Goal: Find specific page/section: Find specific page/section

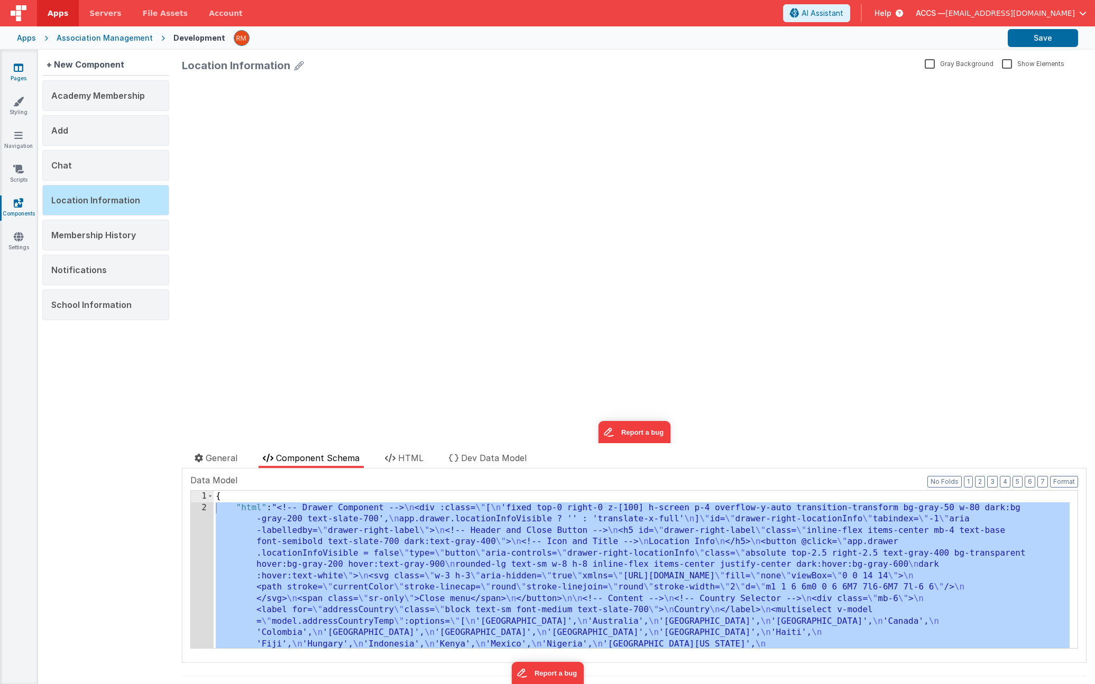
click at [29, 71] on link "Pages" at bounding box center [18, 72] width 38 height 21
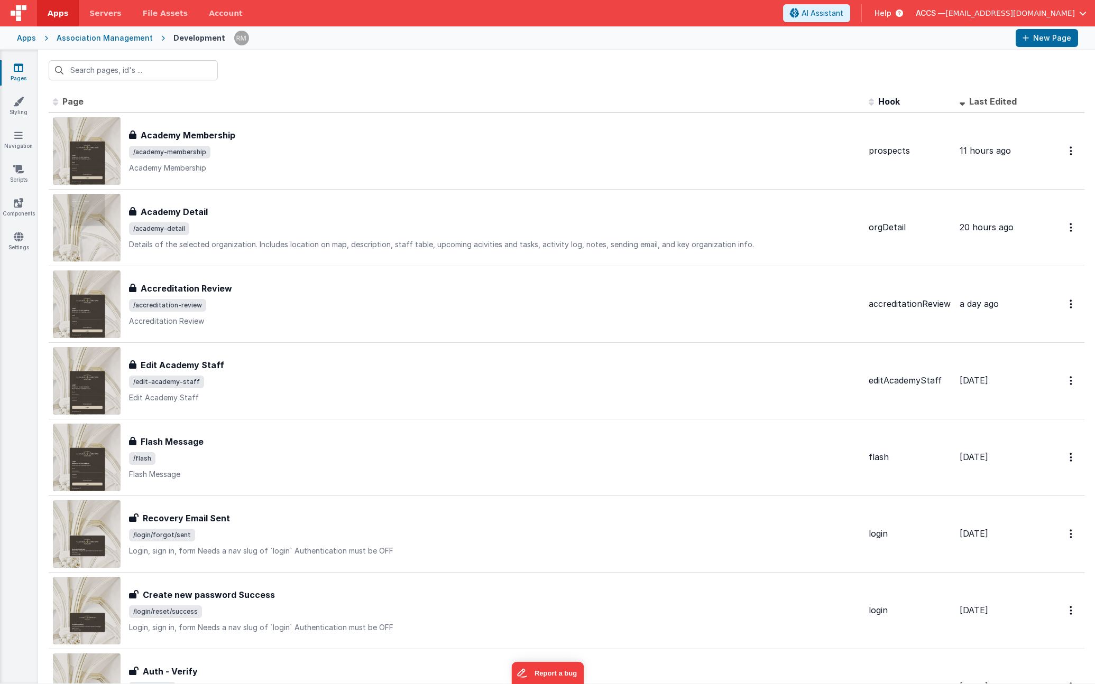
click at [27, 39] on div "Apps" at bounding box center [26, 38] width 19 height 11
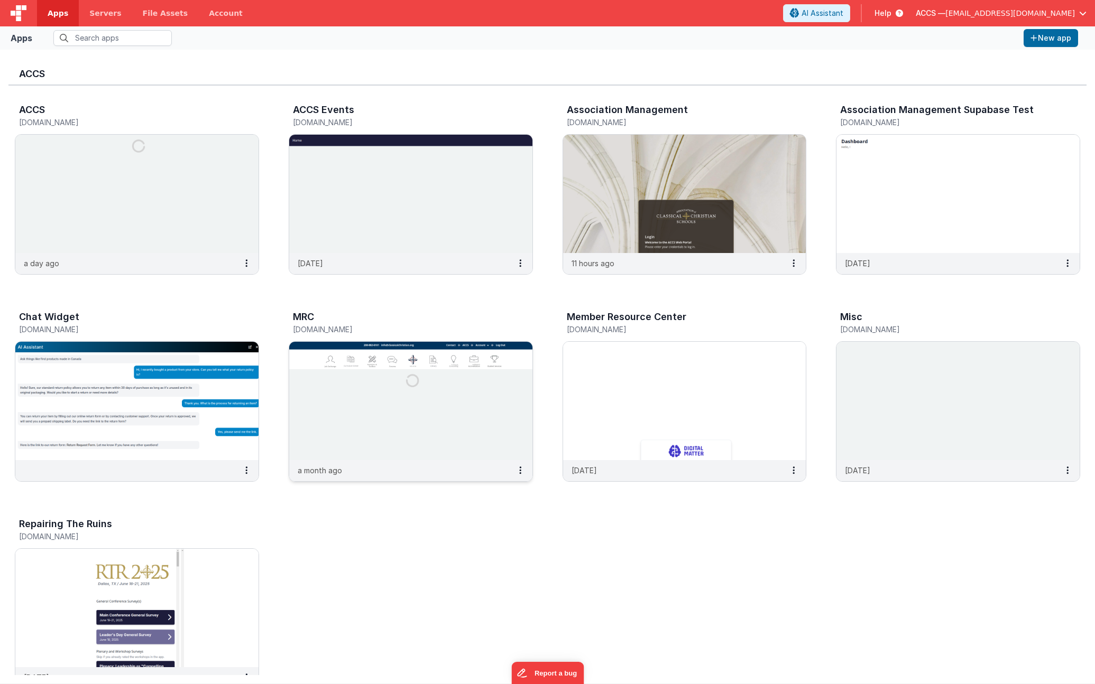
click at [356, 396] on img at bounding box center [410, 401] width 243 height 118
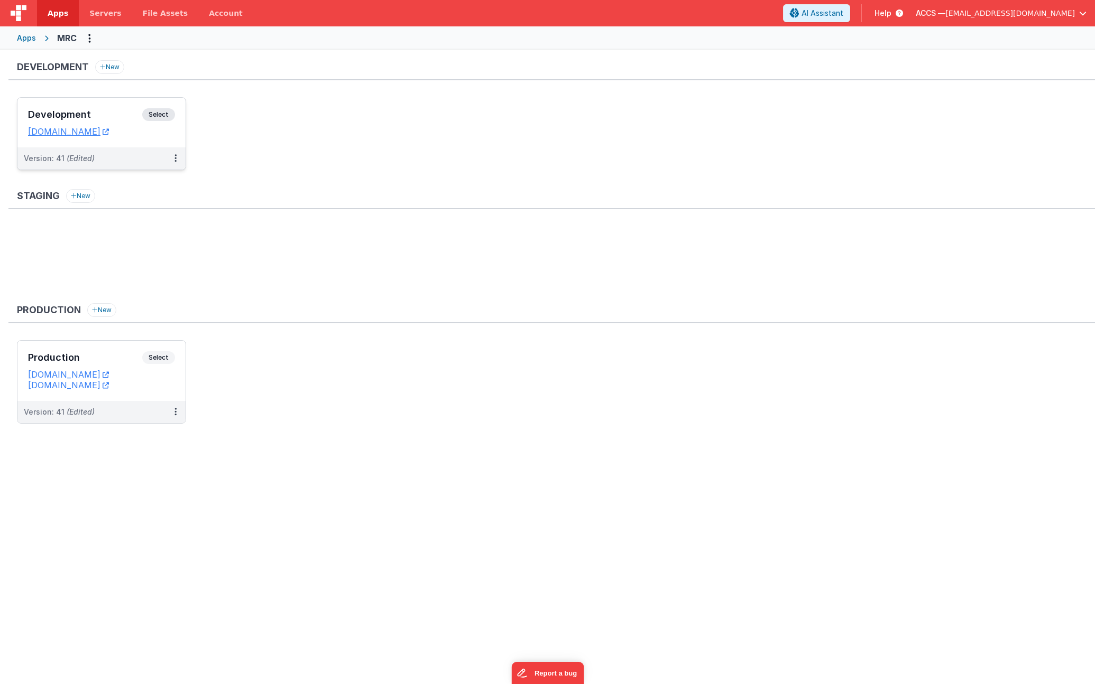
click at [108, 108] on div "Development Select" at bounding box center [101, 117] width 147 height 18
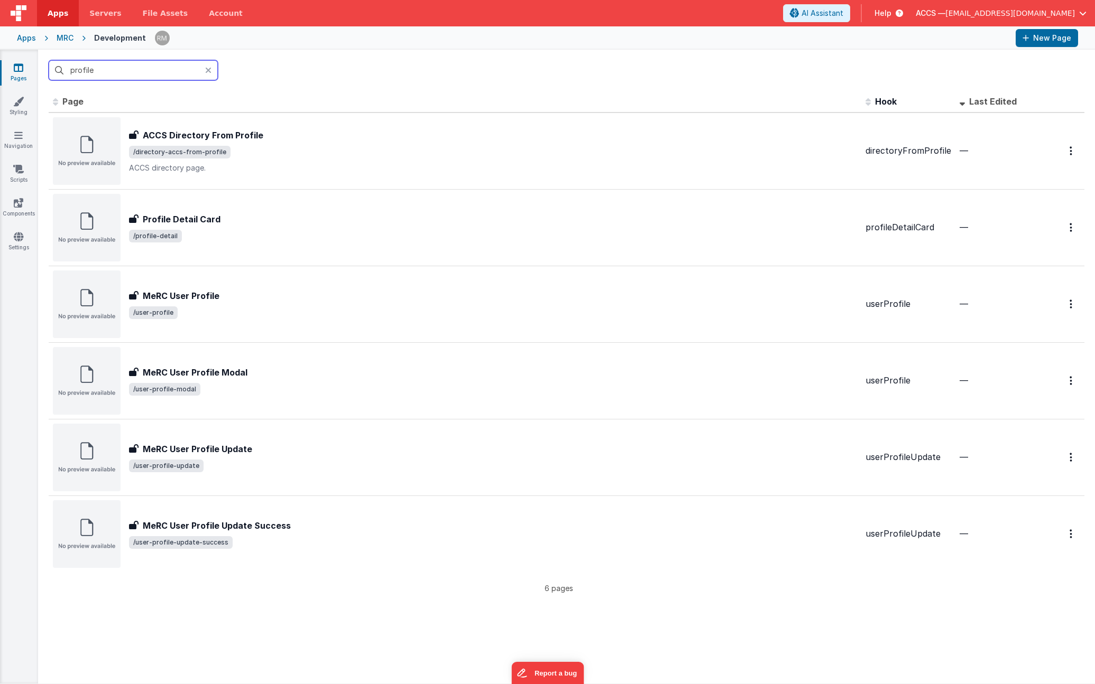
type input "profile"
click at [57, 36] on div "MRC" at bounding box center [65, 38] width 17 height 11
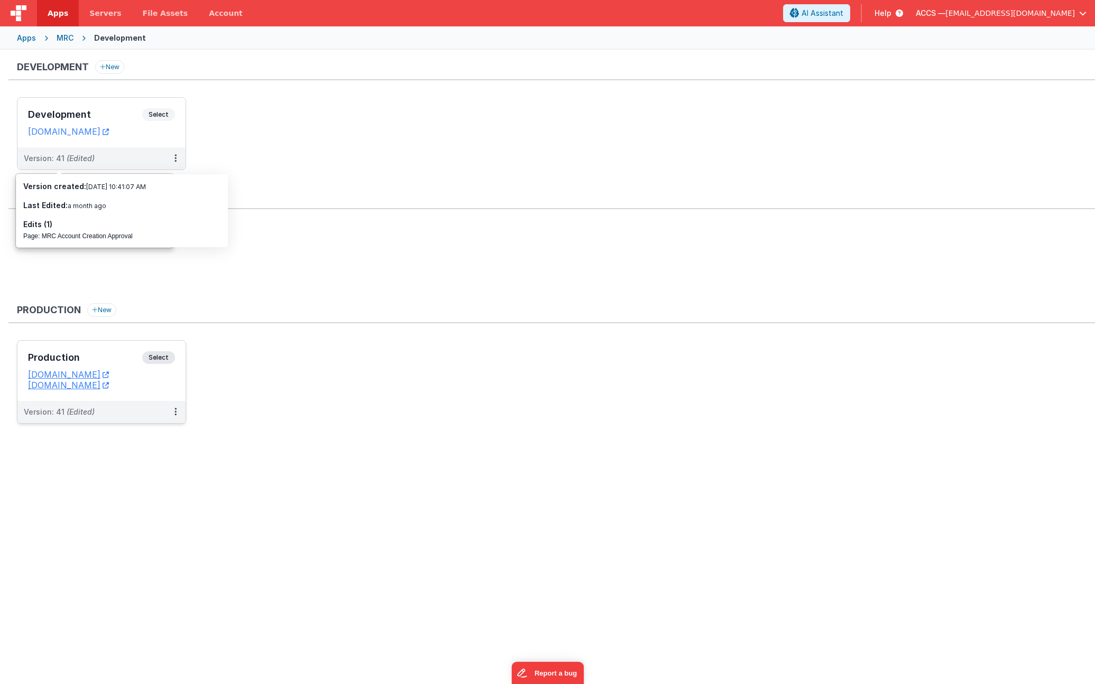
click at [121, 359] on h3 "Production" at bounding box center [85, 358] width 114 height 11
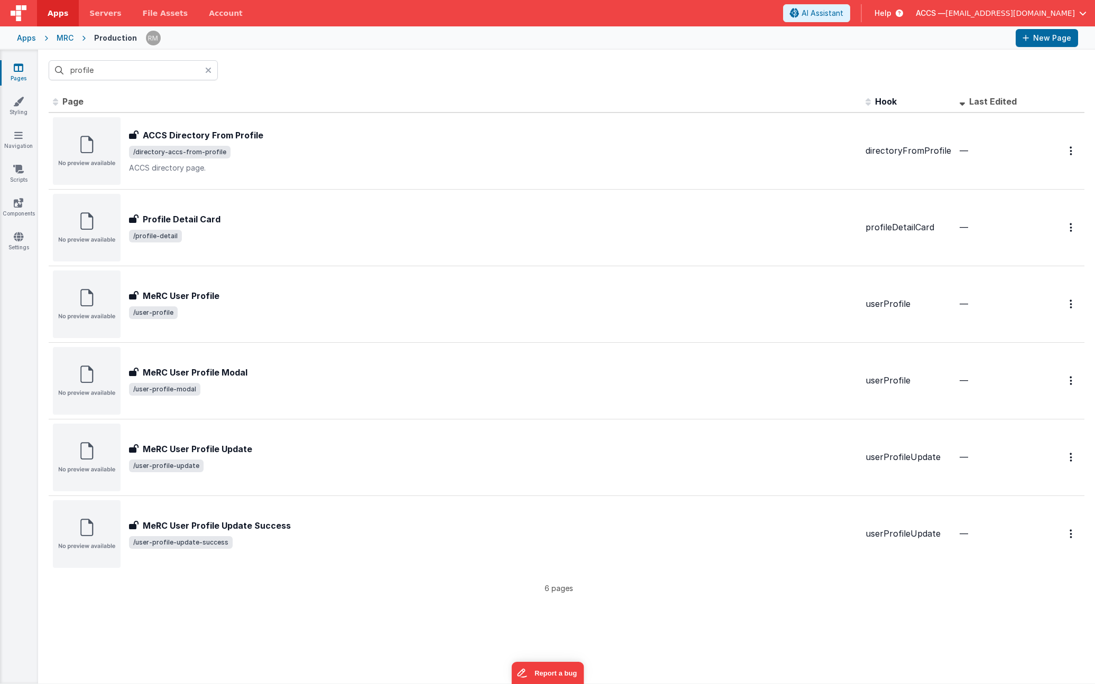
click at [209, 72] on icon at bounding box center [208, 70] width 6 height 8
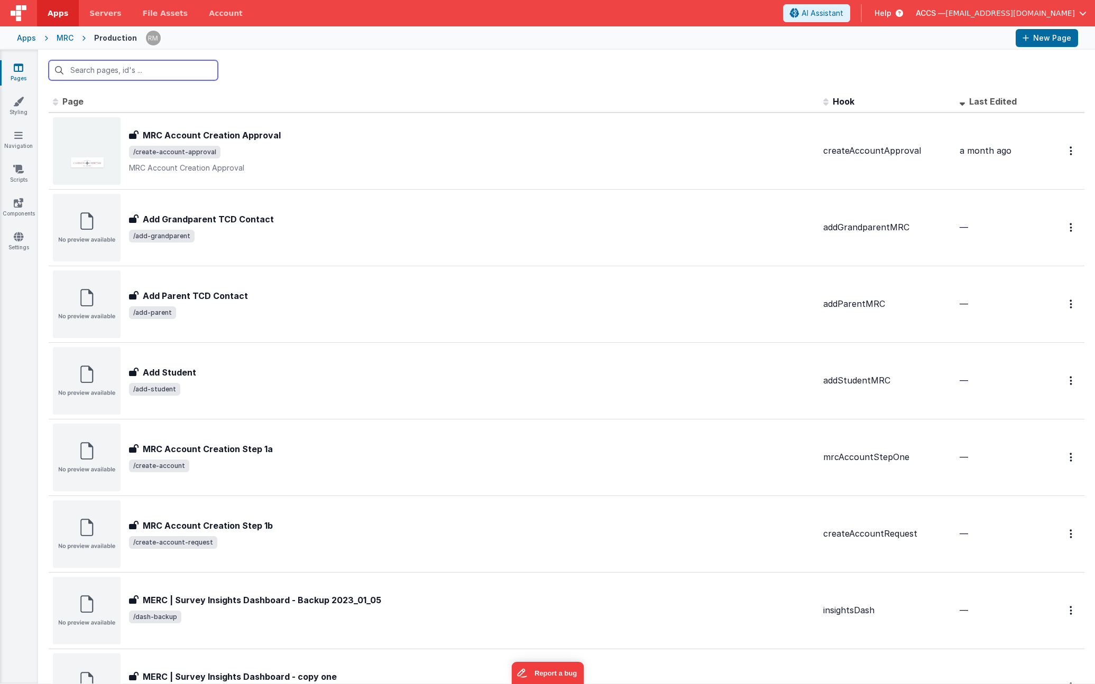
click at [155, 78] on input "text" at bounding box center [133, 70] width 169 height 20
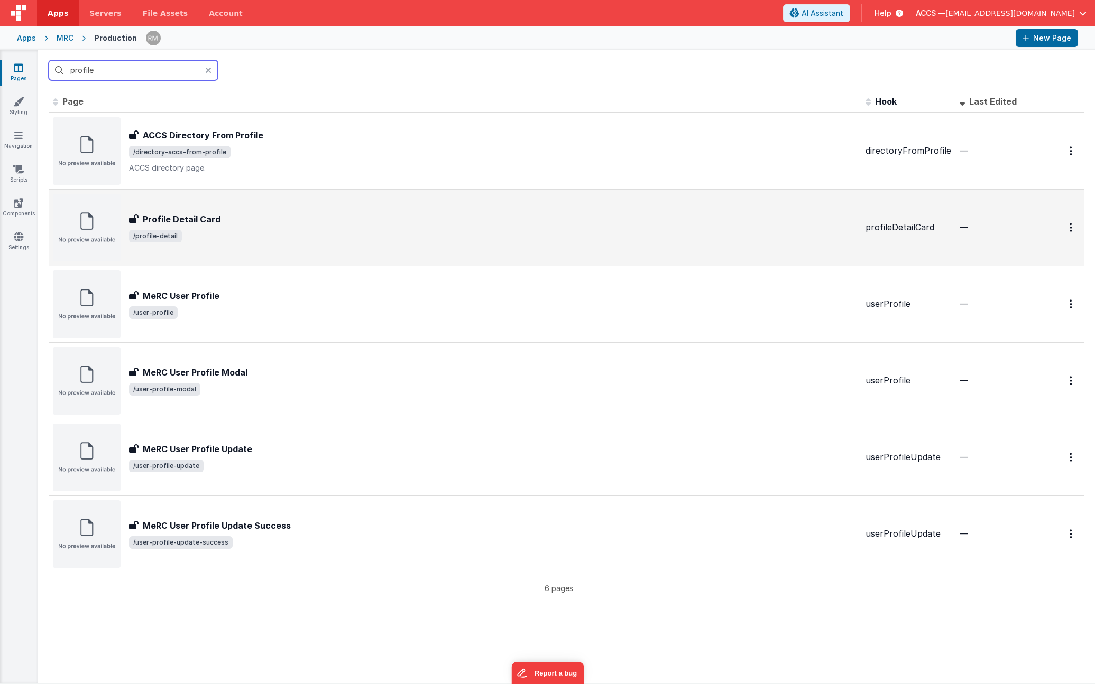
type input "profile"
click at [209, 218] on h3 "Profile Detail Card" at bounding box center [182, 219] width 78 height 13
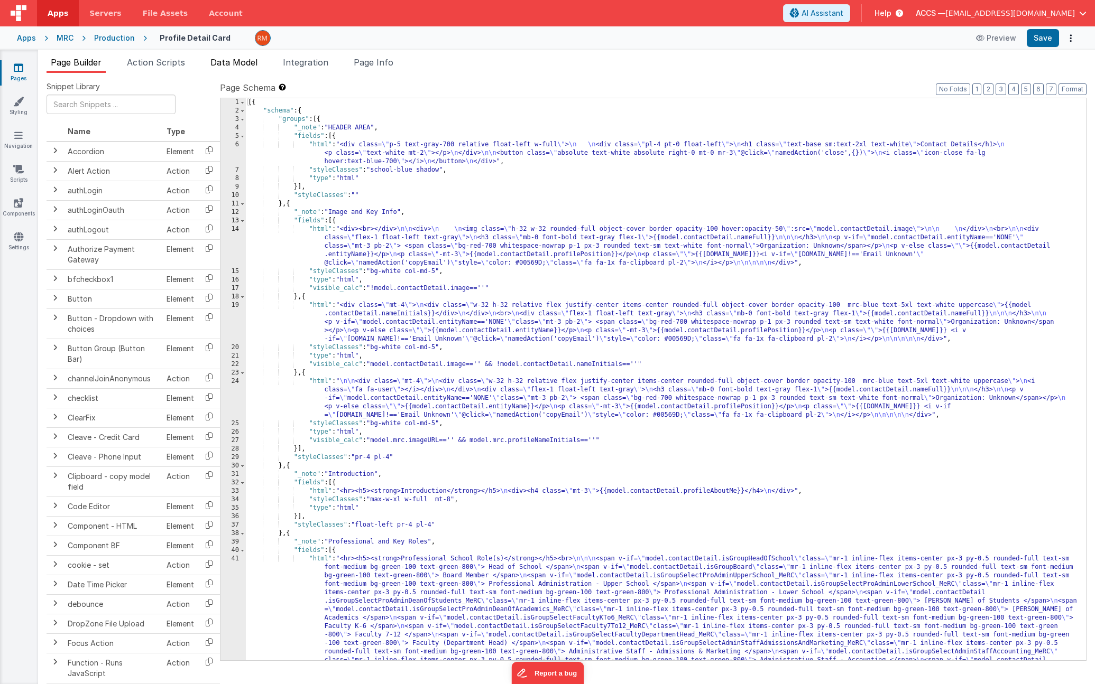
click at [232, 64] on span "Data Model" at bounding box center [233, 62] width 47 height 11
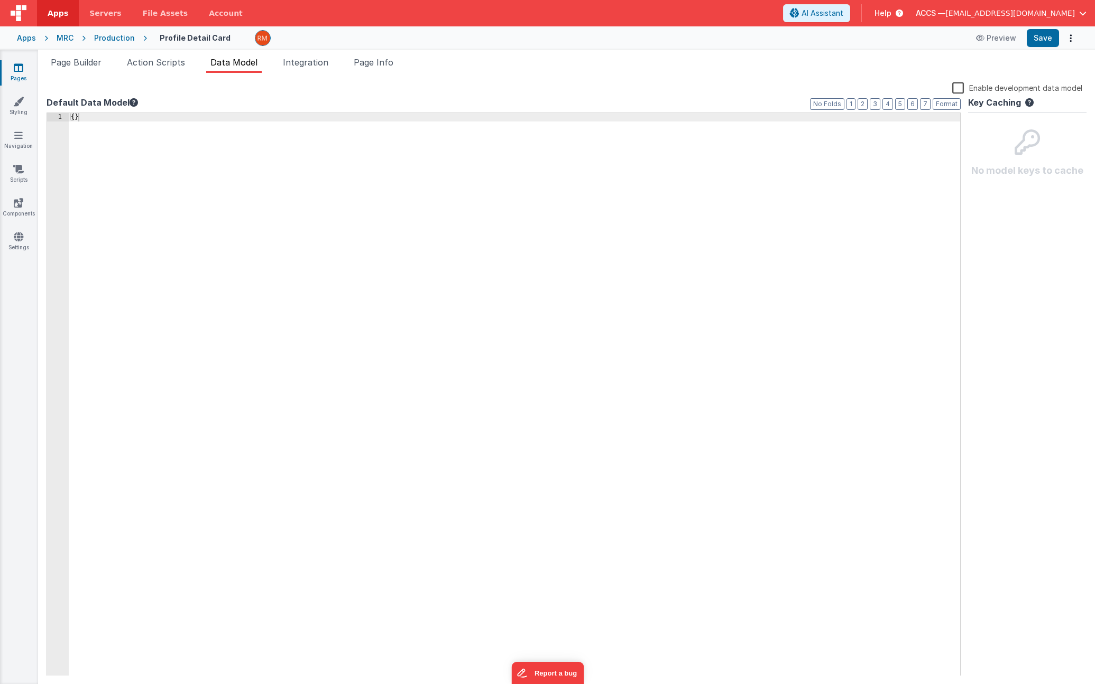
click at [23, 66] on icon at bounding box center [19, 67] width 10 height 11
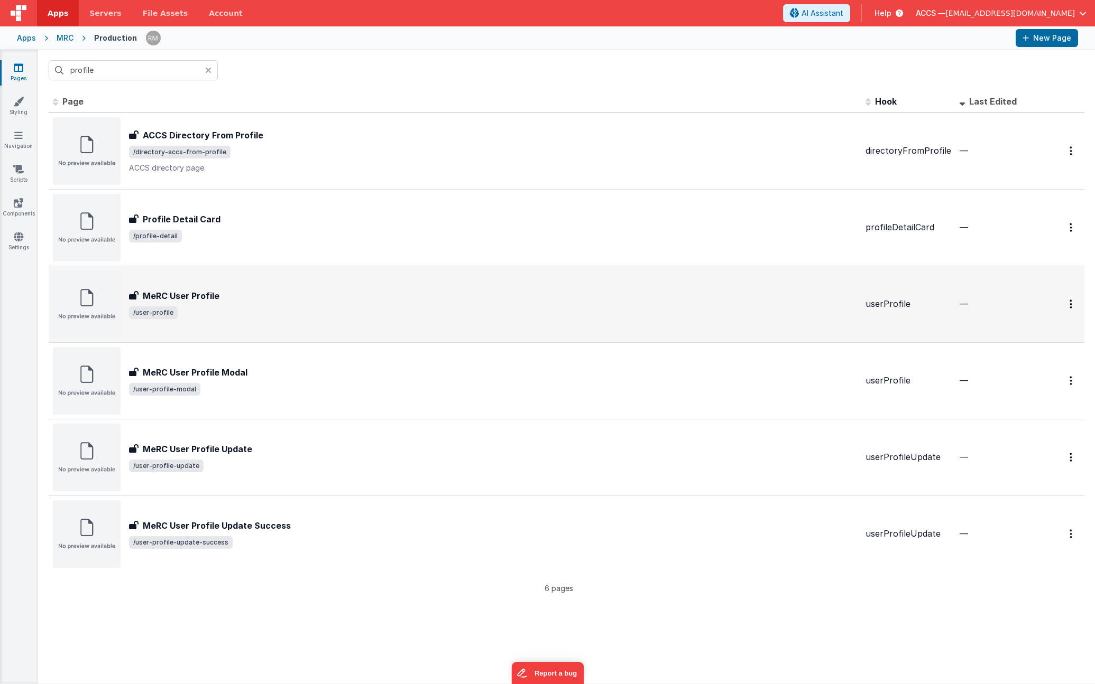
click at [201, 293] on h3 "MeRC User Profile" at bounding box center [181, 296] width 77 height 13
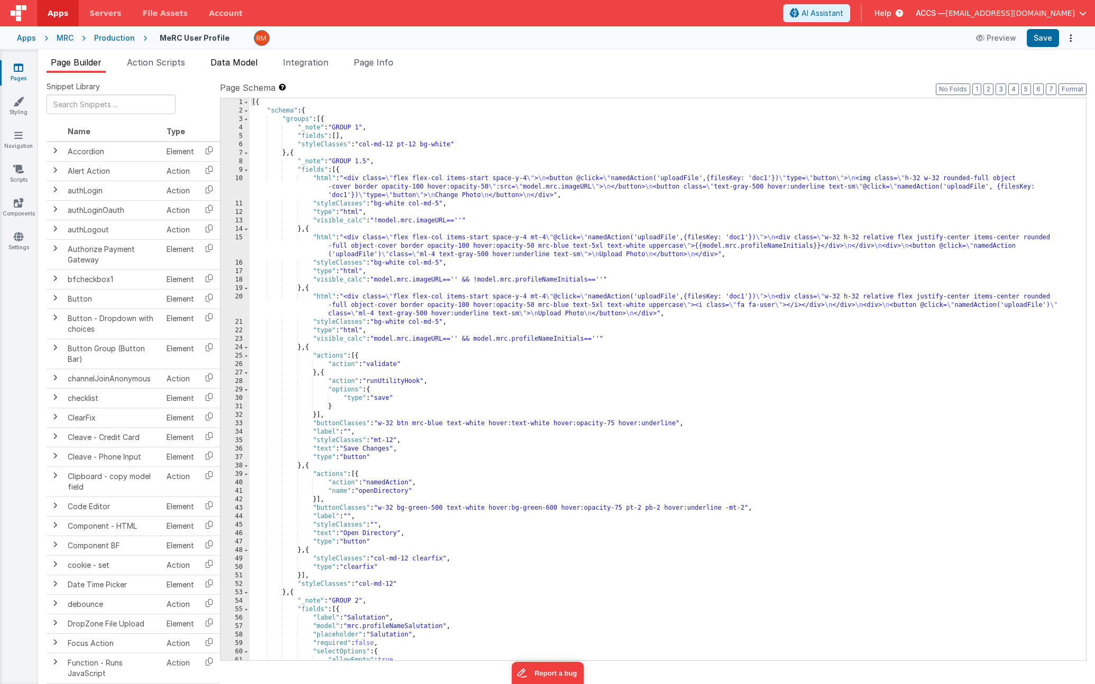
click at [235, 62] on span "Data Model" at bounding box center [233, 62] width 47 height 11
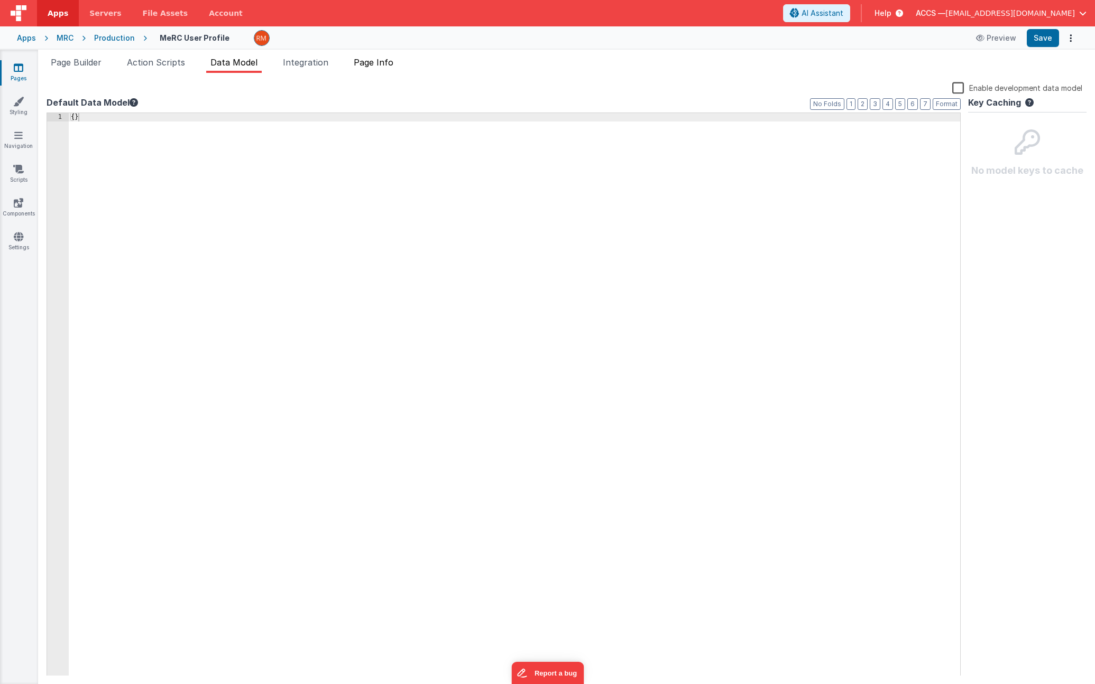
click at [353, 67] on li "Page Info" at bounding box center [373, 64] width 48 height 17
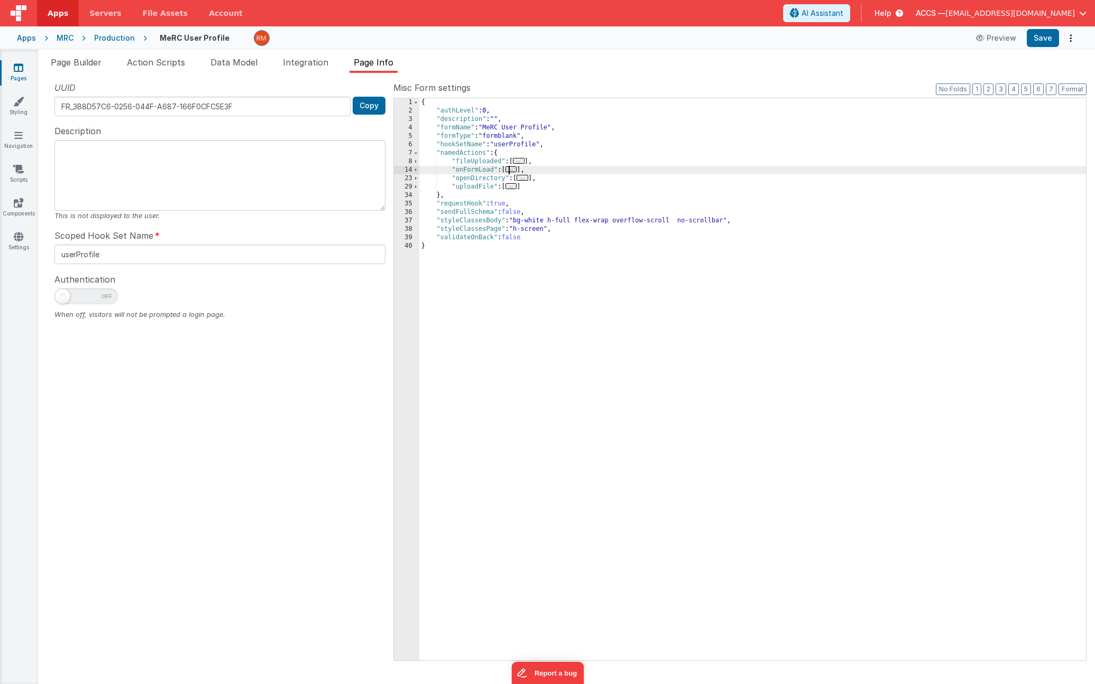
click at [507, 170] on div "{ "authLevel" : 0 , "description" : "" , "formName" : "MeRC User Profile" , "fo…" at bounding box center [752, 387] width 666 height 579
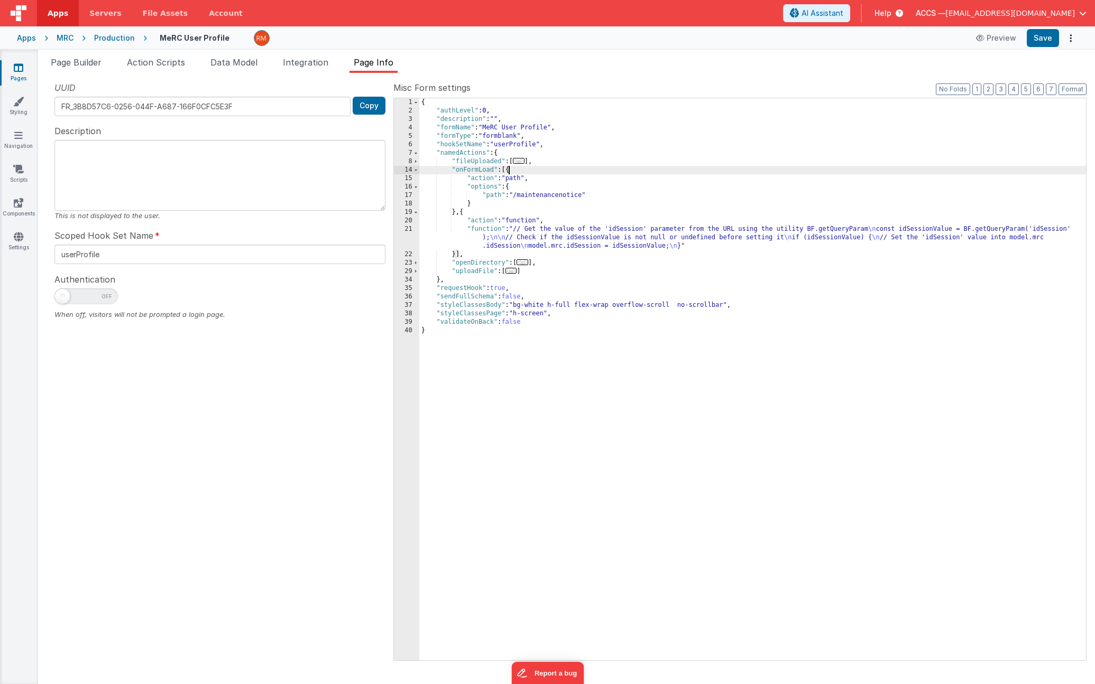
click at [21, 72] on icon at bounding box center [19, 67] width 10 height 11
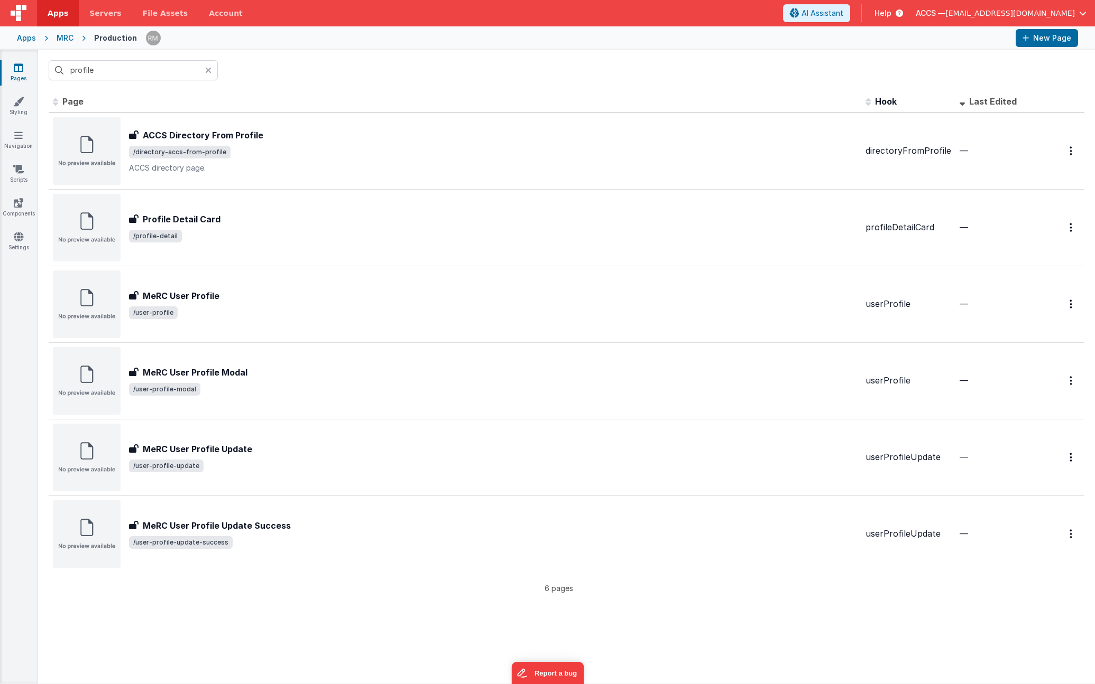
click at [206, 74] on icon at bounding box center [208, 70] width 6 height 8
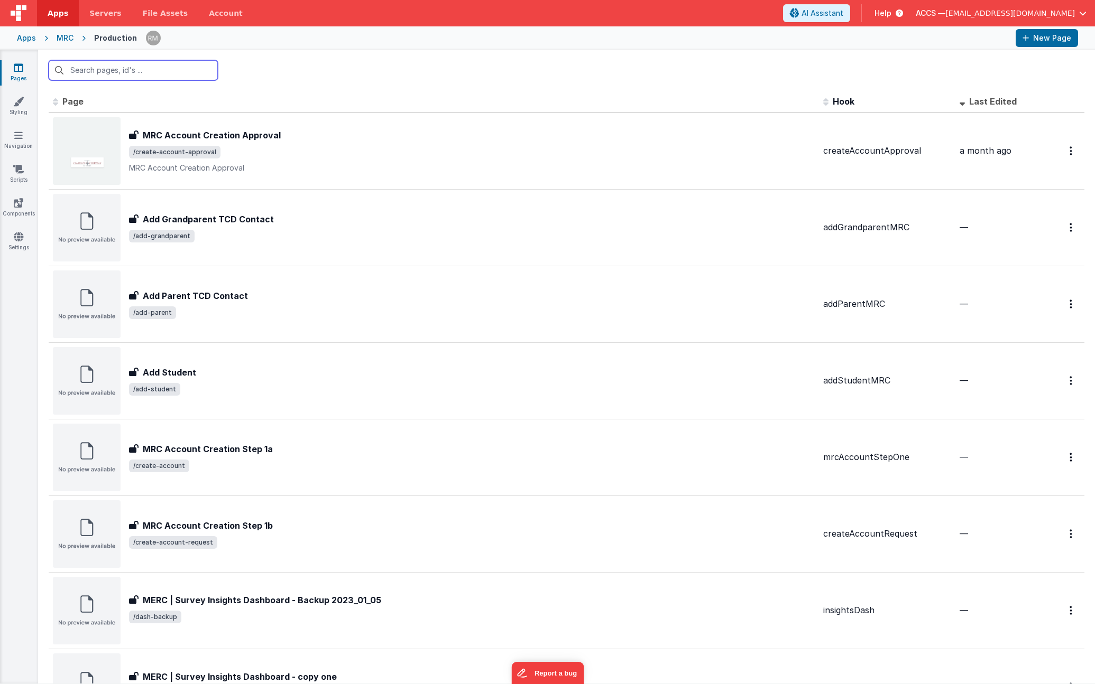
click at [84, 74] on input "text" at bounding box center [133, 70] width 169 height 20
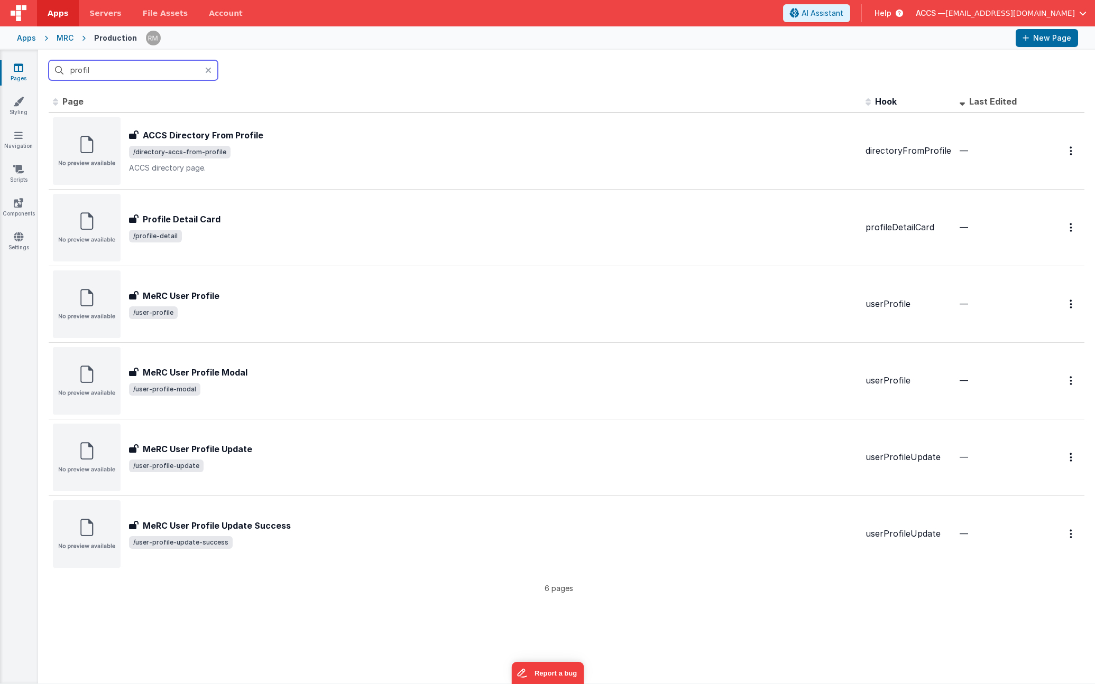
type input "profile"
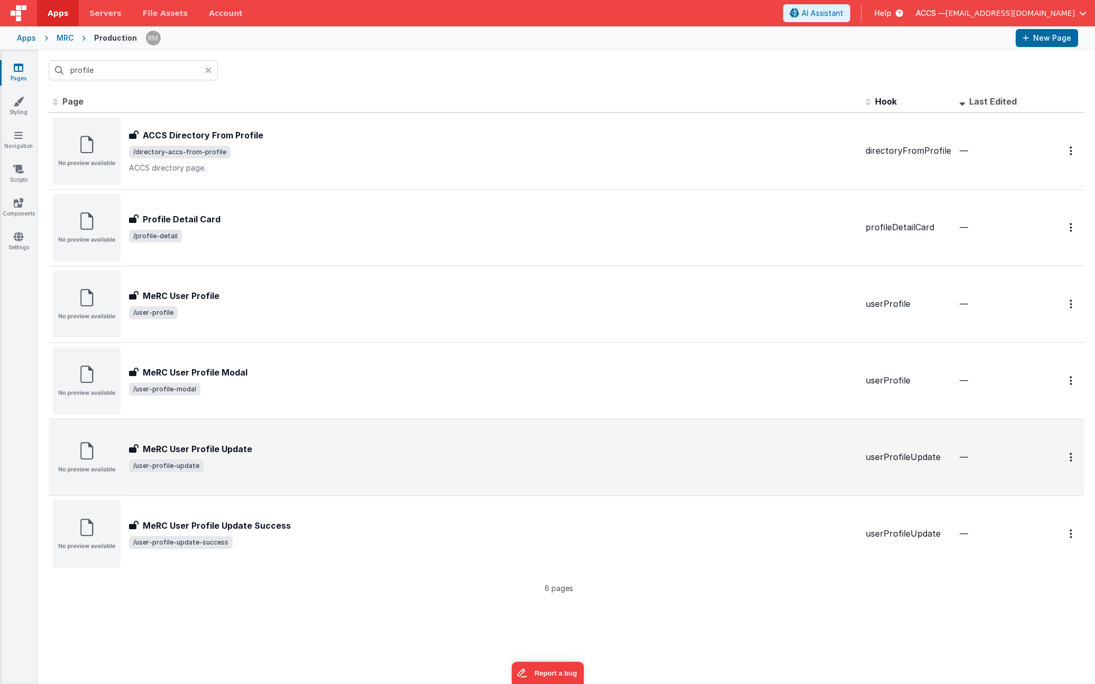
click at [201, 468] on span "/user-profile-update" at bounding box center [493, 466] width 728 height 13
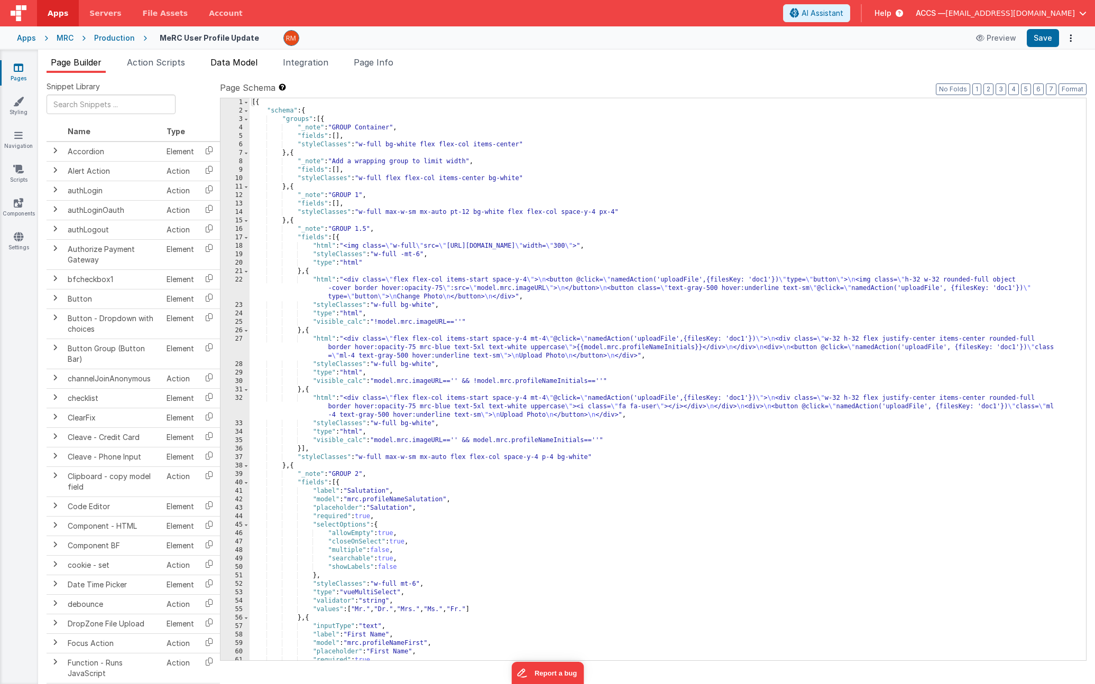
click at [219, 67] on span "Data Model" at bounding box center [233, 62] width 47 height 11
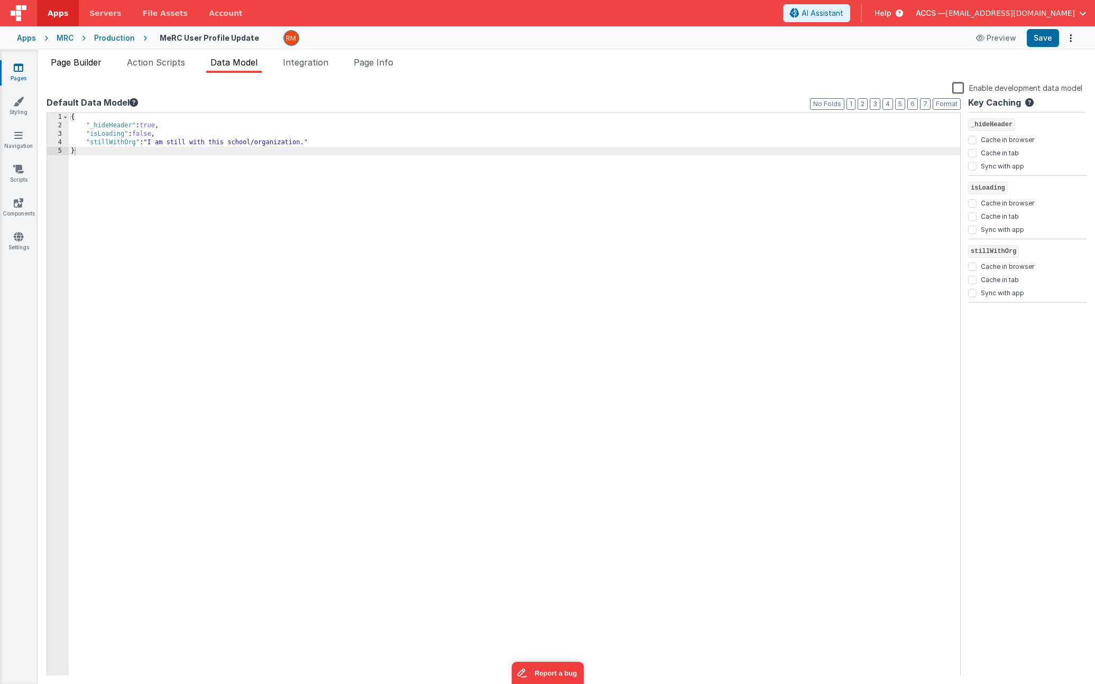
click at [101, 62] on span "Page Builder" at bounding box center [76, 62] width 51 height 11
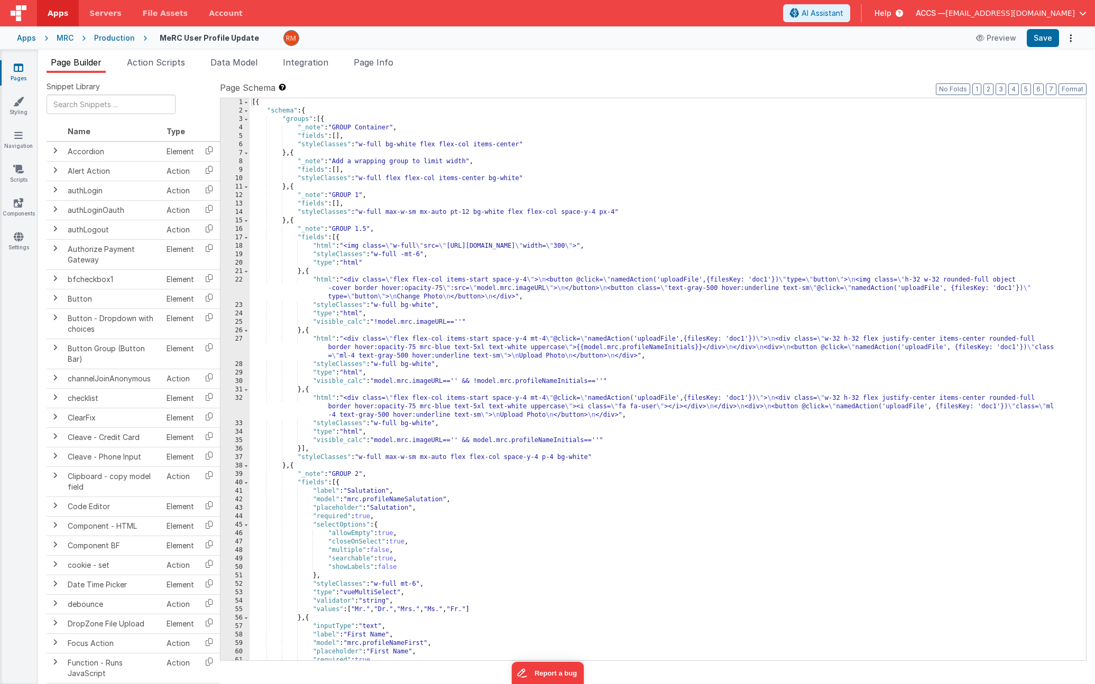
click at [28, 71] on link "Pages" at bounding box center [18, 72] width 38 height 21
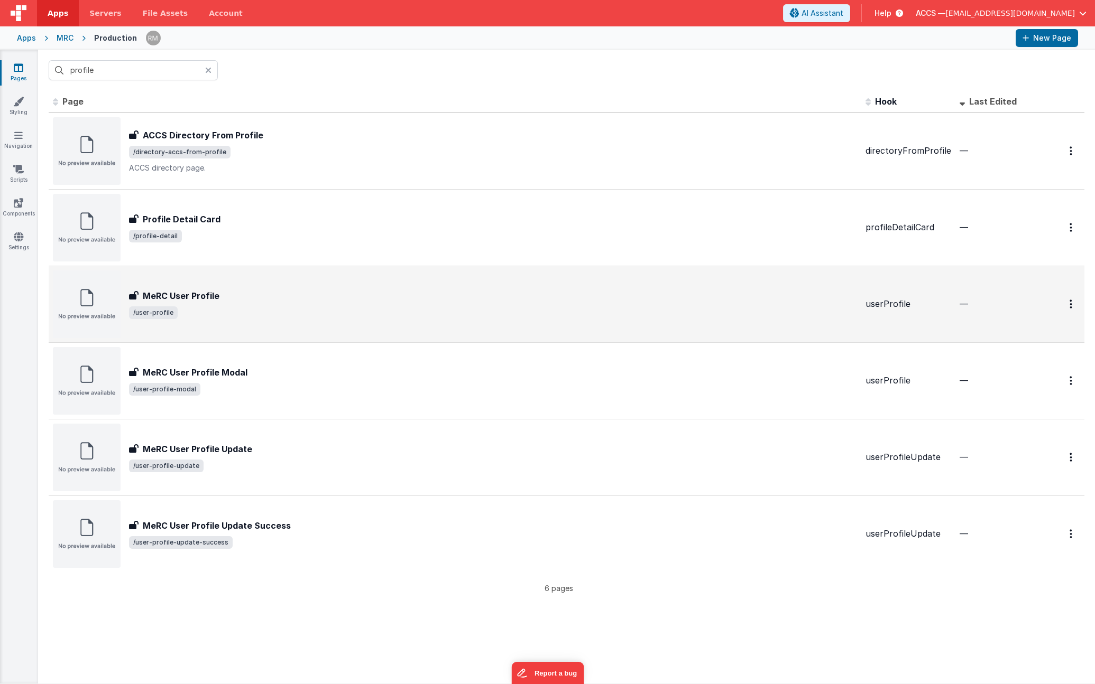
click at [191, 294] on h3 "MeRC User Profile" at bounding box center [181, 296] width 77 height 13
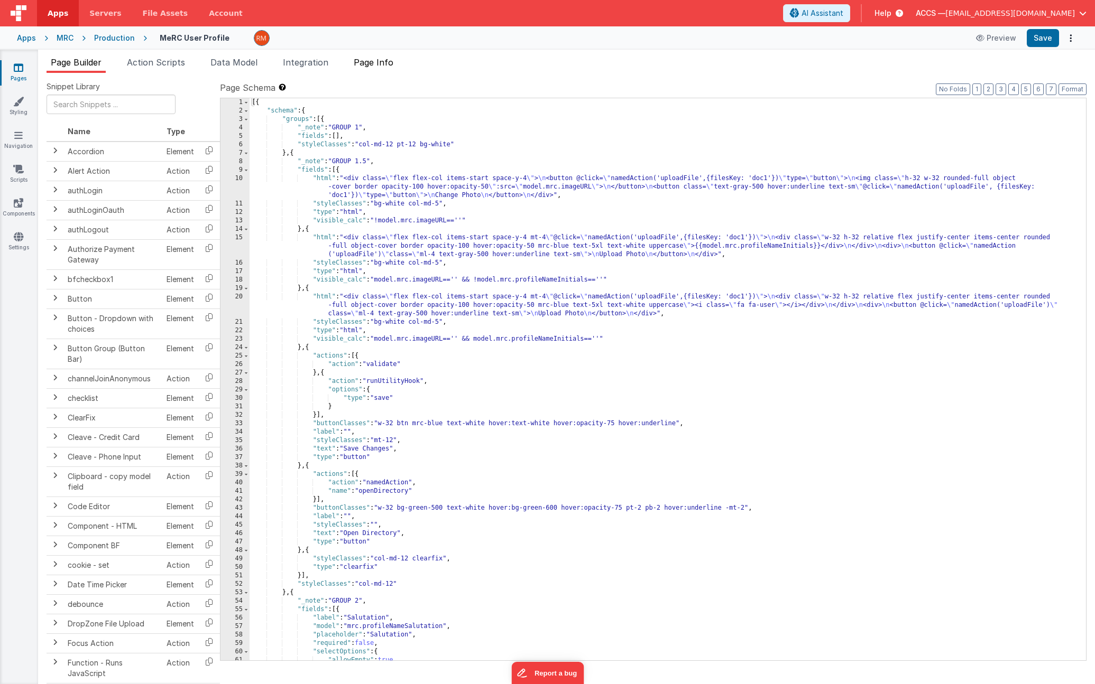
click at [383, 66] on span "Page Info" at bounding box center [374, 62] width 40 height 11
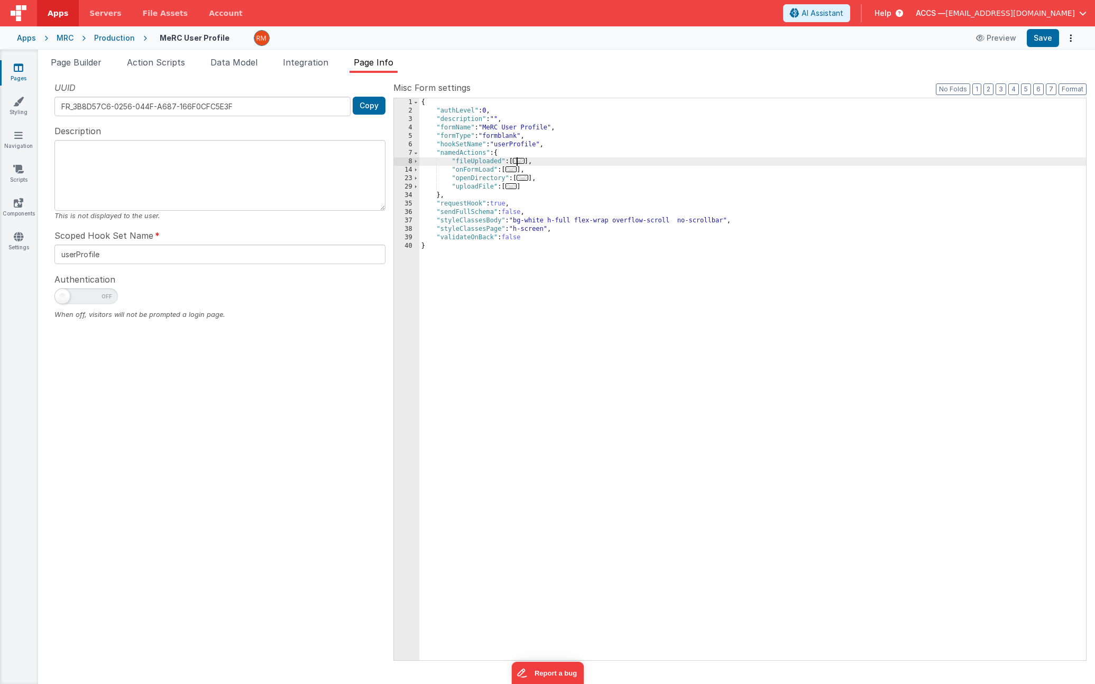
click at [520, 163] on span "..." at bounding box center [519, 161] width 12 height 6
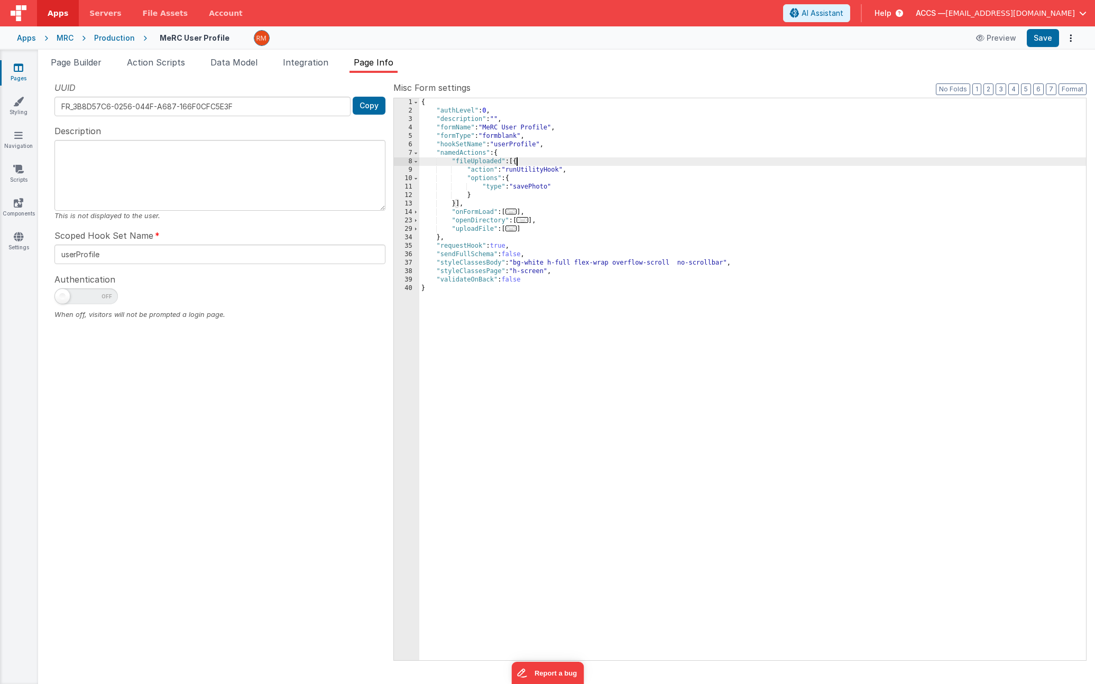
click at [33, 35] on div "Apps" at bounding box center [26, 38] width 19 height 11
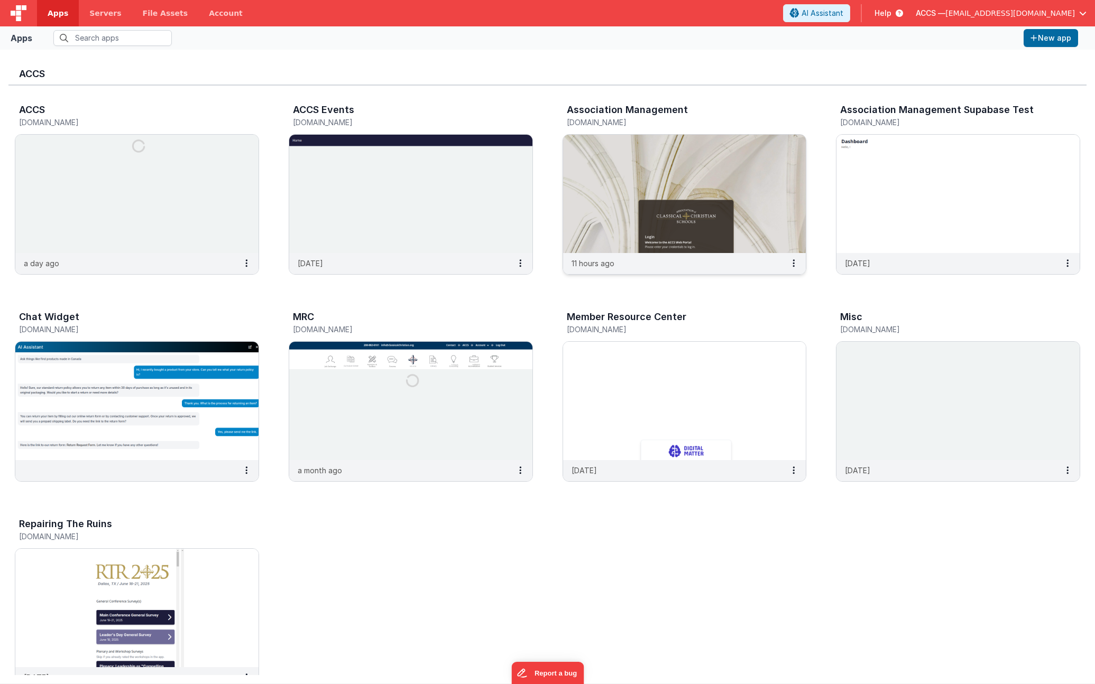
click at [596, 179] on img at bounding box center [684, 194] width 243 height 118
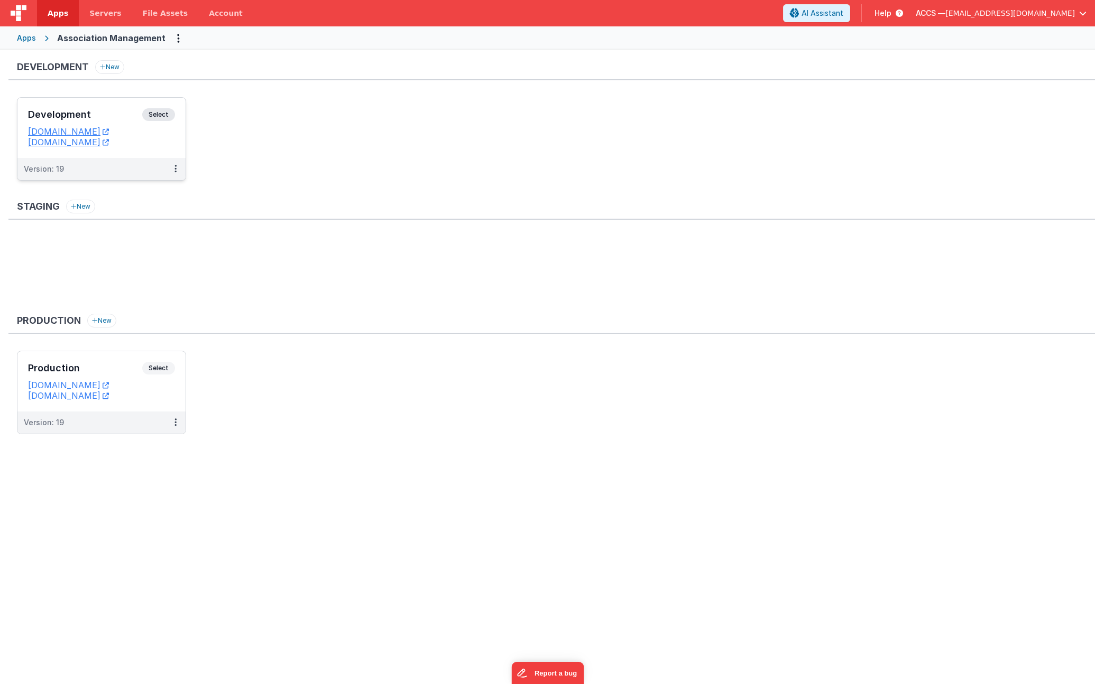
click at [128, 112] on h3 "Development" at bounding box center [85, 114] width 114 height 11
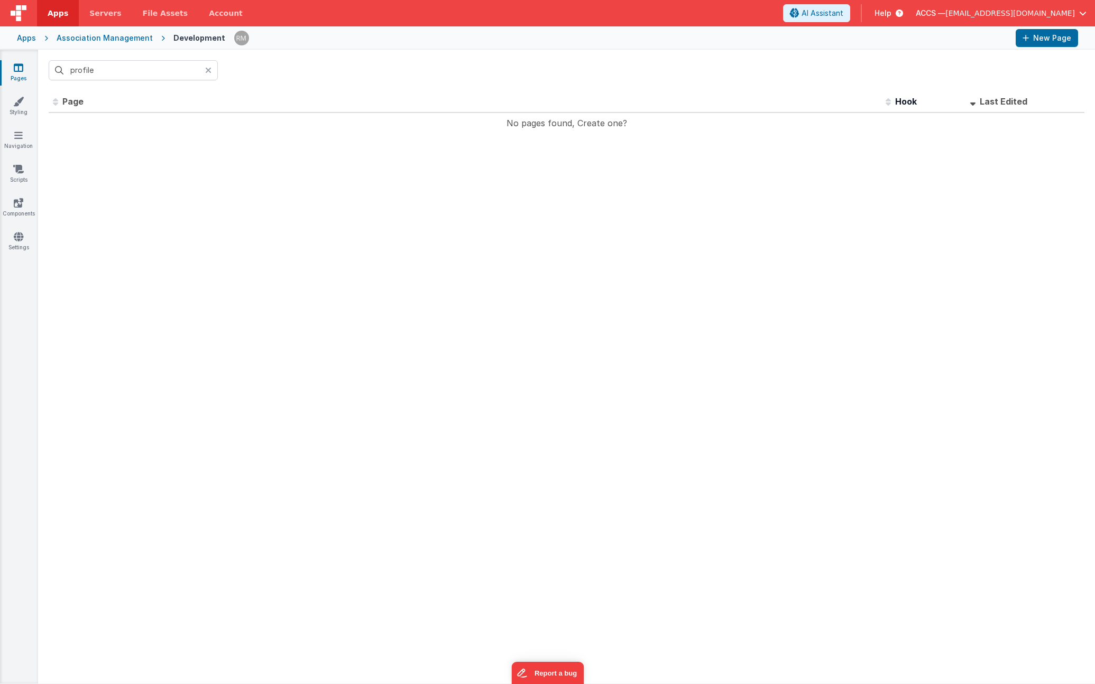
click at [207, 72] on icon at bounding box center [208, 70] width 6 height 8
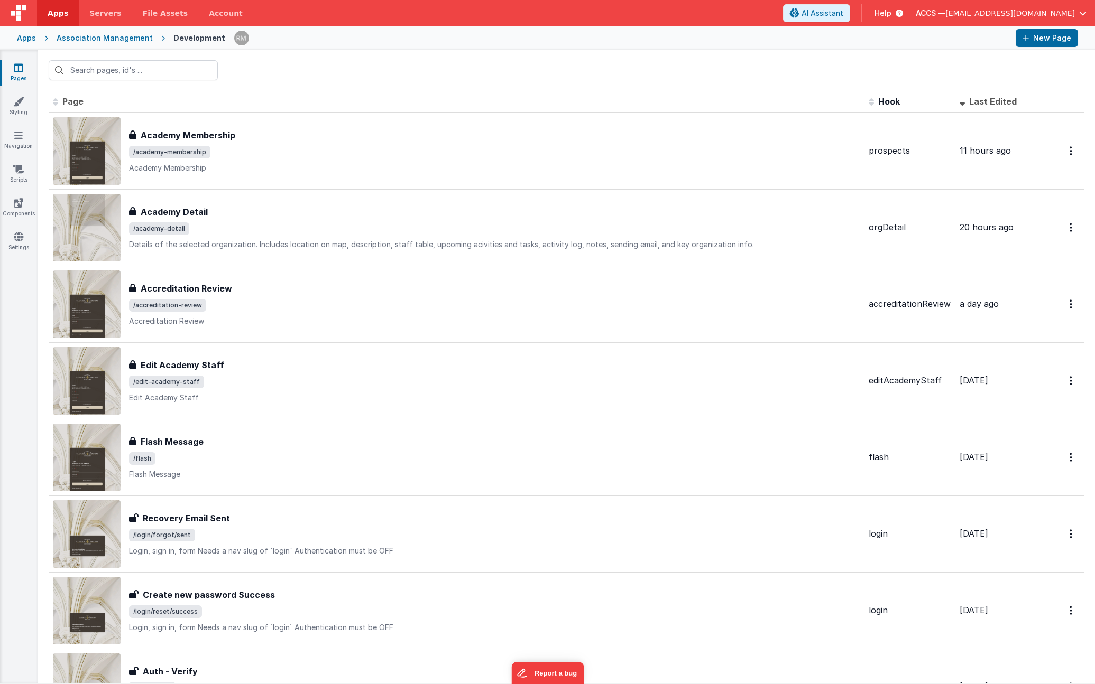
click at [36, 38] on icon at bounding box center [46, 38] width 21 height 1
click at [29, 38] on div "Apps" at bounding box center [26, 38] width 19 height 11
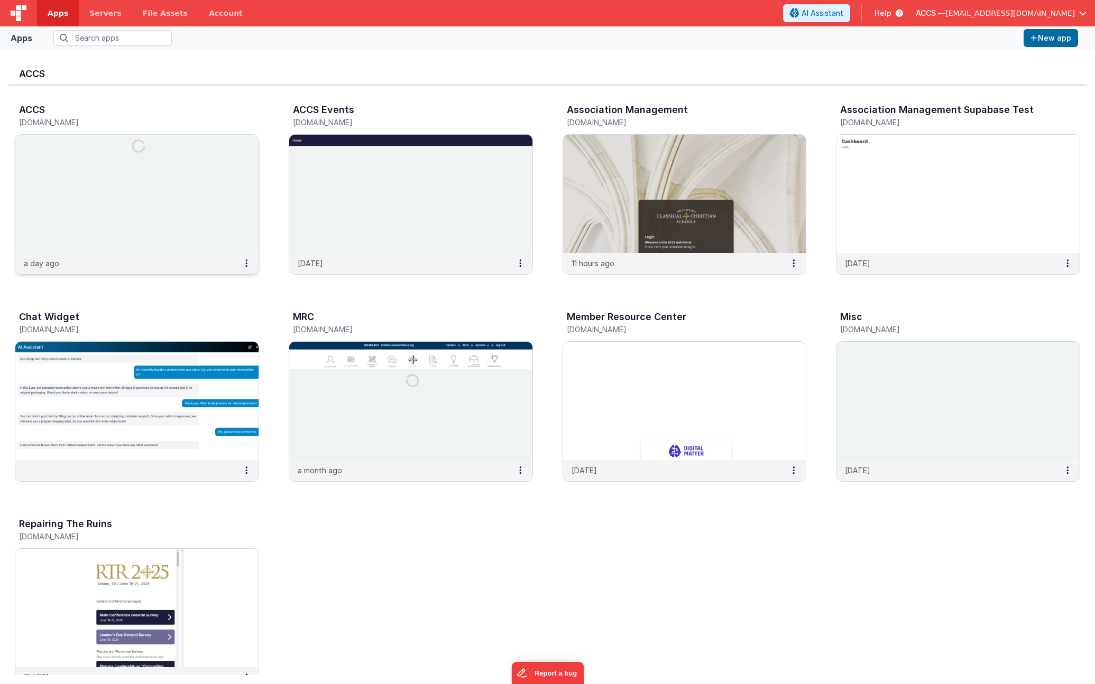
click at [207, 182] on img at bounding box center [136, 194] width 243 height 118
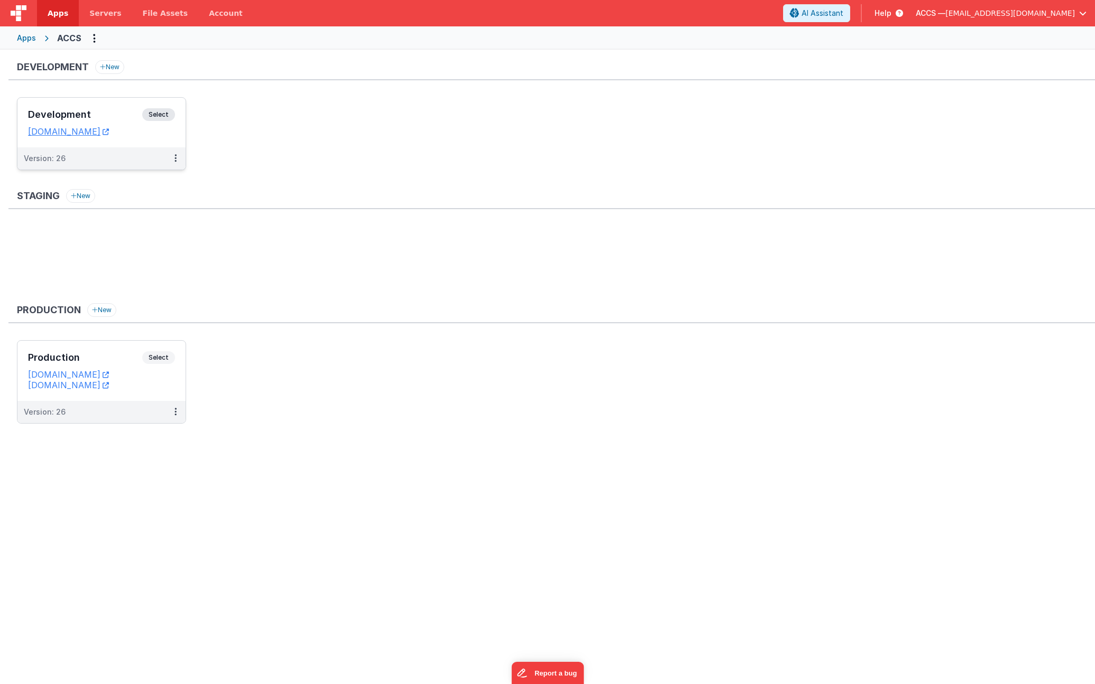
click at [110, 110] on h3 "Development" at bounding box center [85, 114] width 114 height 11
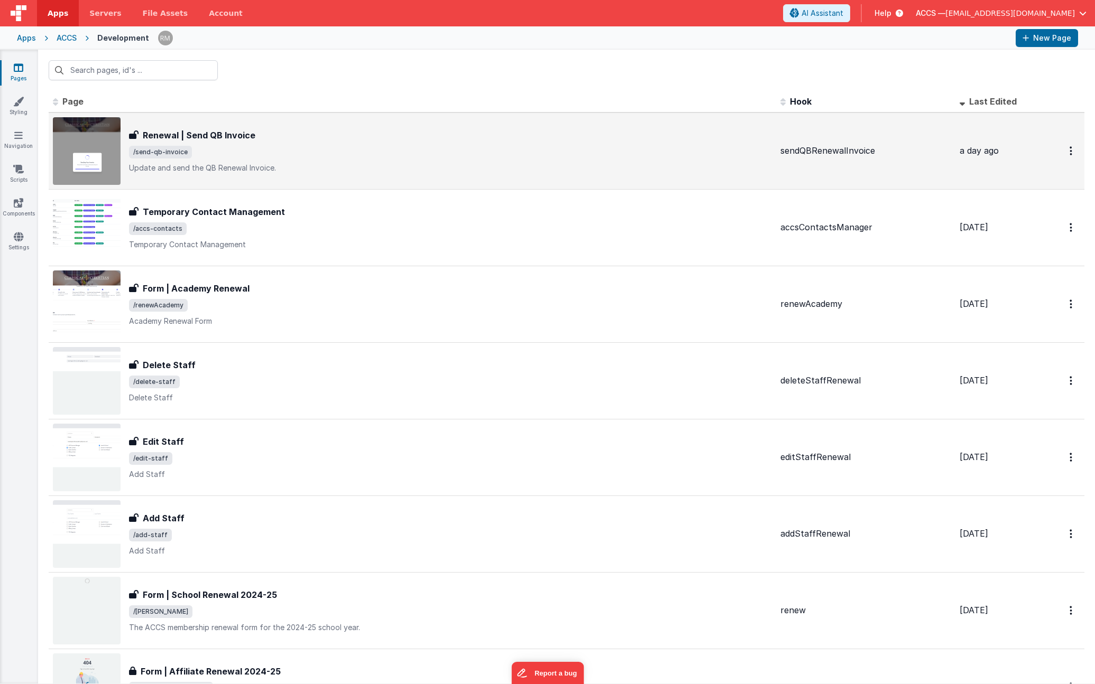
click at [285, 157] on span "/send-qb-invoice" at bounding box center [450, 152] width 643 height 13
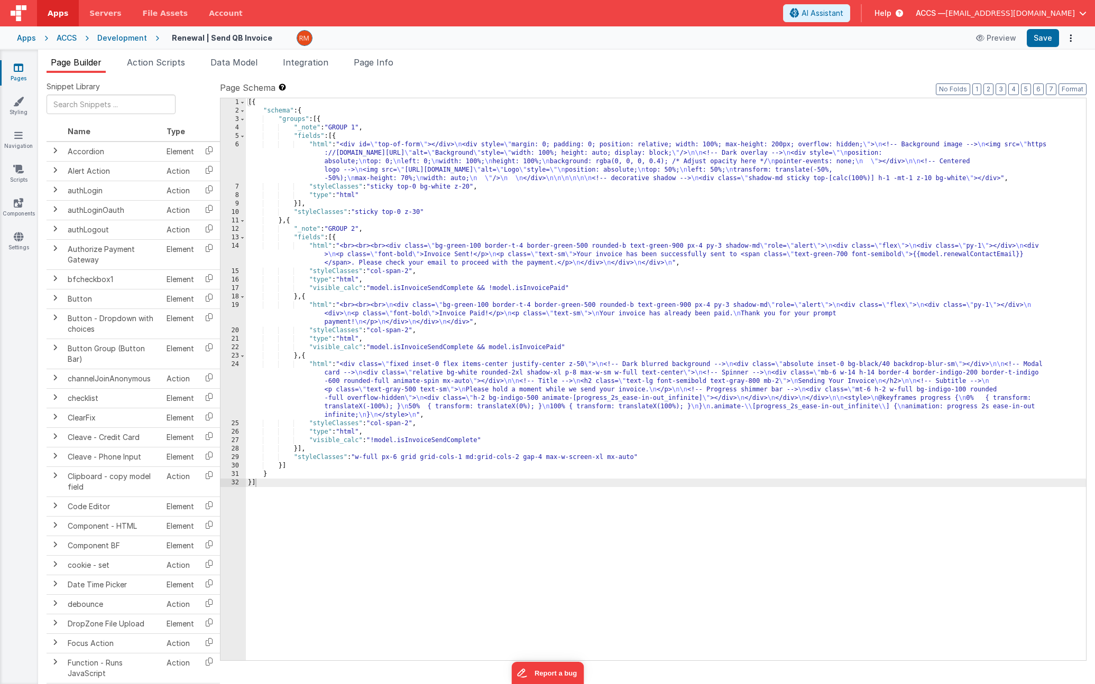
click at [17, 73] on link "Pages" at bounding box center [18, 72] width 38 height 21
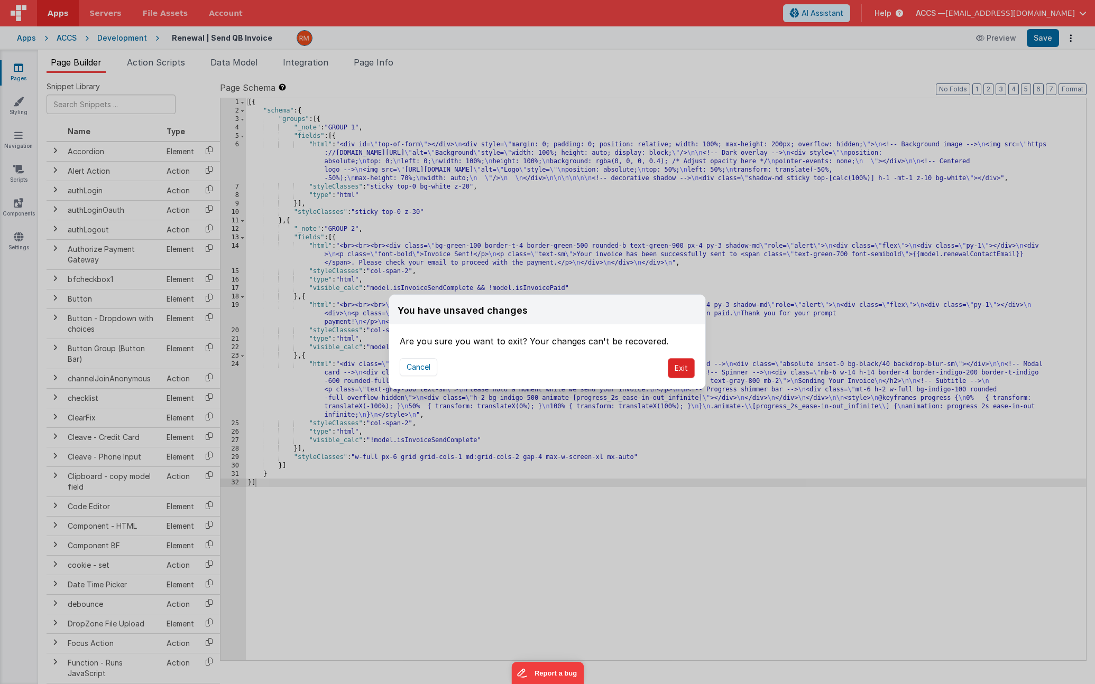
click at [686, 374] on button "Exit" at bounding box center [681, 368] width 27 height 20
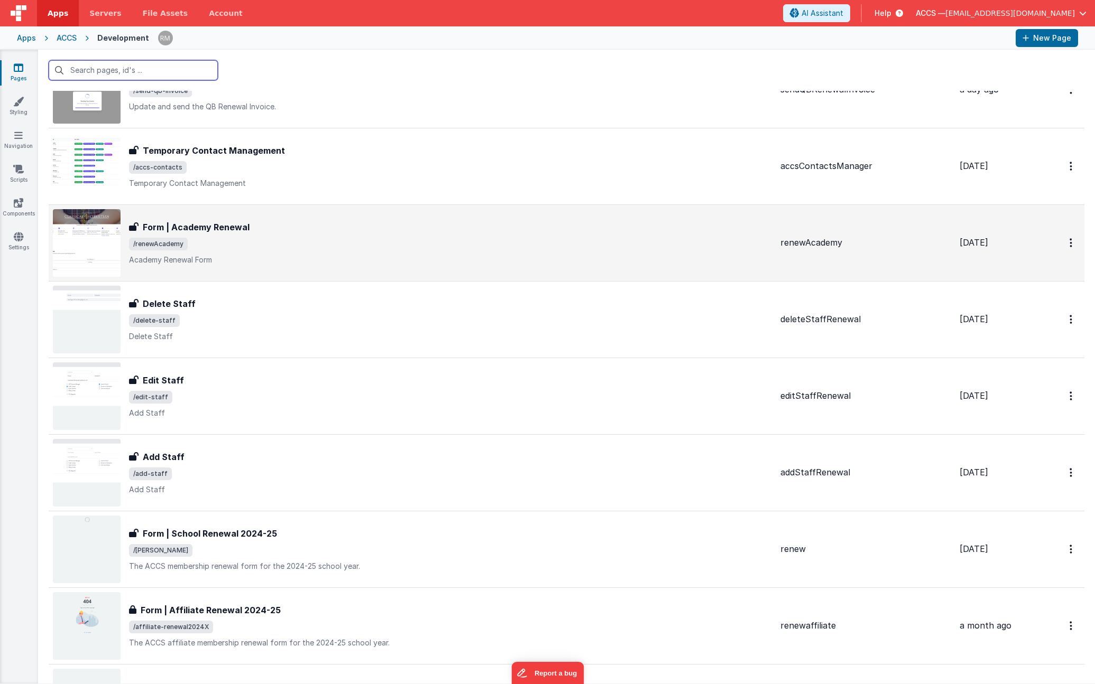
scroll to position [68, 0]
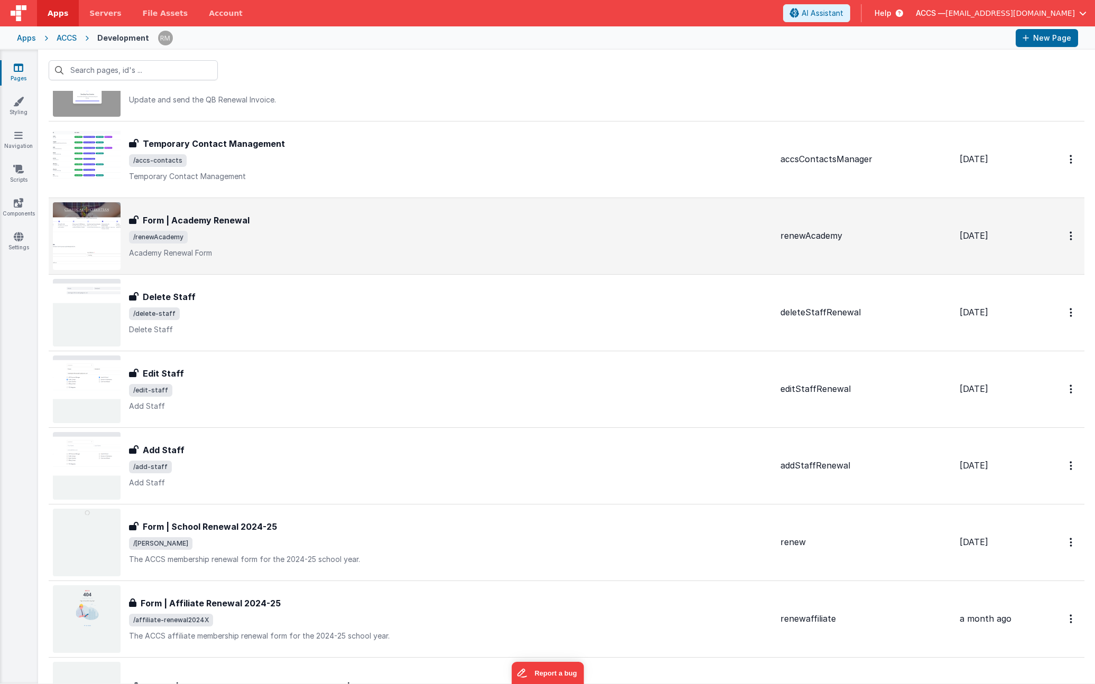
click at [307, 240] on span "/renewAcademy" at bounding box center [450, 237] width 643 height 13
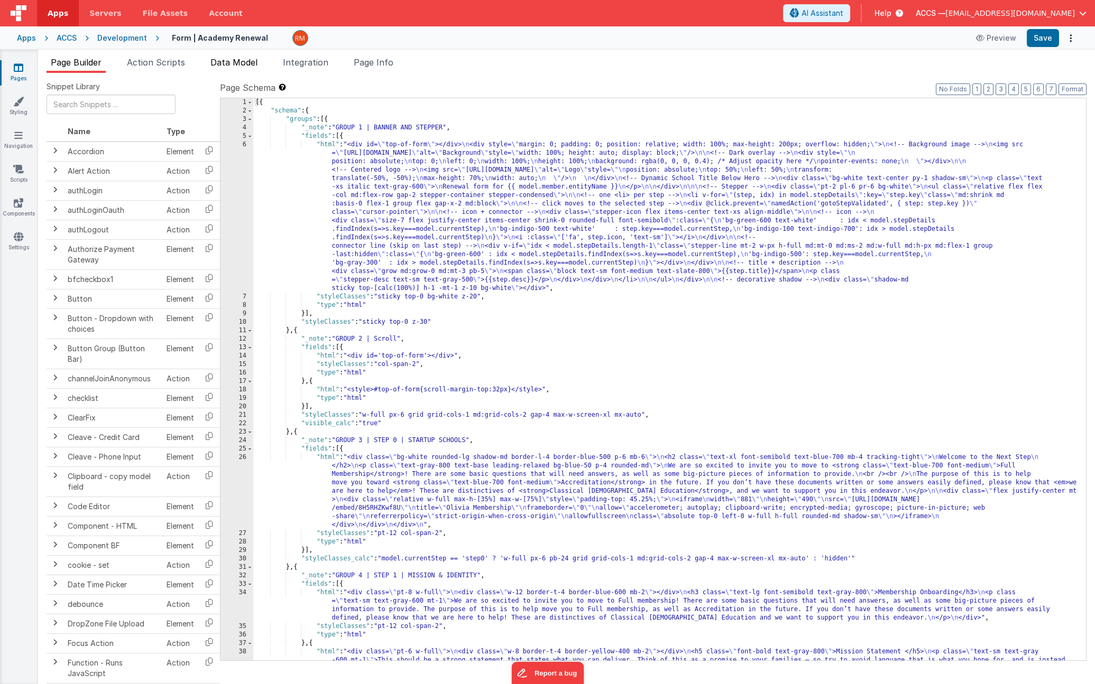
click at [243, 64] on span "Data Model" at bounding box center [233, 62] width 47 height 11
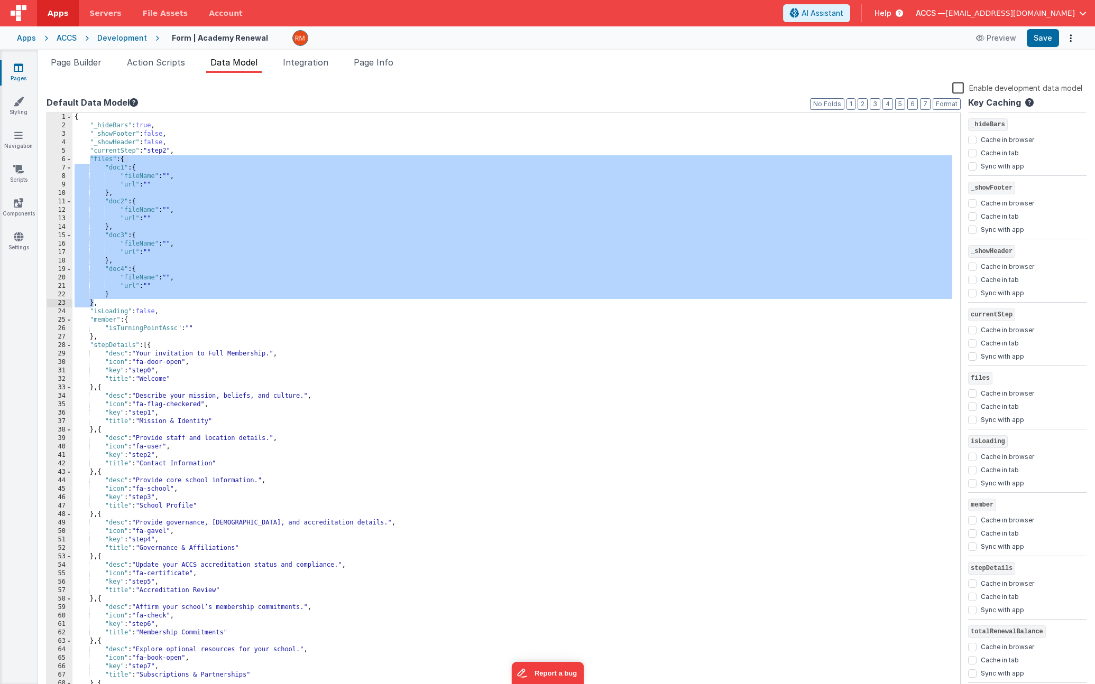
drag, startPoint x: 89, startPoint y: 159, endPoint x: 92, endPoint y: 302, distance: 143.8
click at [92, 302] on div "{ "_hideBars" : true , "_showFooter" : false , "_showHeader" : false , "current…" at bounding box center [511, 411] width 879 height 597
click at [16, 239] on icon at bounding box center [19, 236] width 10 height 11
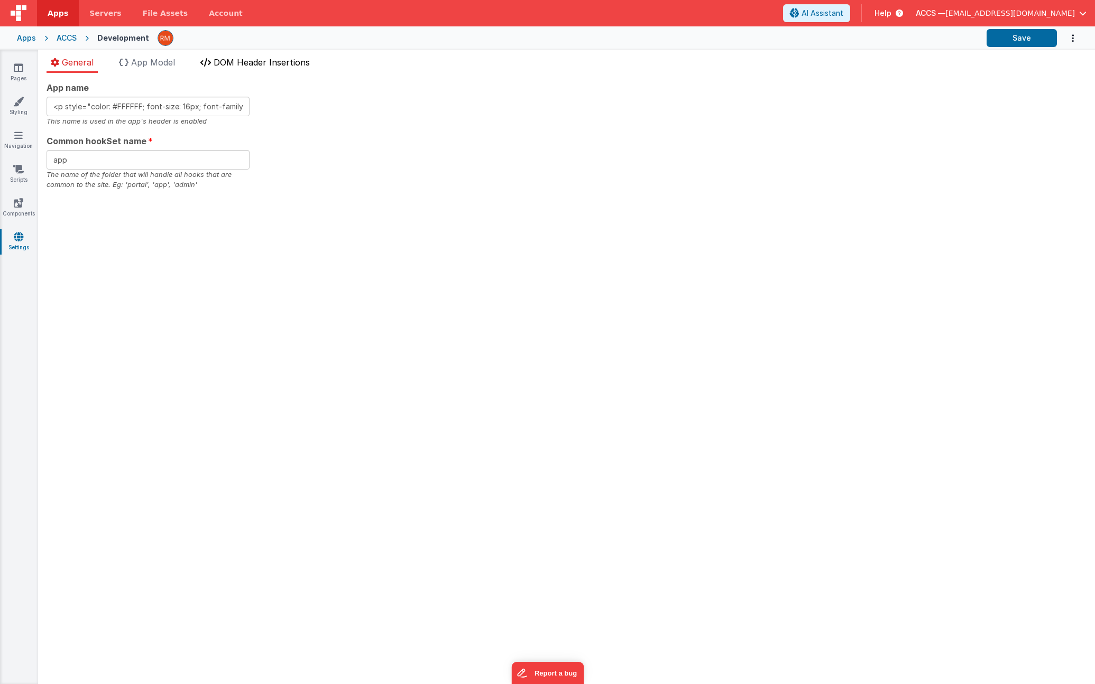
click at [224, 61] on span "DOM Header Insertions" at bounding box center [262, 62] width 96 height 11
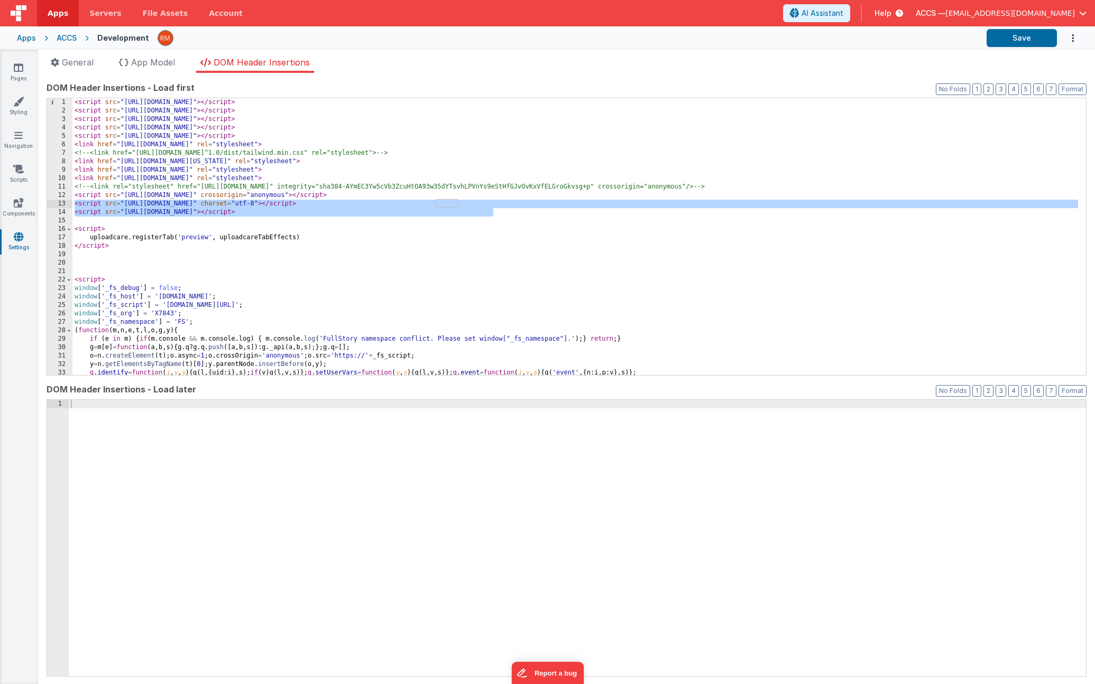
drag, startPoint x: 506, startPoint y: 210, endPoint x: 68, endPoint y: 203, distance: 438.2
click at [68, 203] on div "1 2 3 4 5 6 7 8 9 10 11 12 13 14 15 16 17 18 19 20 21 22 23 24 25 26 27 28 29 3…" at bounding box center [567, 237] width 1040 height 278
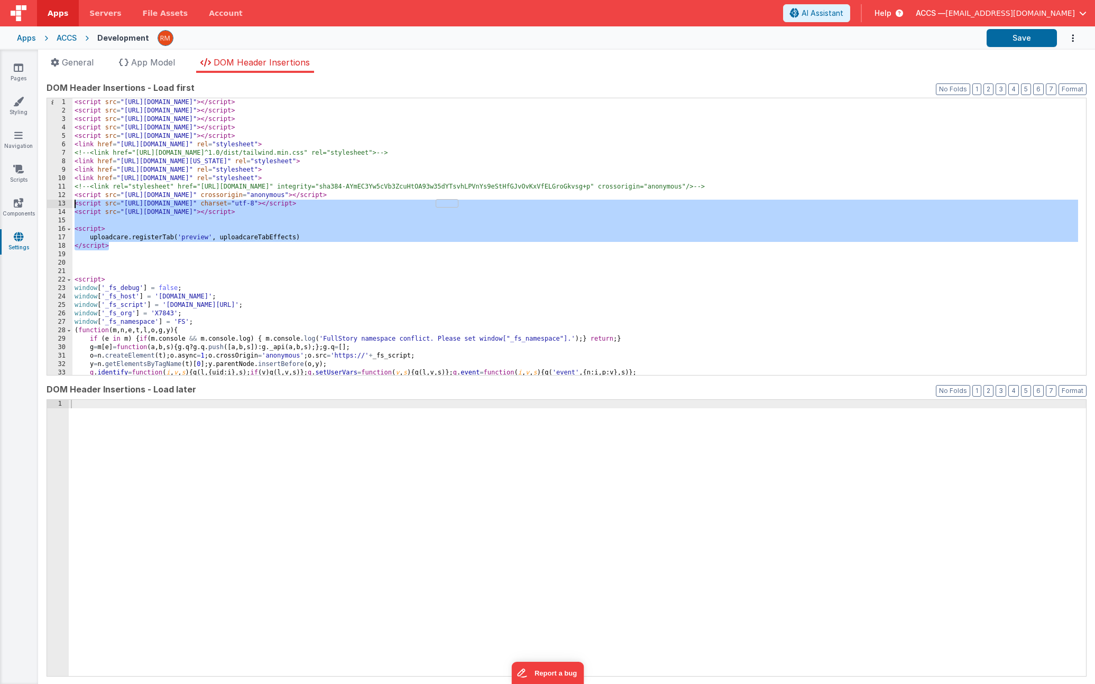
drag, startPoint x: 119, startPoint y: 245, endPoint x: 51, endPoint y: 207, distance: 78.3
click at [51, 207] on div "1 2 3 4 5 6 7 8 9 10 11 12 13 14 15 16 17 18 19 20 21 22 23 24 25 26 27 28 29 3…" at bounding box center [567, 237] width 1040 height 278
click at [26, 67] on link "Pages" at bounding box center [18, 72] width 38 height 21
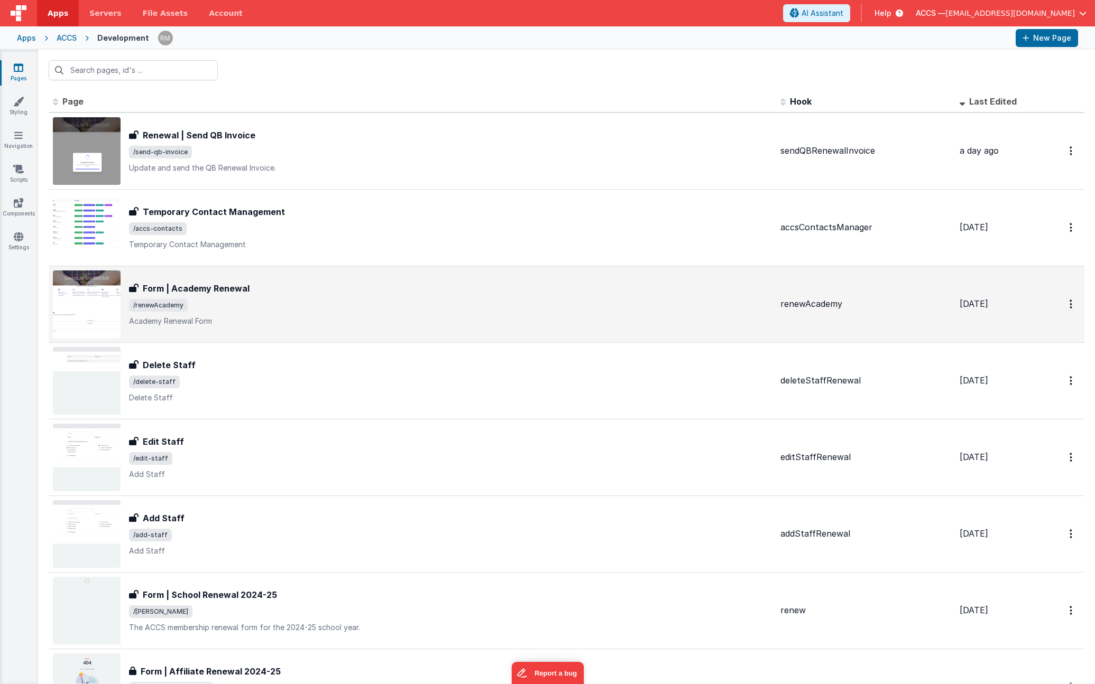
click at [232, 295] on div "Form | Academy Renewal Form | Academy Renewal /renewAcademy Academy Renewal Form" at bounding box center [450, 304] width 643 height 44
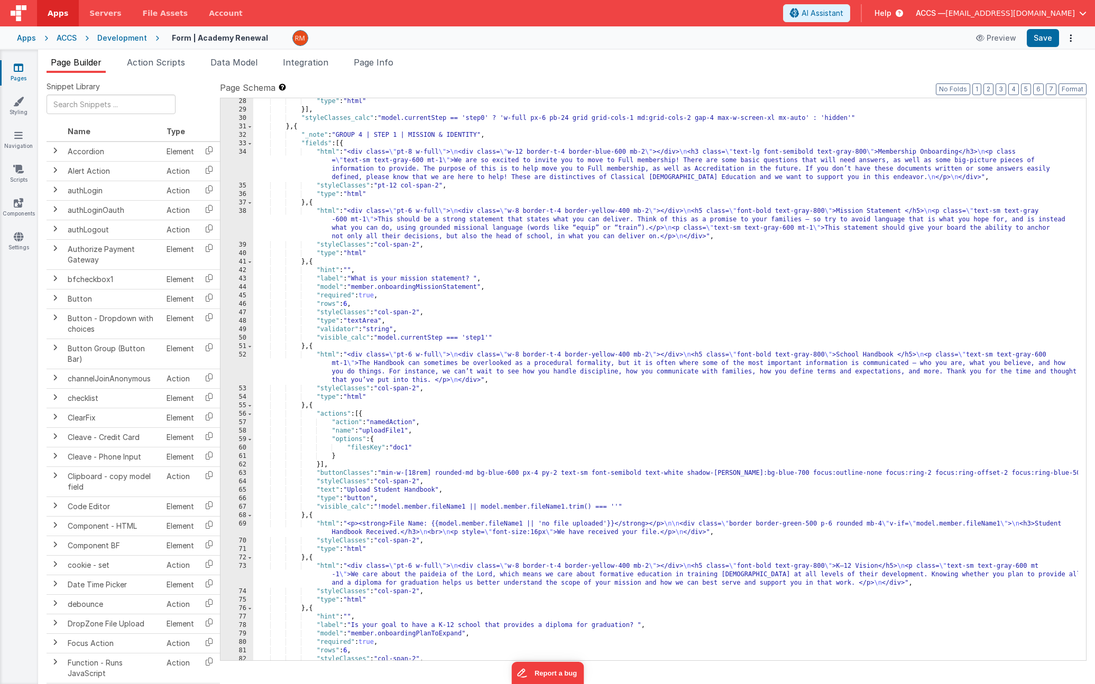
scroll to position [441, 0]
drag, startPoint x: 365, startPoint y: 430, endPoint x: 406, endPoint y: 431, distance: 41.2
click at [406, 431] on div ""type" : "html" }] , "styleClasses_calc" : "model.currentStep == 'step0' ? 'w-f…" at bounding box center [665, 386] width 824 height 579
click at [20, 72] on icon at bounding box center [19, 67] width 10 height 11
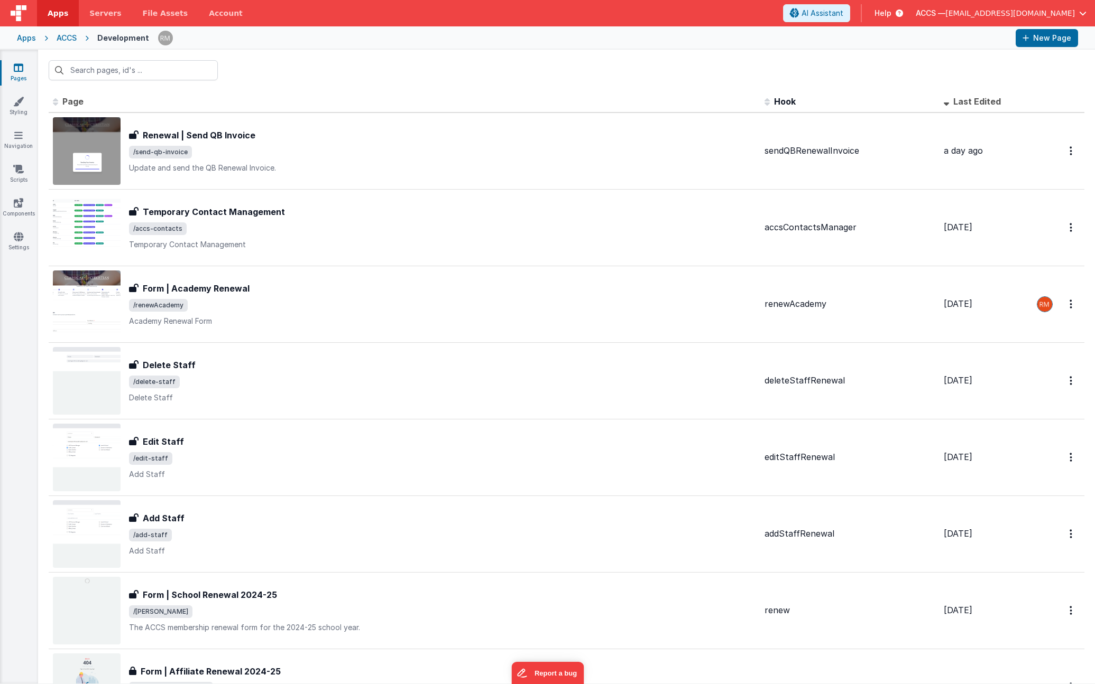
click at [33, 40] on div "Apps" at bounding box center [26, 38] width 19 height 11
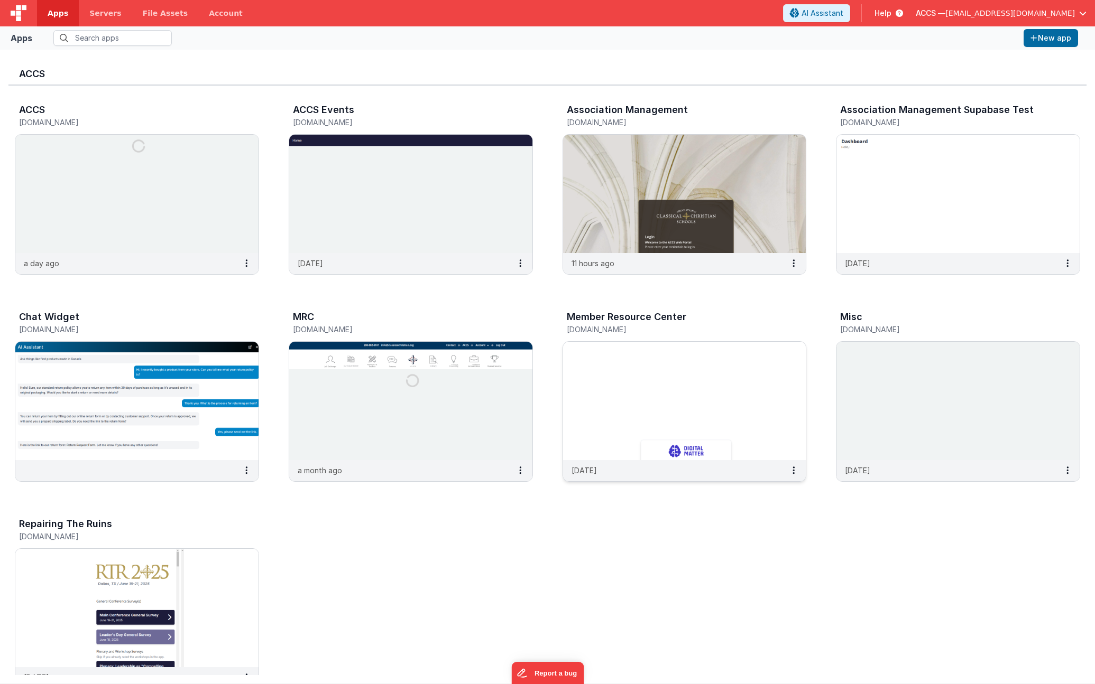
click at [613, 380] on img at bounding box center [684, 401] width 243 height 118
click at [343, 390] on img at bounding box center [410, 401] width 243 height 118
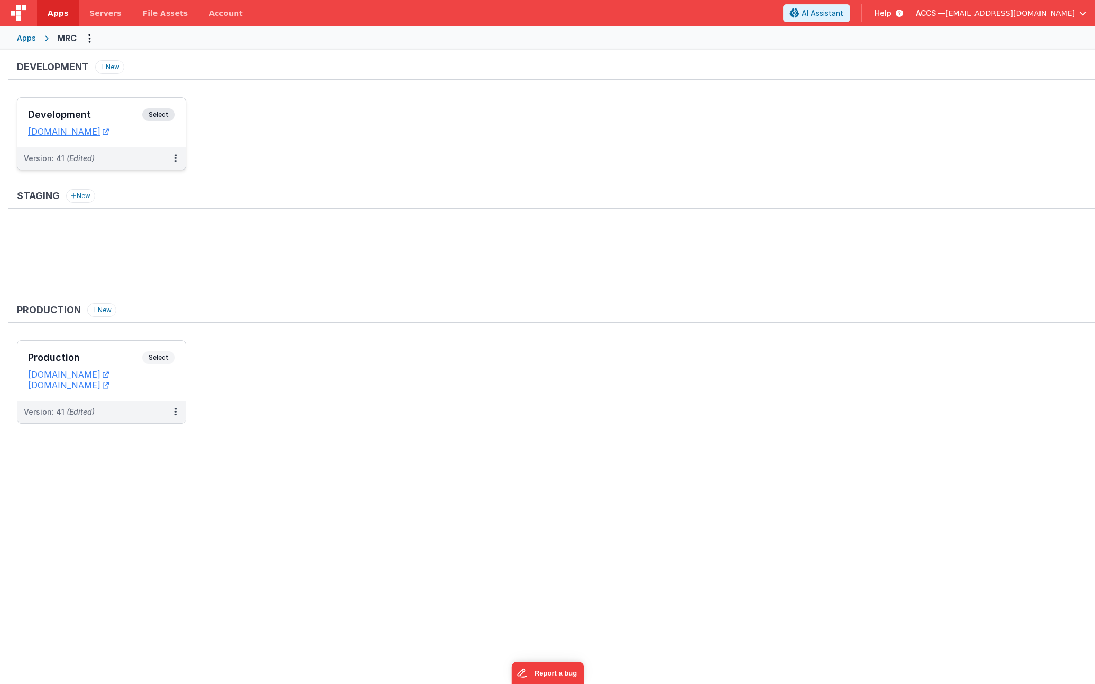
click at [114, 112] on h3 "Development" at bounding box center [85, 114] width 114 height 11
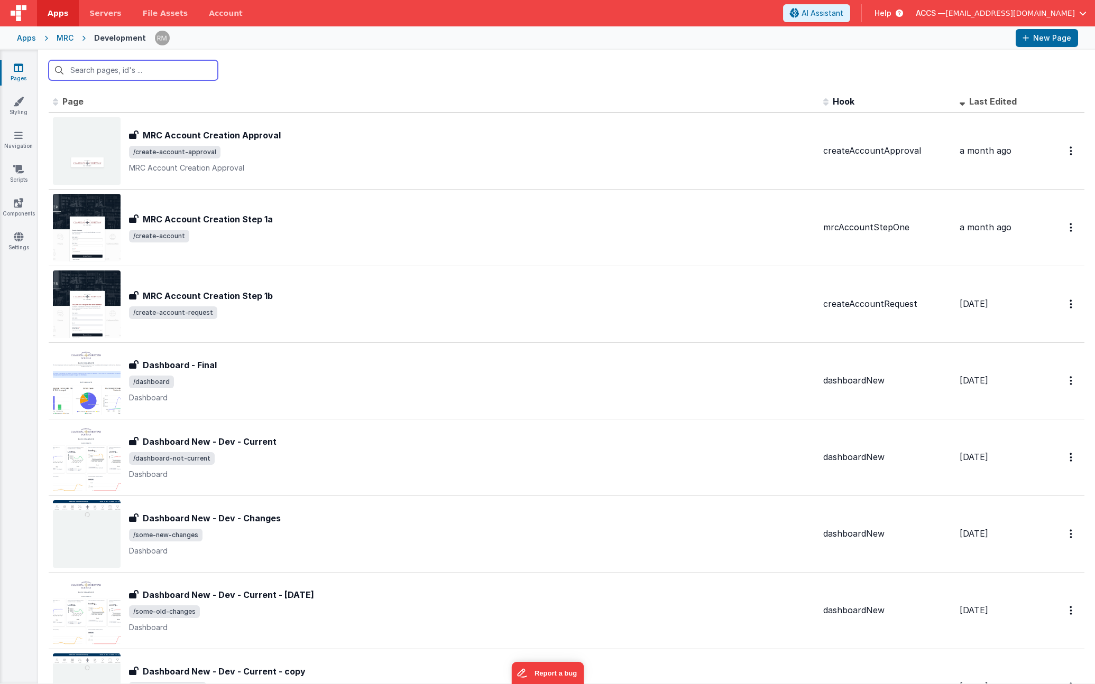
click at [101, 72] on input "text" at bounding box center [133, 70] width 169 height 20
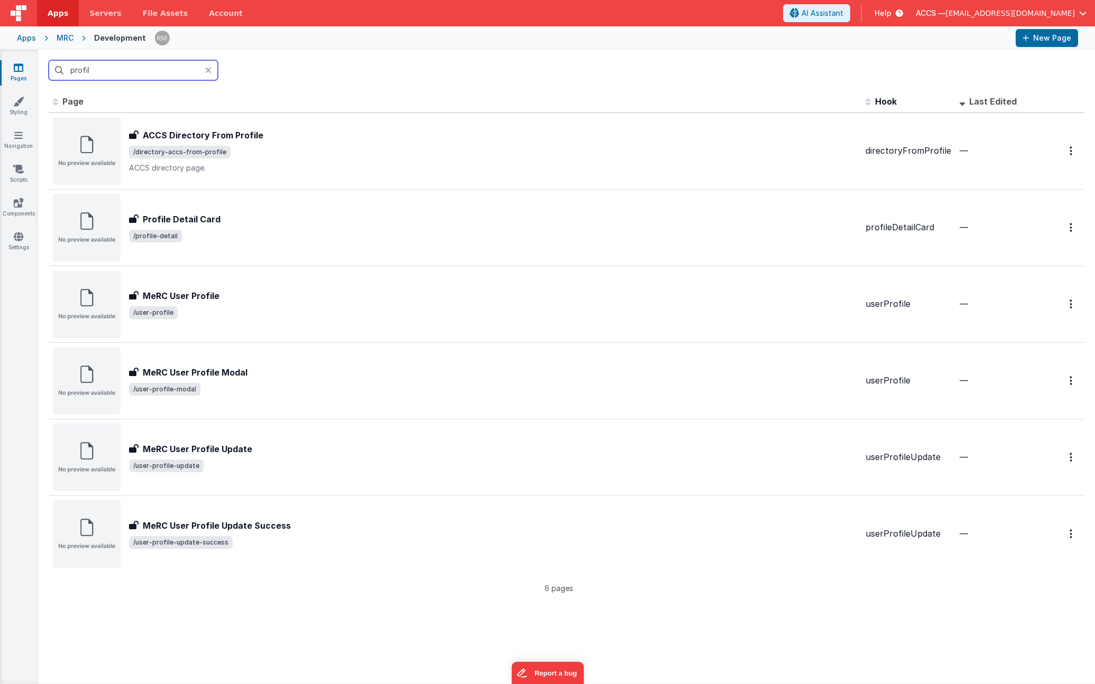
type input "profile"
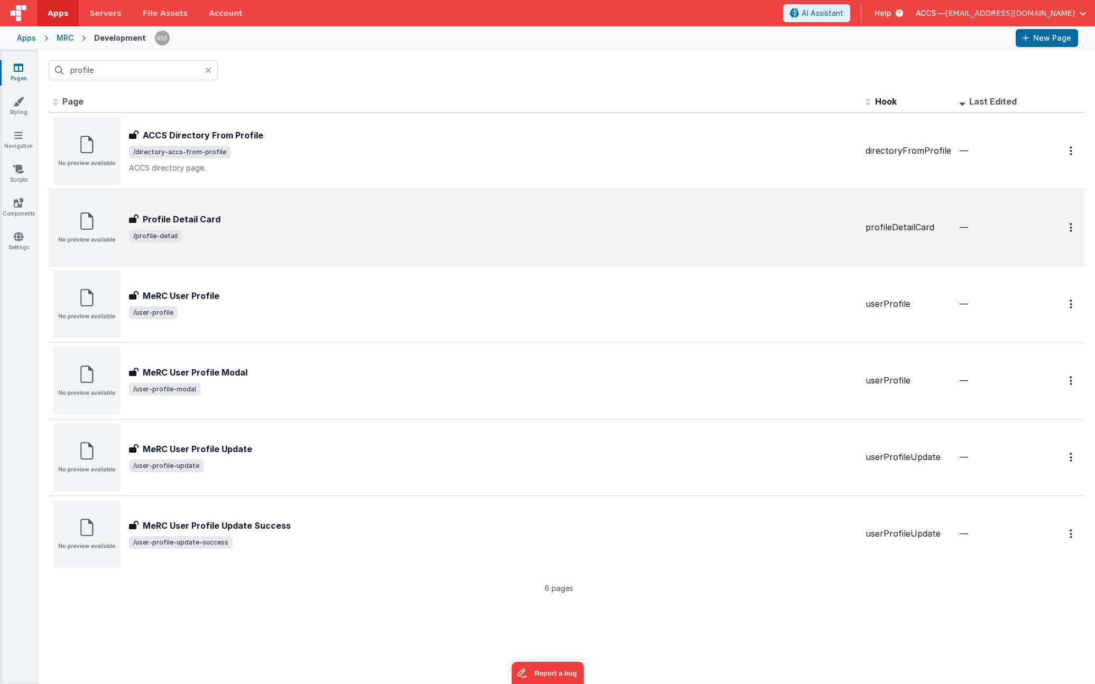
click at [240, 238] on span "/profile-detail" at bounding box center [493, 236] width 728 height 13
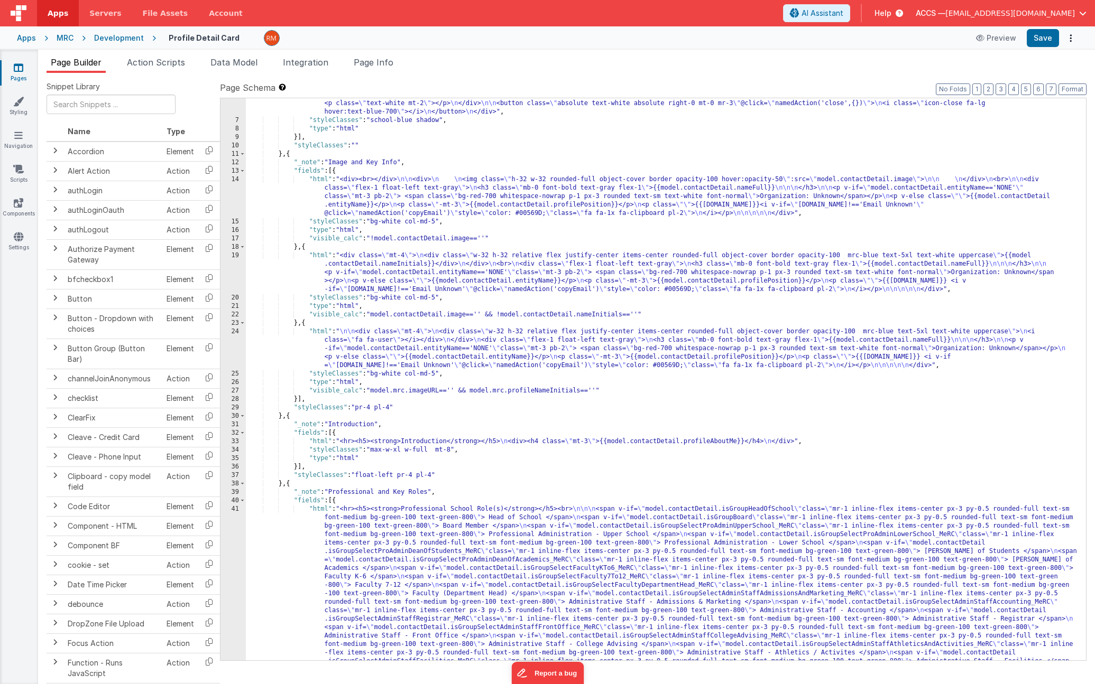
scroll to position [50, 0]
click at [321, 178] on div ""html" : "<div class= \" p-5 text-gray-700 relative float-left w-full \" > \n \…" at bounding box center [662, 469] width 832 height 757
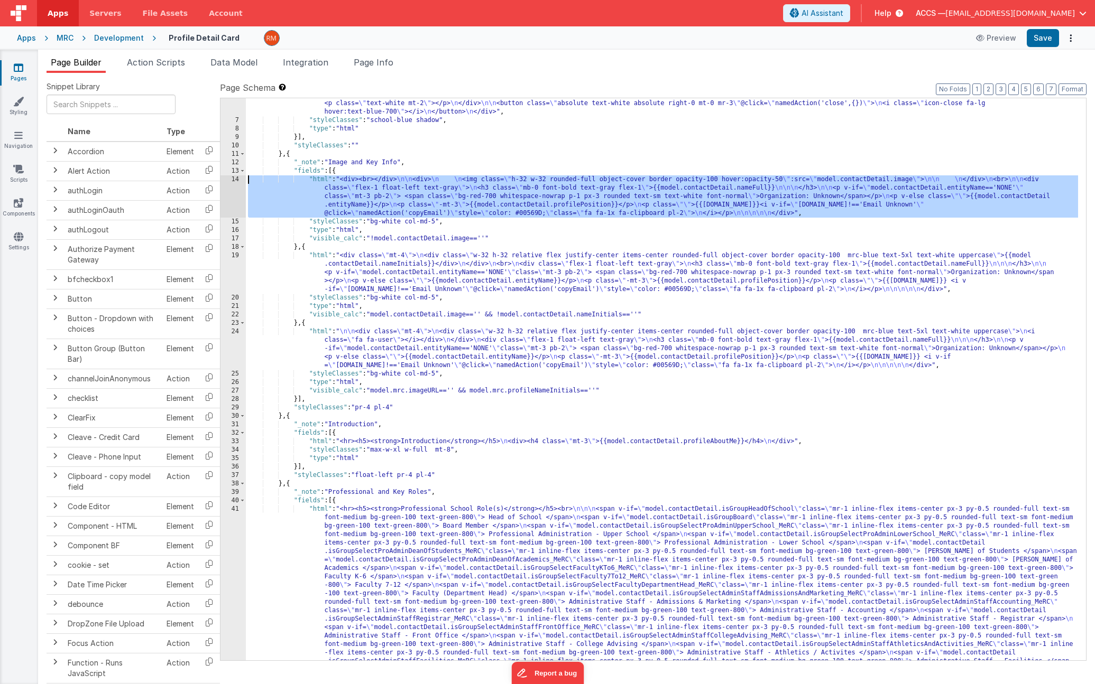
click at [237, 178] on div "14" at bounding box center [232, 196] width 25 height 42
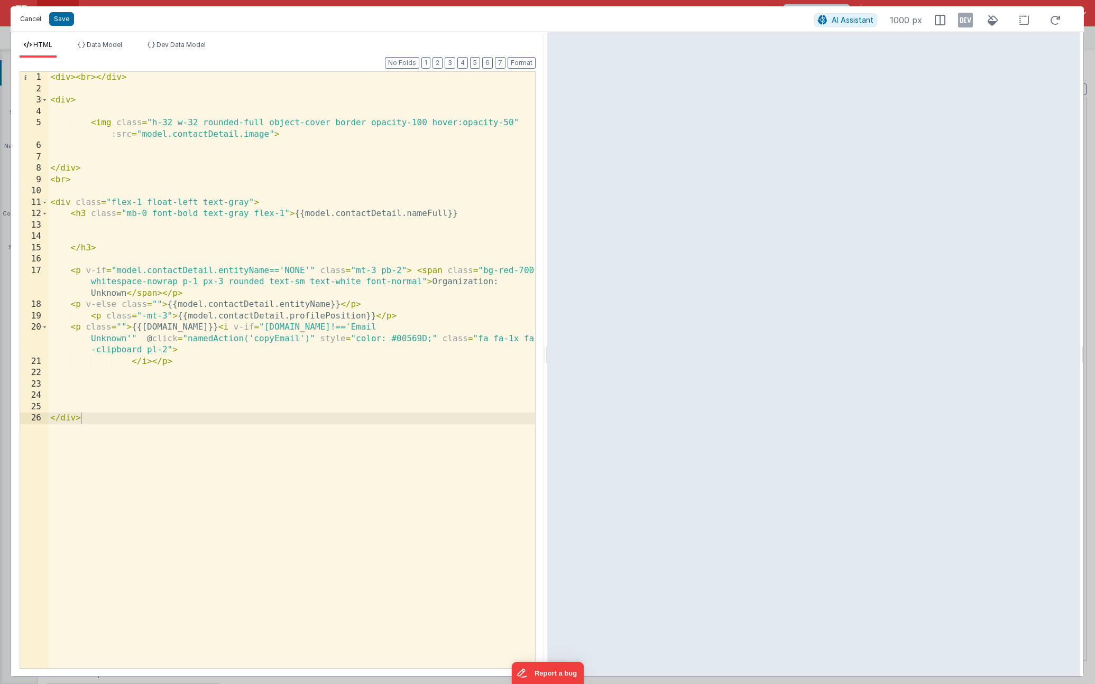
click at [39, 21] on button "Cancel" at bounding box center [31, 19] width 32 height 15
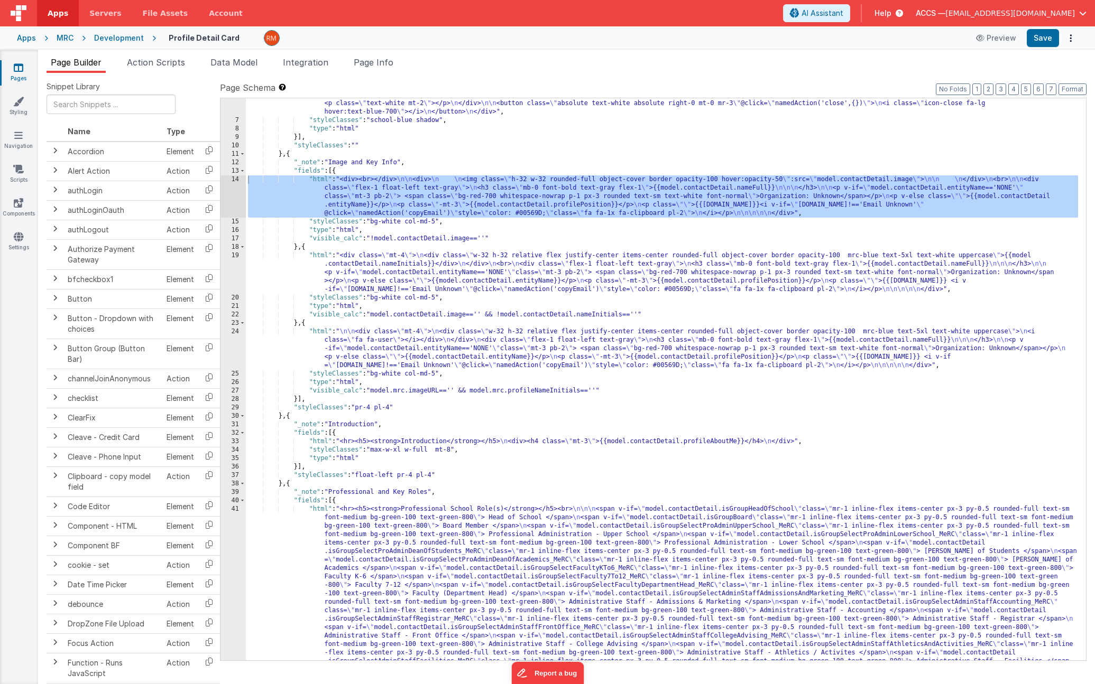
click at [324, 255] on div ""html" : "<div class= \" p-5 text-gray-700 relative float-left w-full \" > \n \…" at bounding box center [662, 469] width 832 height 757
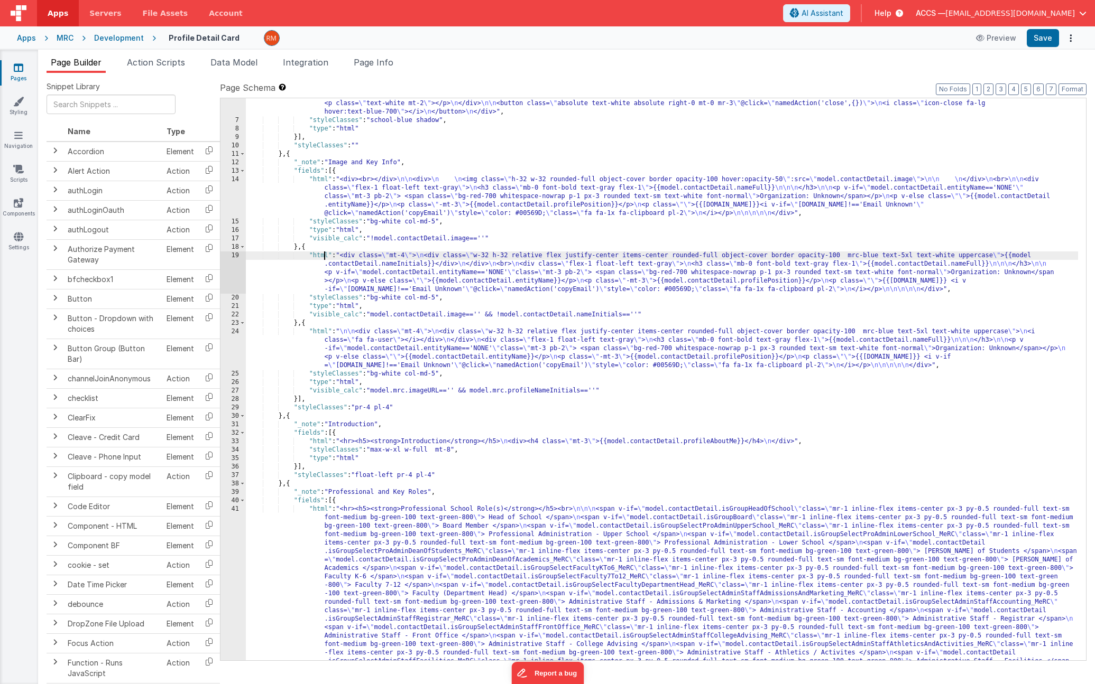
click at [231, 253] on div "19" at bounding box center [232, 273] width 25 height 42
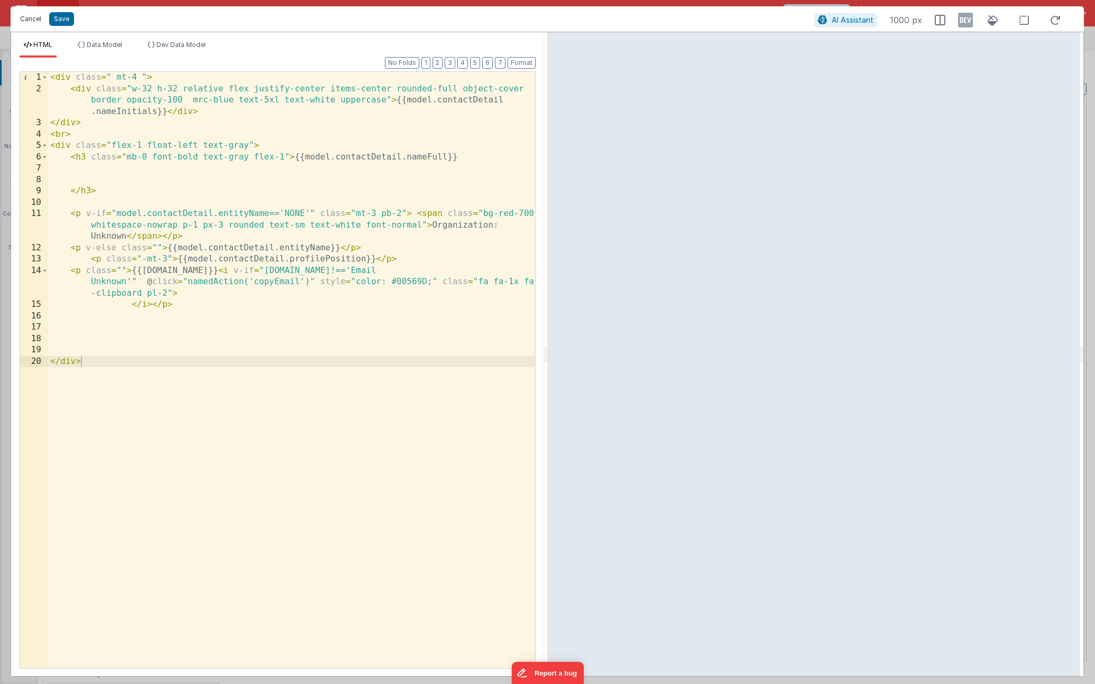
click at [38, 25] on button "Cancel" at bounding box center [31, 19] width 32 height 15
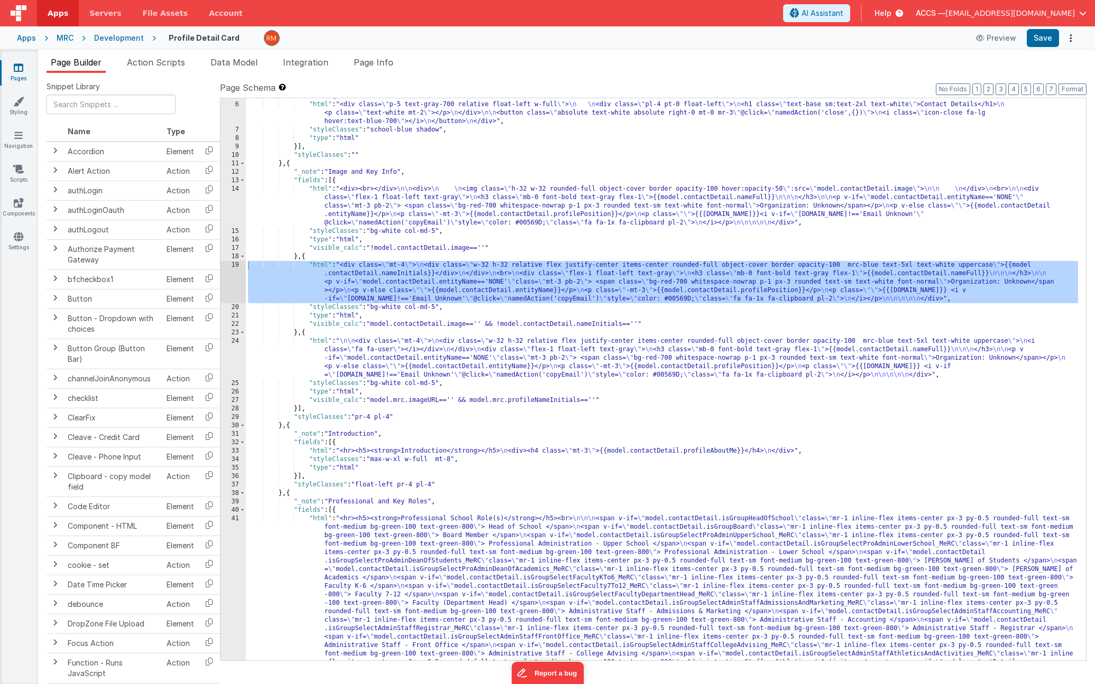
scroll to position [0, 0]
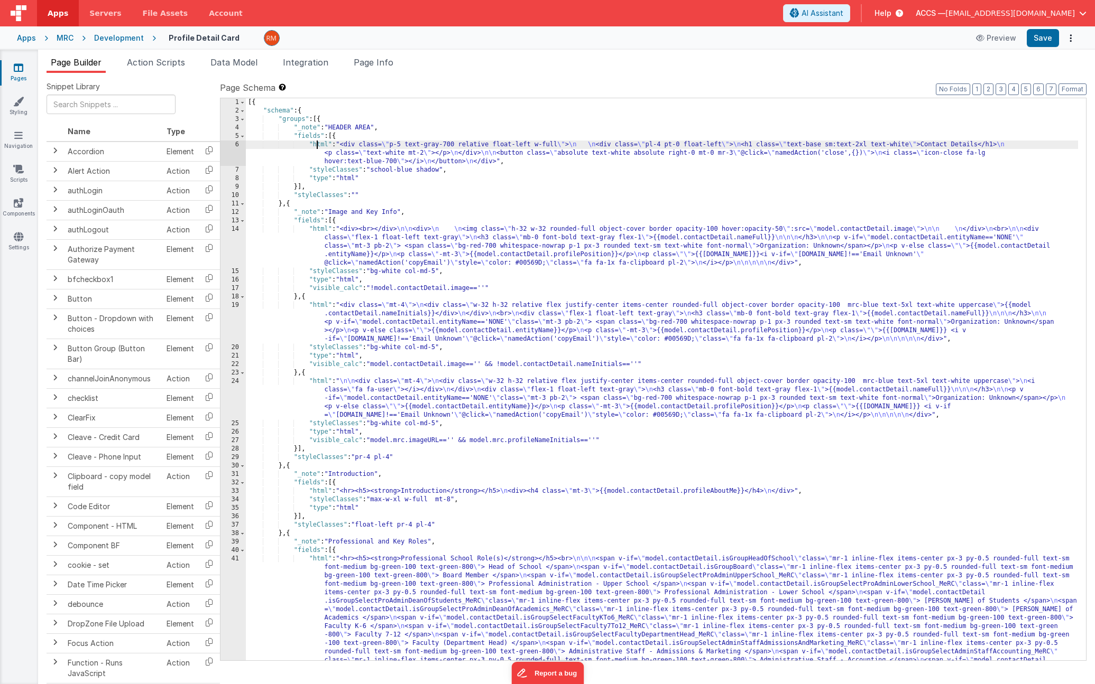
click at [318, 144] on div "[{ "schema" : { "groups" : [{ "_note" : "HEADER AREA" , "fields" : [{ "html" : …" at bounding box center [662, 468] width 832 height 740
click at [239, 143] on div "6" at bounding box center [232, 153] width 25 height 25
click at [237, 143] on div "6" at bounding box center [232, 153] width 25 height 25
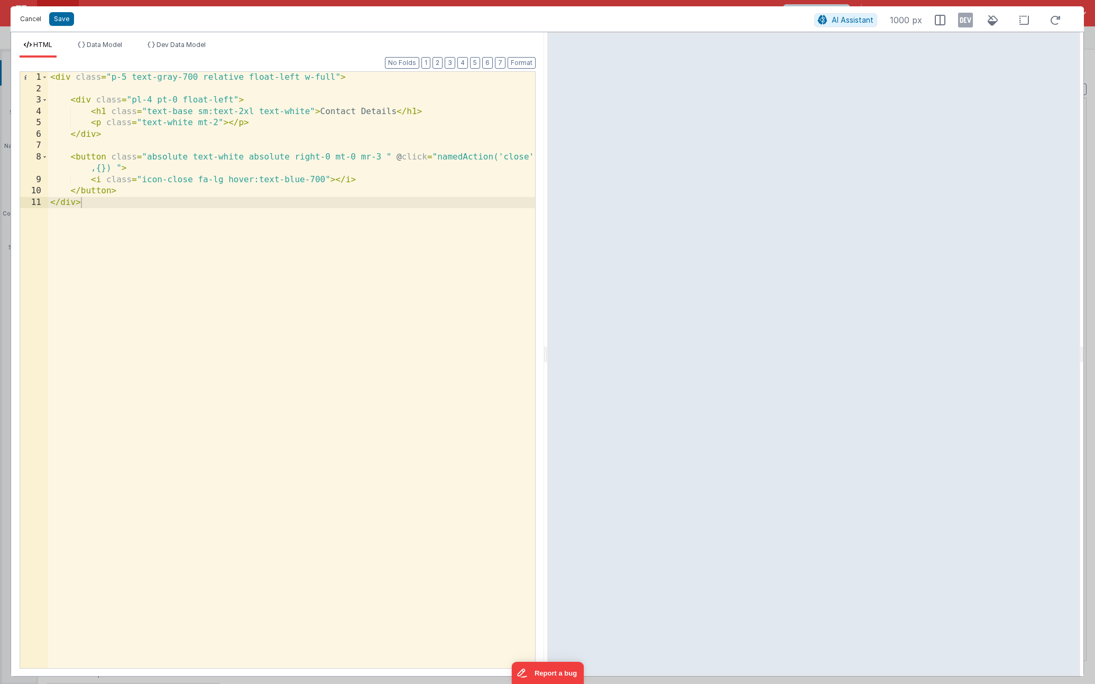
click at [41, 20] on button "Cancel" at bounding box center [31, 19] width 32 height 15
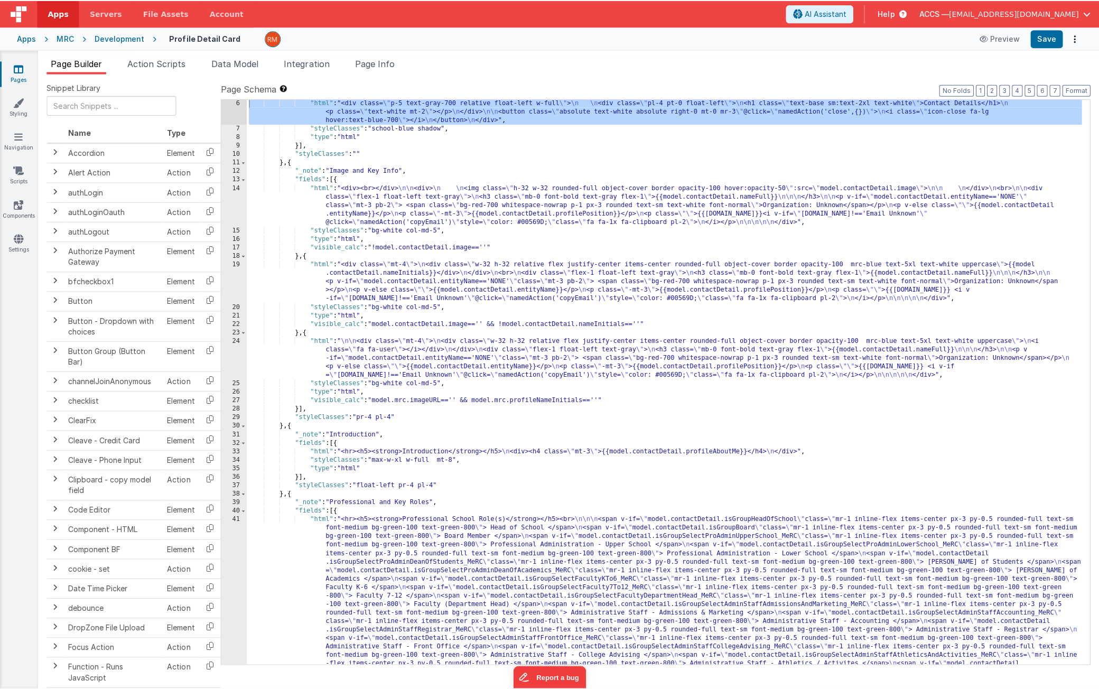
scroll to position [53, 0]
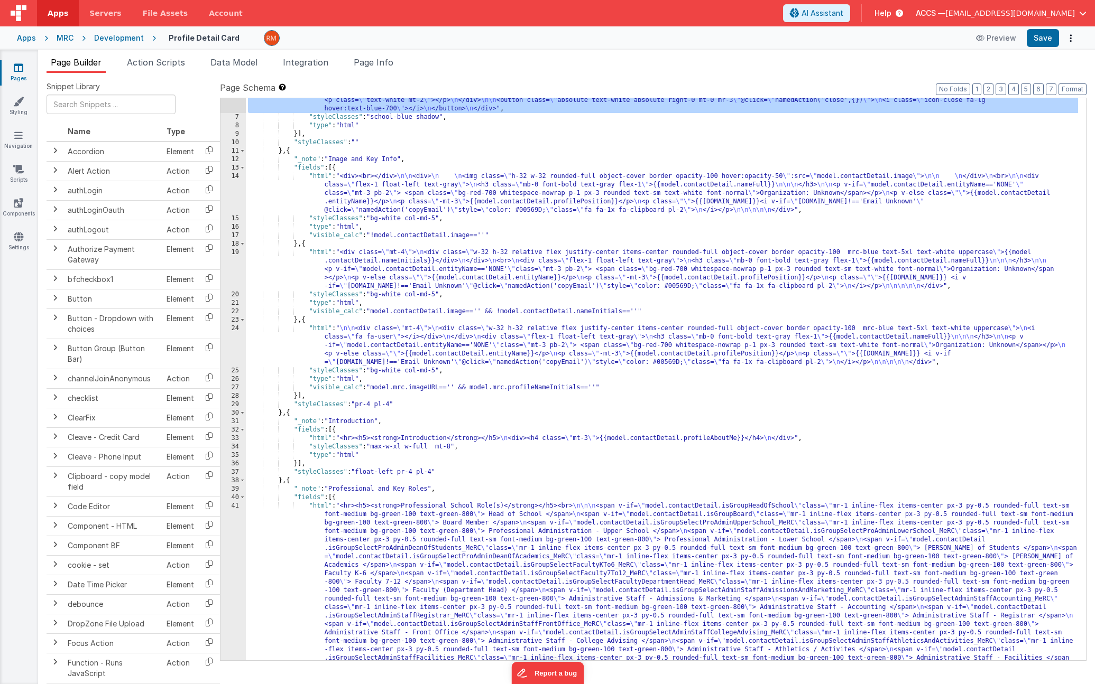
click at [316, 326] on div ""html" : "<div class= \" p-5 text-gray-700 relative float-left w-full \" > \n \…" at bounding box center [662, 466] width 832 height 757
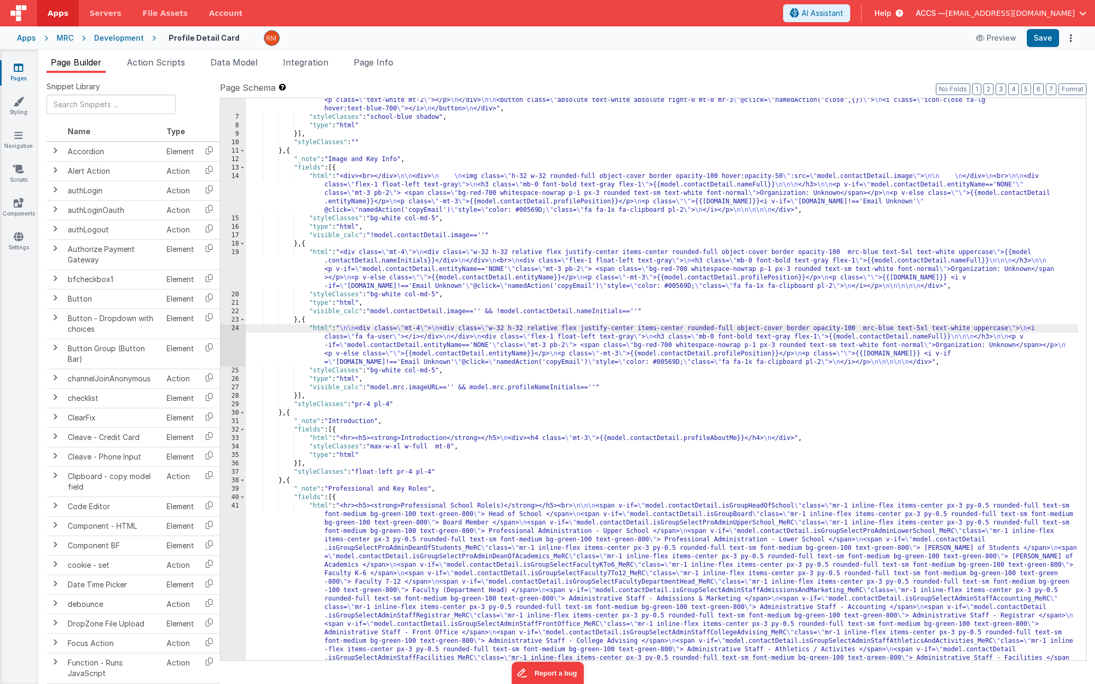
click at [235, 329] on div "24" at bounding box center [232, 346] width 25 height 42
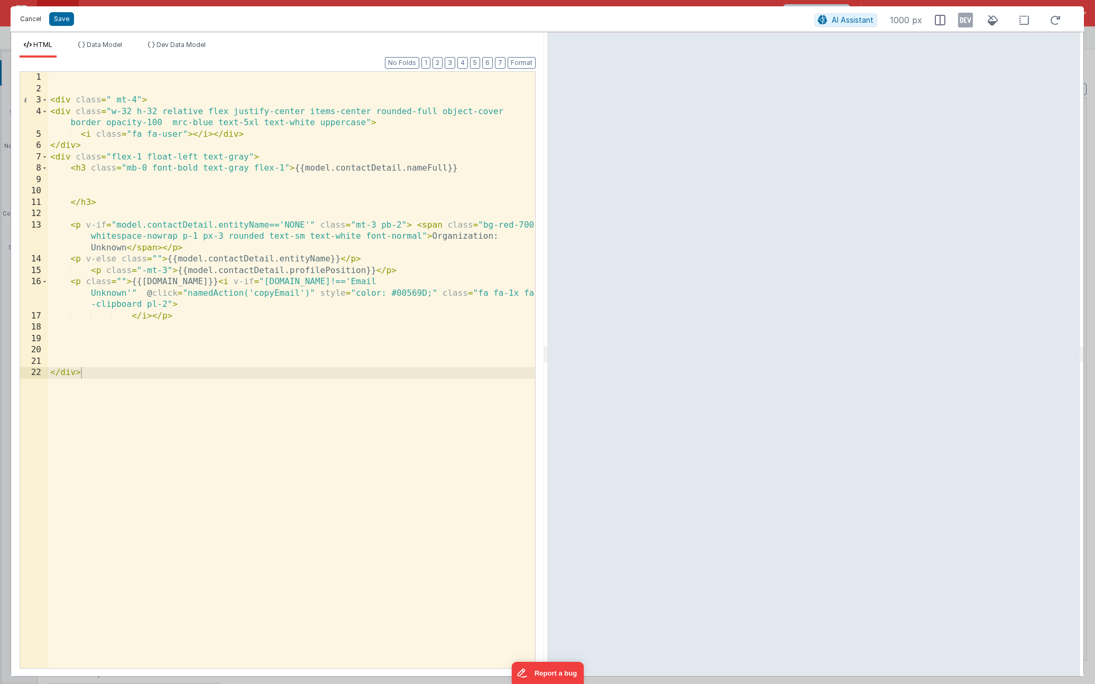
click at [38, 20] on button "Cancel" at bounding box center [31, 19] width 32 height 15
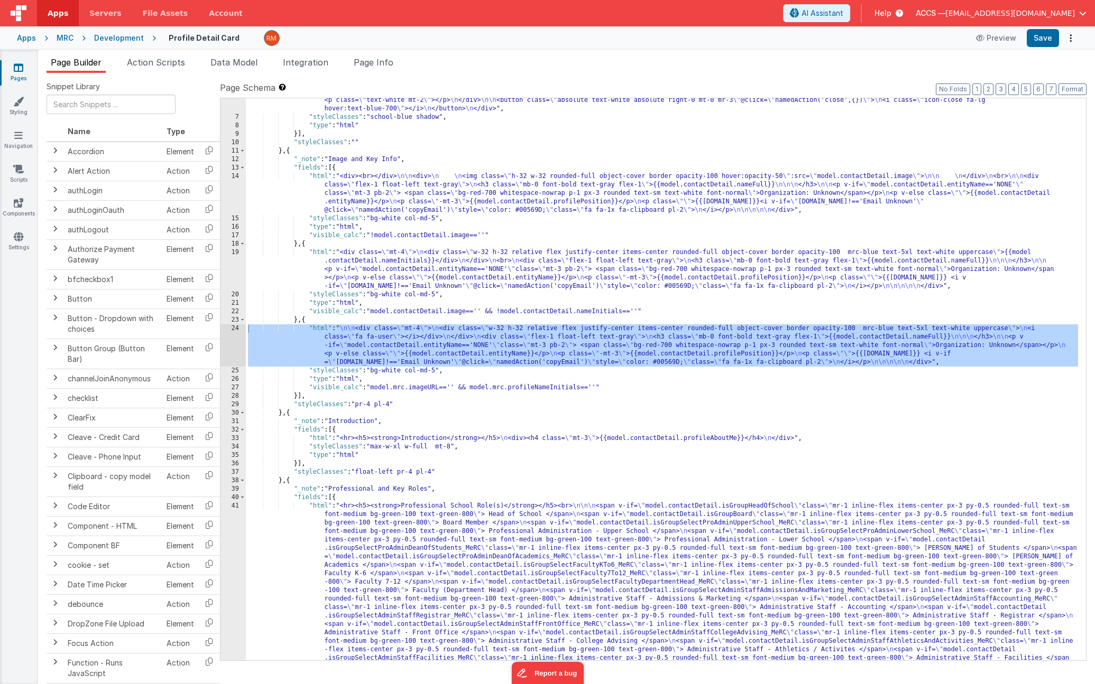
click at [318, 175] on div ""html" : "<div class= \" p-5 text-gray-700 relative float-left w-full \" > \n \…" at bounding box center [662, 466] width 832 height 757
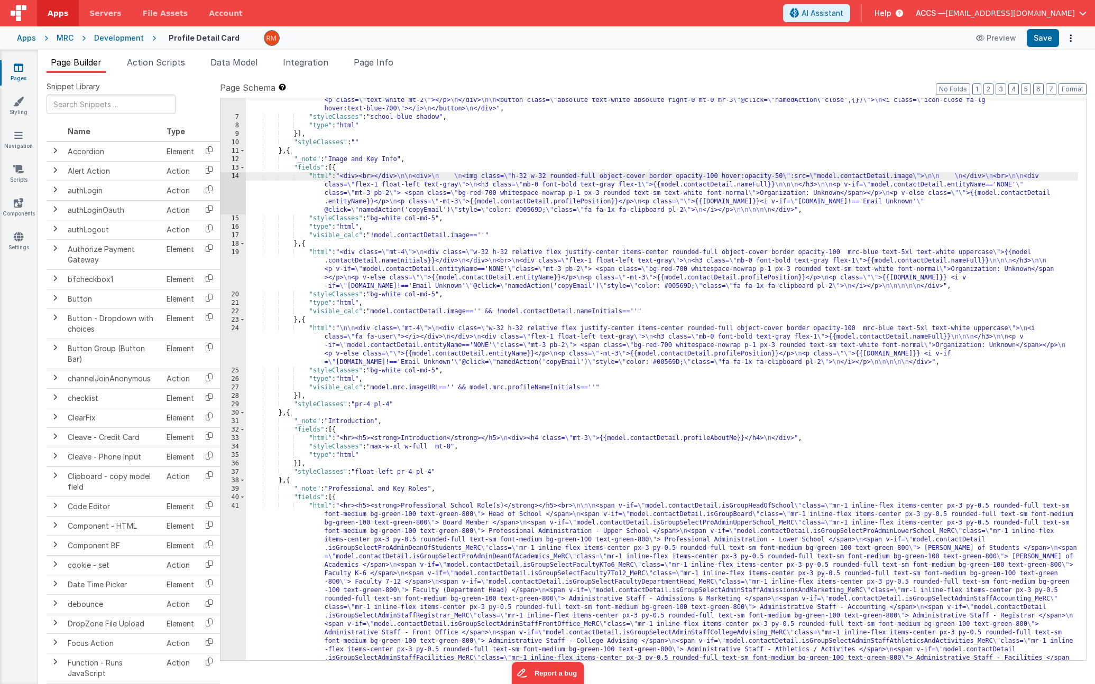
click at [233, 175] on div "14" at bounding box center [232, 193] width 25 height 42
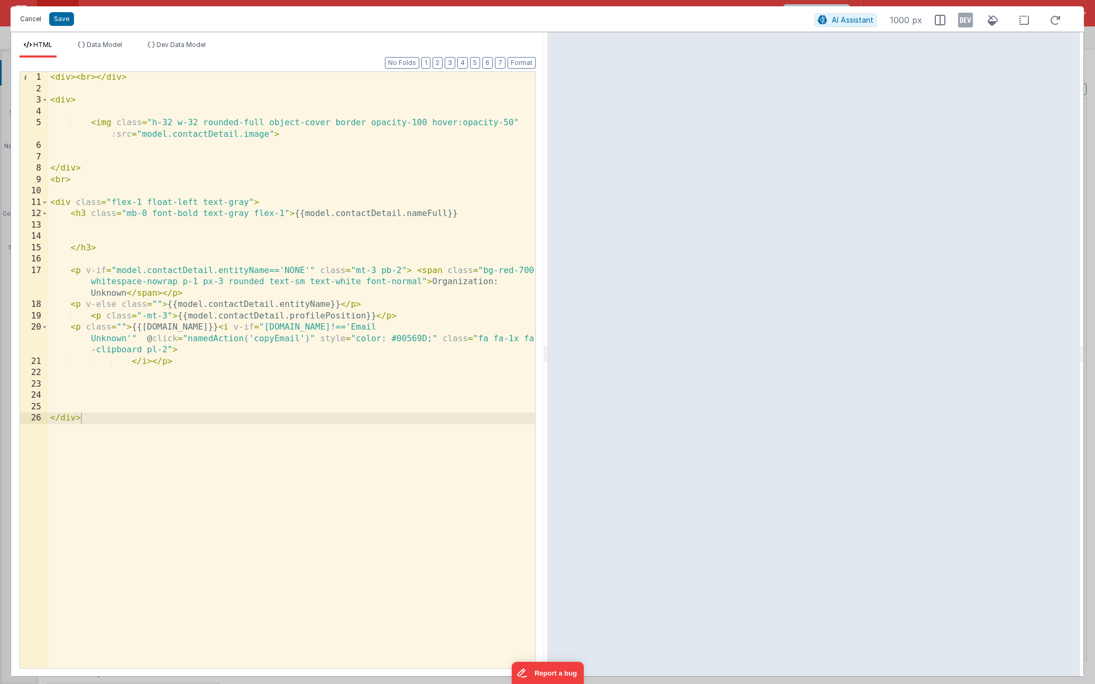
click at [39, 21] on button "Cancel" at bounding box center [31, 19] width 32 height 15
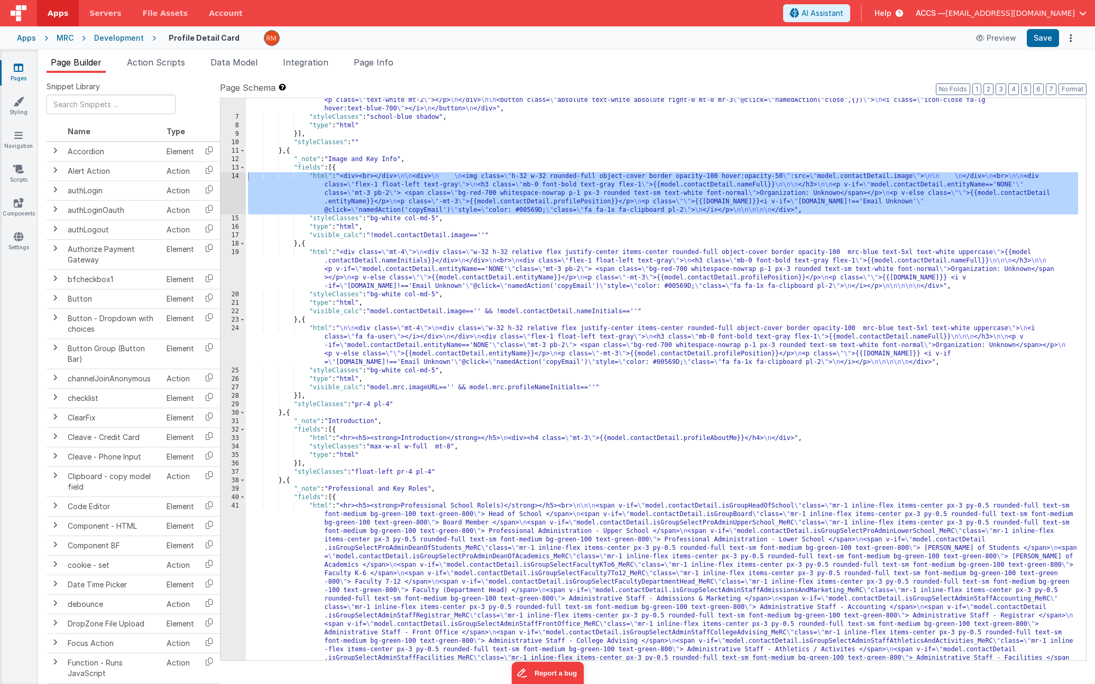
click at [18, 71] on icon at bounding box center [19, 67] width 10 height 11
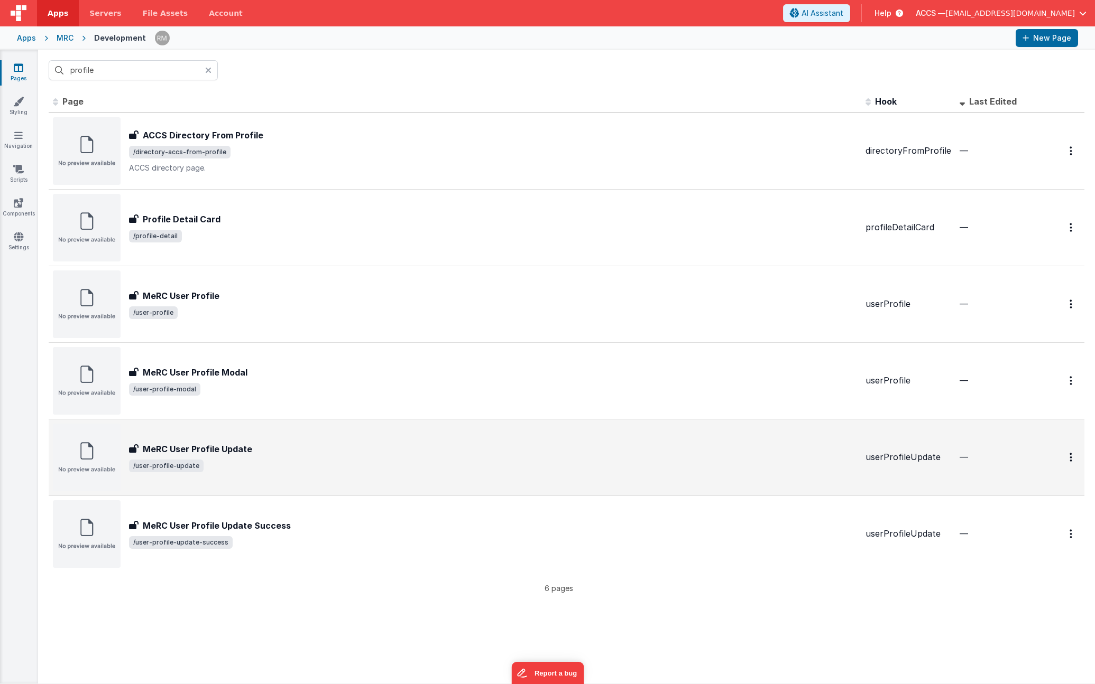
click at [191, 448] on h3 "MeRC User Profile Update" at bounding box center [197, 449] width 109 height 13
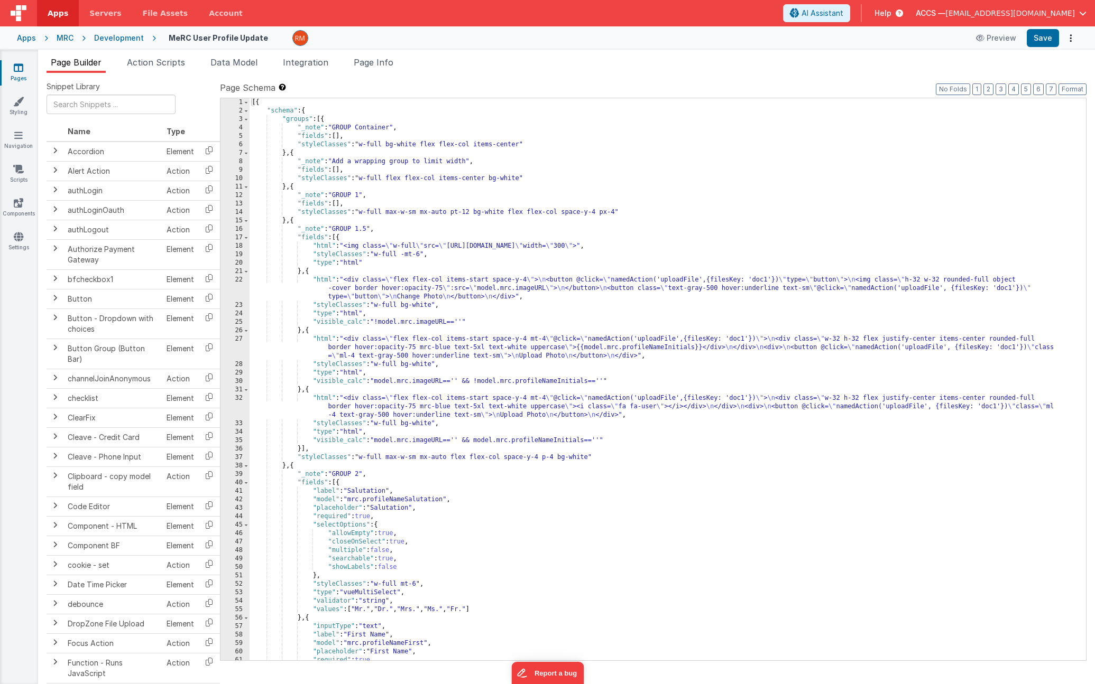
click at [321, 280] on div "[{ "schema" : { "groups" : [{ "_note" : "GROUP Container" , "fields" : [ ] , "s…" at bounding box center [663, 387] width 828 height 579
click at [242, 277] on div "22" at bounding box center [234, 288] width 29 height 25
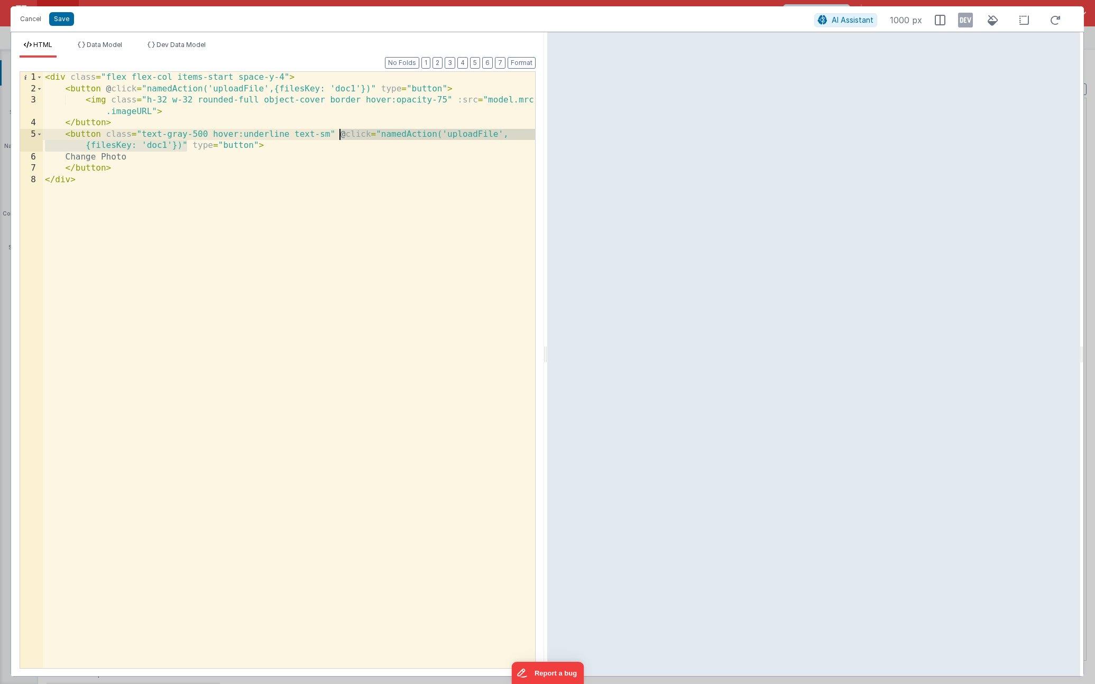
drag, startPoint x: 187, startPoint y: 144, endPoint x: 340, endPoint y: 138, distance: 152.9
click at [340, 138] on div "< div class = "flex flex-col items-start space-y-4" > < button @ click = "named…" at bounding box center [289, 381] width 492 height 619
click at [29, 22] on button "Cancel" at bounding box center [31, 19] width 32 height 15
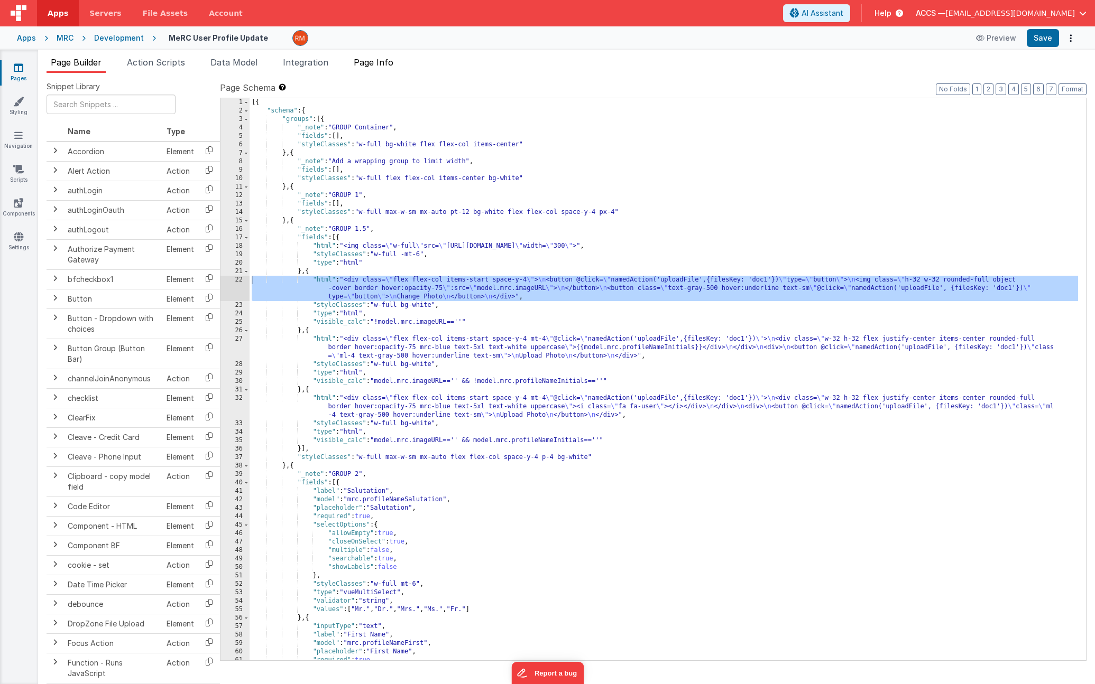
click at [370, 67] on span "Page Info" at bounding box center [374, 62] width 40 height 11
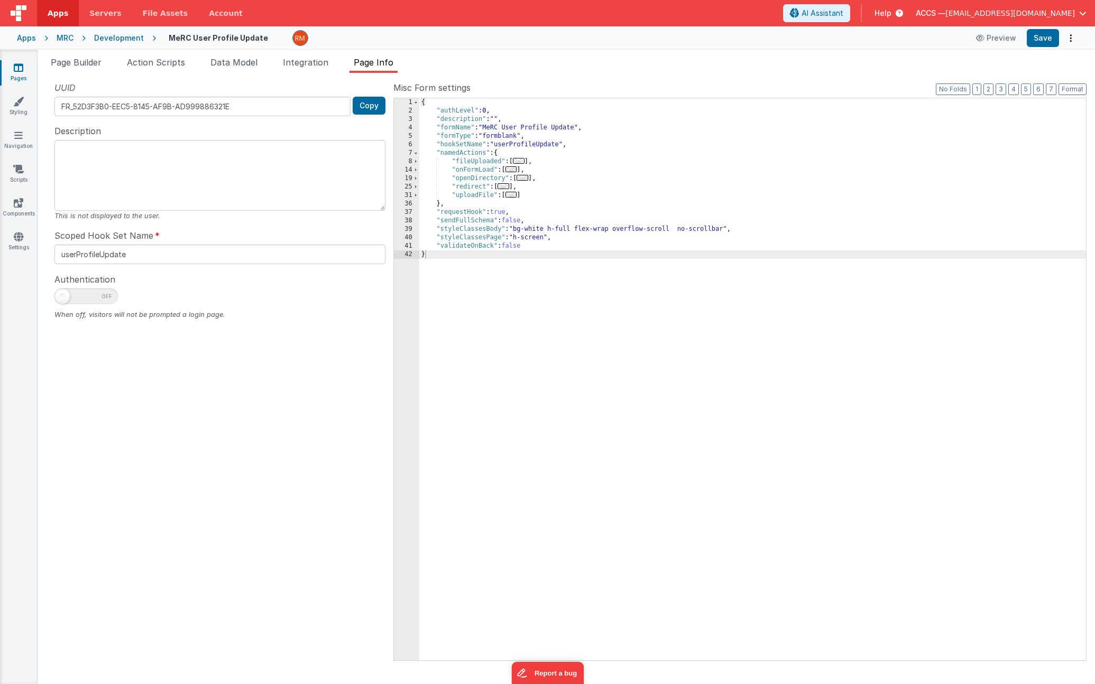
click at [508, 196] on div "{ "authLevel" : 0 , "description" : "" , "formName" : "MeRC User Profile Update…" at bounding box center [752, 387] width 666 height 579
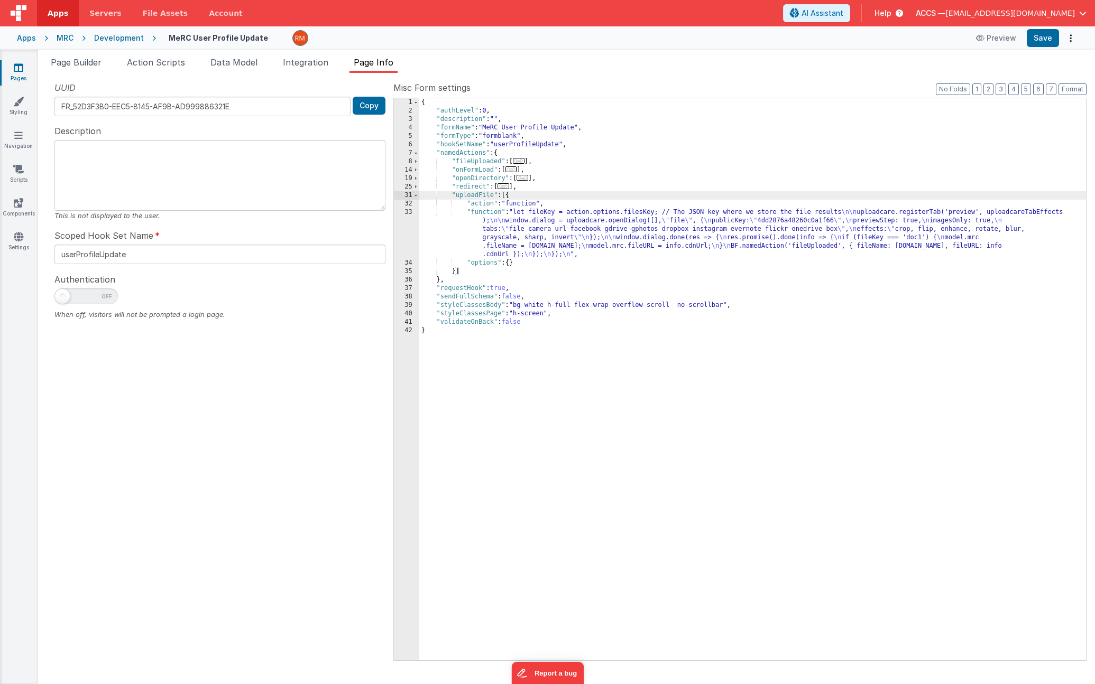
click at [488, 214] on div "{ "authLevel" : 0 , "description" : "" , "formName" : "MeRC User Profile Update…" at bounding box center [752, 387] width 666 height 579
click at [409, 212] on div "33" at bounding box center [406, 233] width 25 height 51
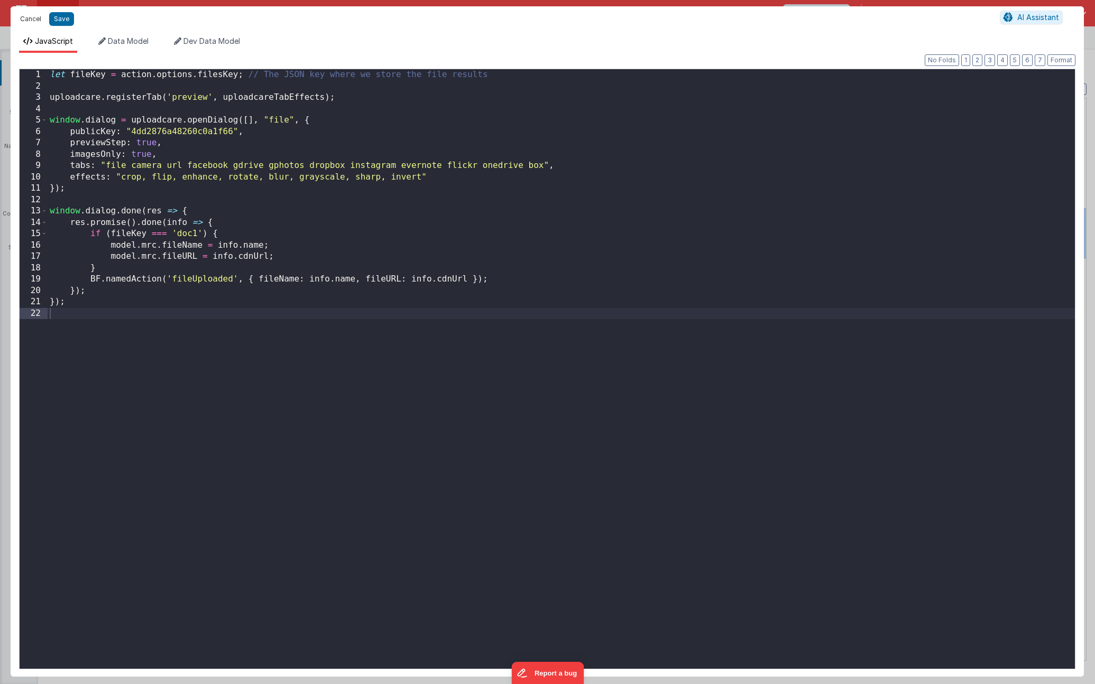
click at [35, 20] on button "Cancel" at bounding box center [31, 19] width 32 height 15
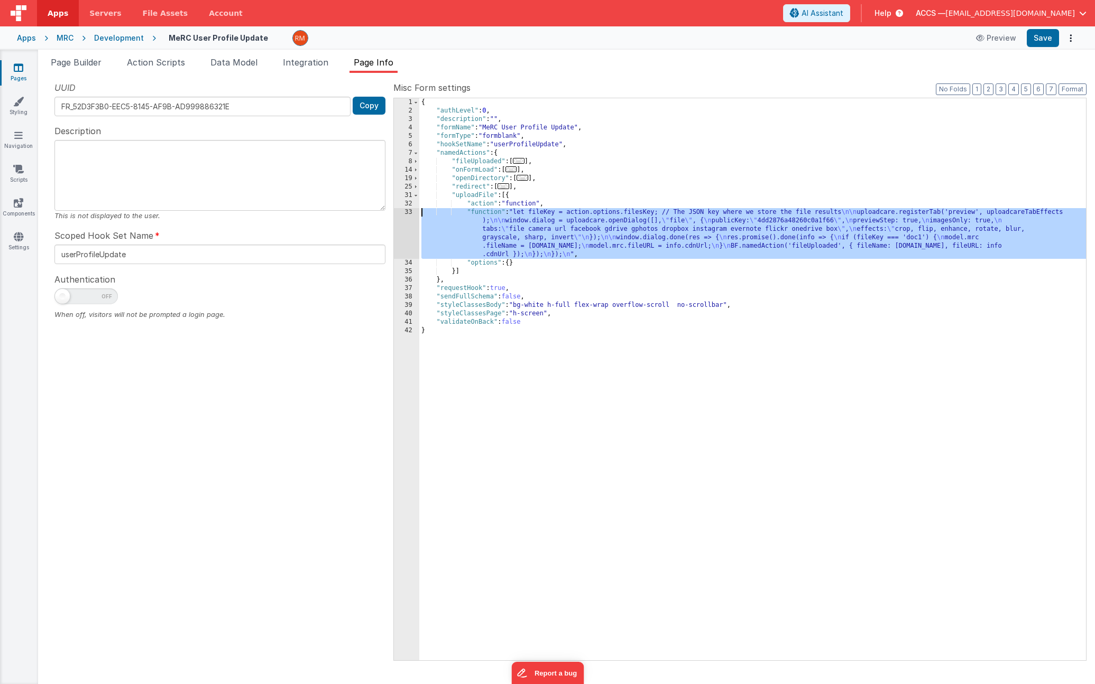
click at [442, 215] on div "{ "authLevel" : 0 , "description" : "" , "formName" : "MeRC User Profile Update…" at bounding box center [752, 387] width 666 height 579
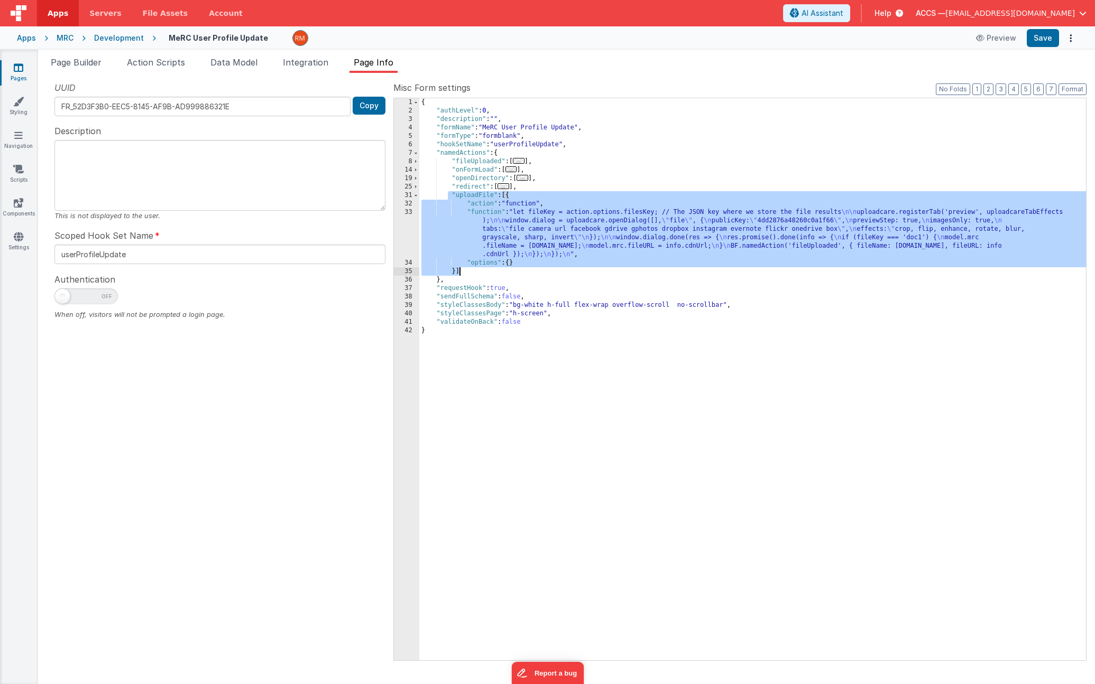
drag, startPoint x: 447, startPoint y: 194, endPoint x: 536, endPoint y: 268, distance: 116.4
click at [536, 268] on div "{ "authLevel" : 0 , "description" : "" , "formName" : "MeRC User Profile Update…" at bounding box center [752, 387] width 666 height 579
click at [487, 212] on div "{ "authLevel" : 0 , "description" : "" , "formName" : "MeRC User Profile Update…" at bounding box center [752, 387] width 666 height 579
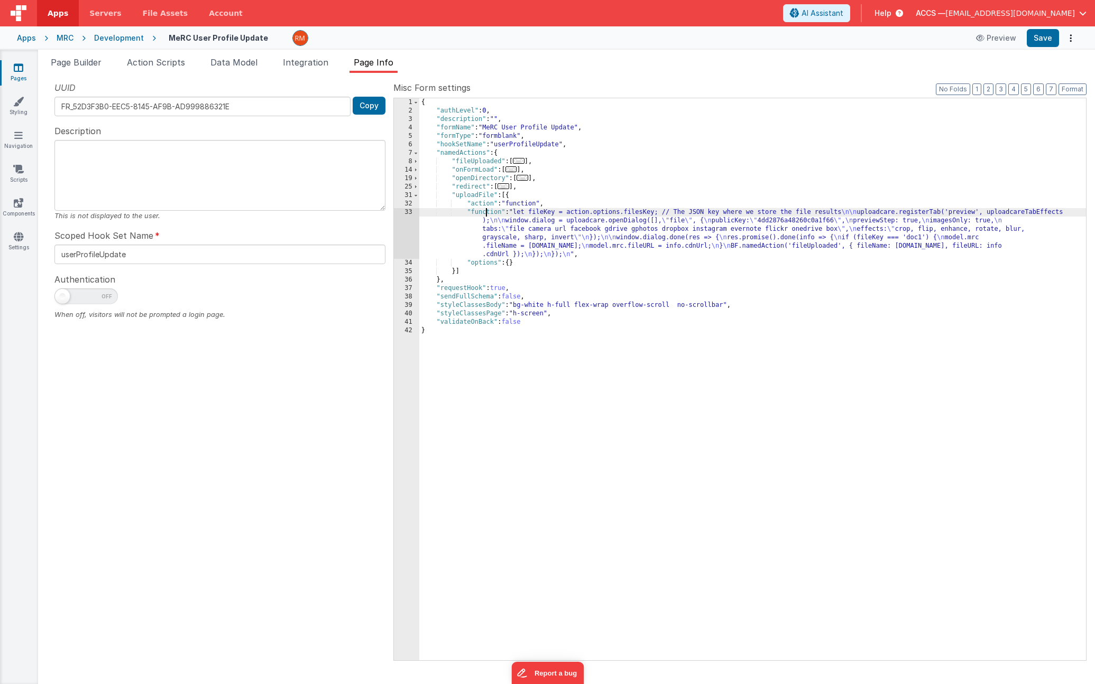
click at [408, 214] on div "33" at bounding box center [406, 233] width 25 height 51
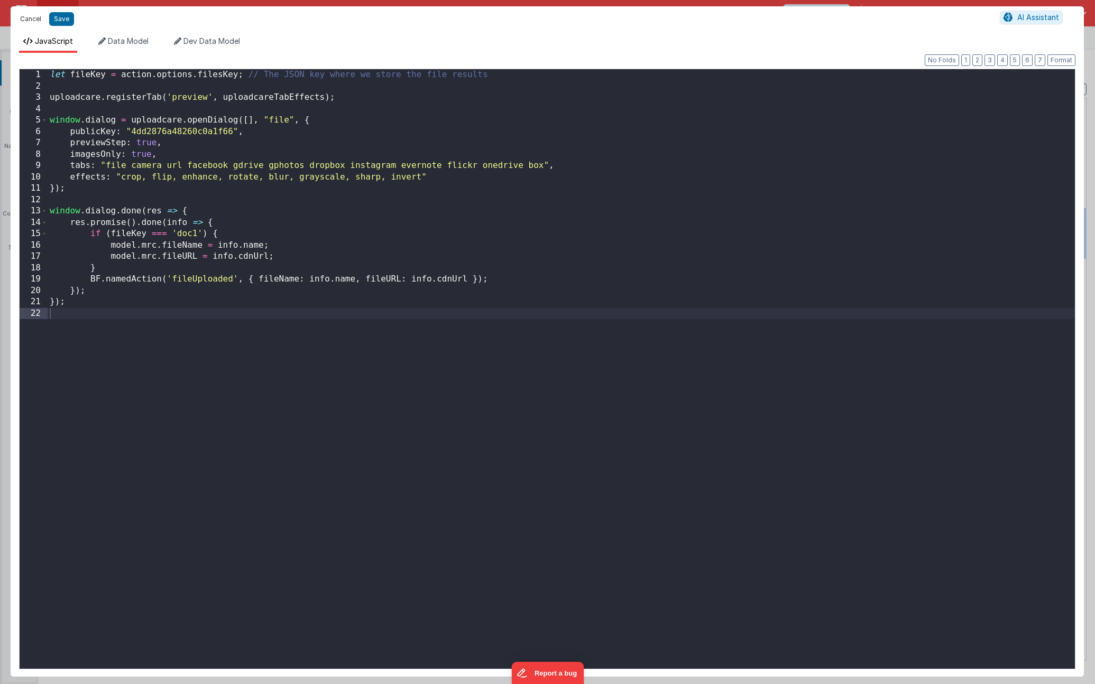
click at [36, 22] on button "Cancel" at bounding box center [31, 19] width 32 height 15
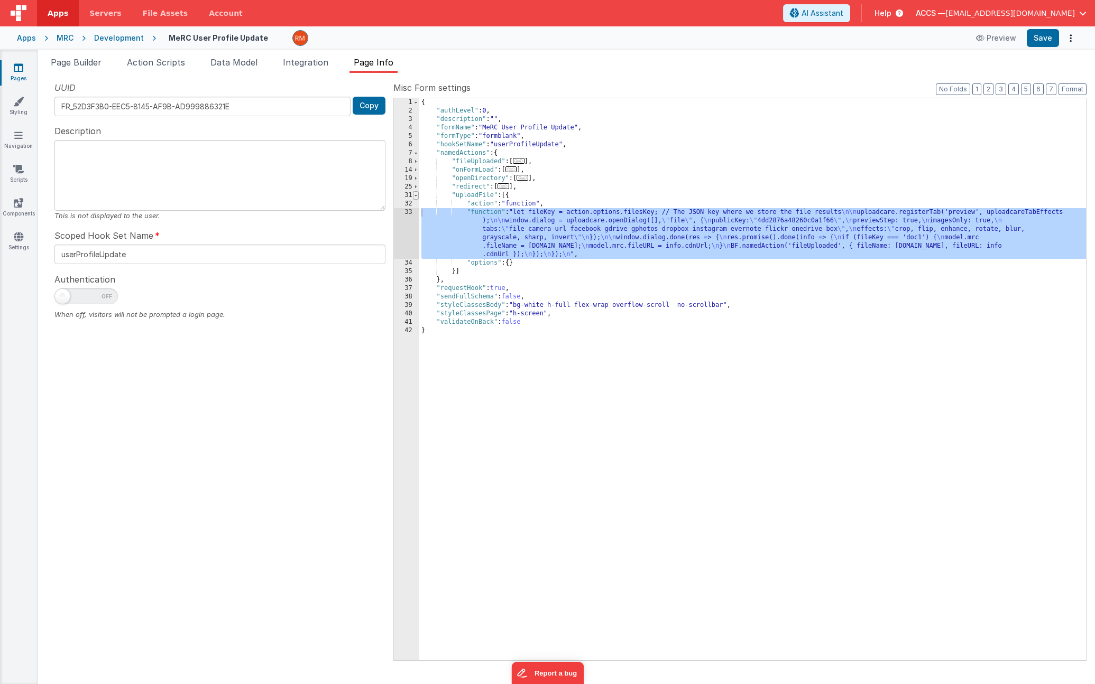
click at [416, 196] on span at bounding box center [416, 195] width 6 height 8
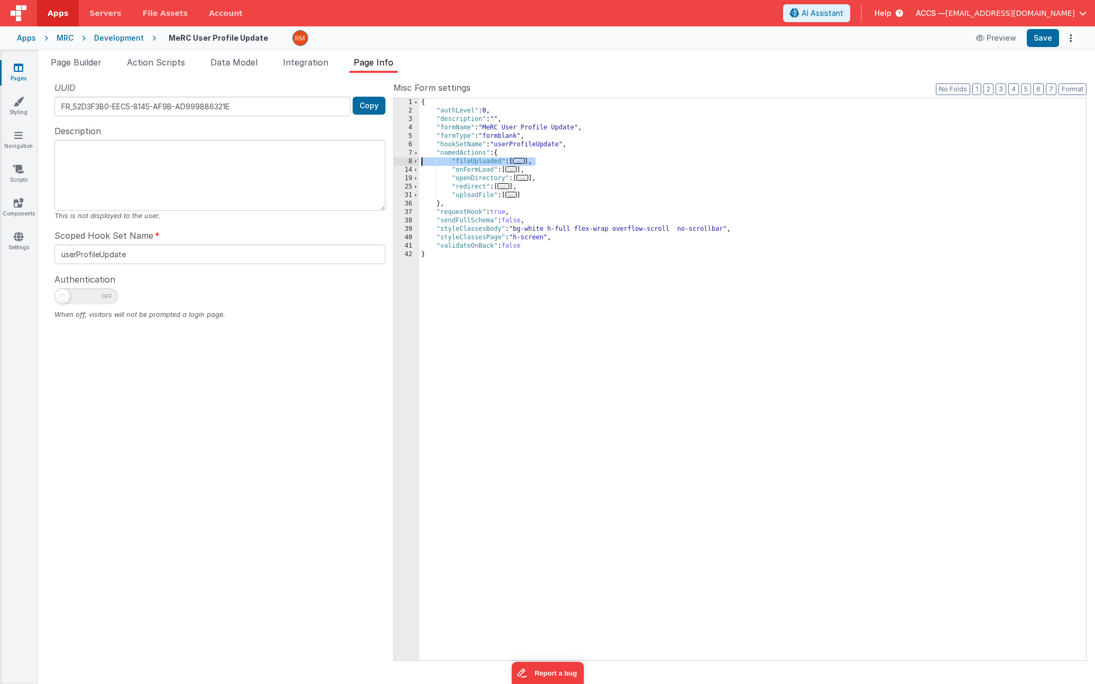
drag, startPoint x: 539, startPoint y: 162, endPoint x: 410, endPoint y: 164, distance: 129.5
click at [410, 164] on div "1 2 3 4 5 6 7 8 14 19 25 31 36 37 38 39 40 41 42 { "authLevel" : 0 , "descripti…" at bounding box center [739, 379] width 693 height 563
click at [1081, 679] on div "Snippet Library Name Type Accordion Element Alert Action Action authLogin Actio…" at bounding box center [566, 378] width 1057 height 611
click at [1086, 684] on div "Snippet Library Name Type Accordion Element Alert Action Action authLogin Actio…" at bounding box center [568, 381] width 1061 height 616
click at [520, 163] on span "..." at bounding box center [520, 161] width 12 height 6
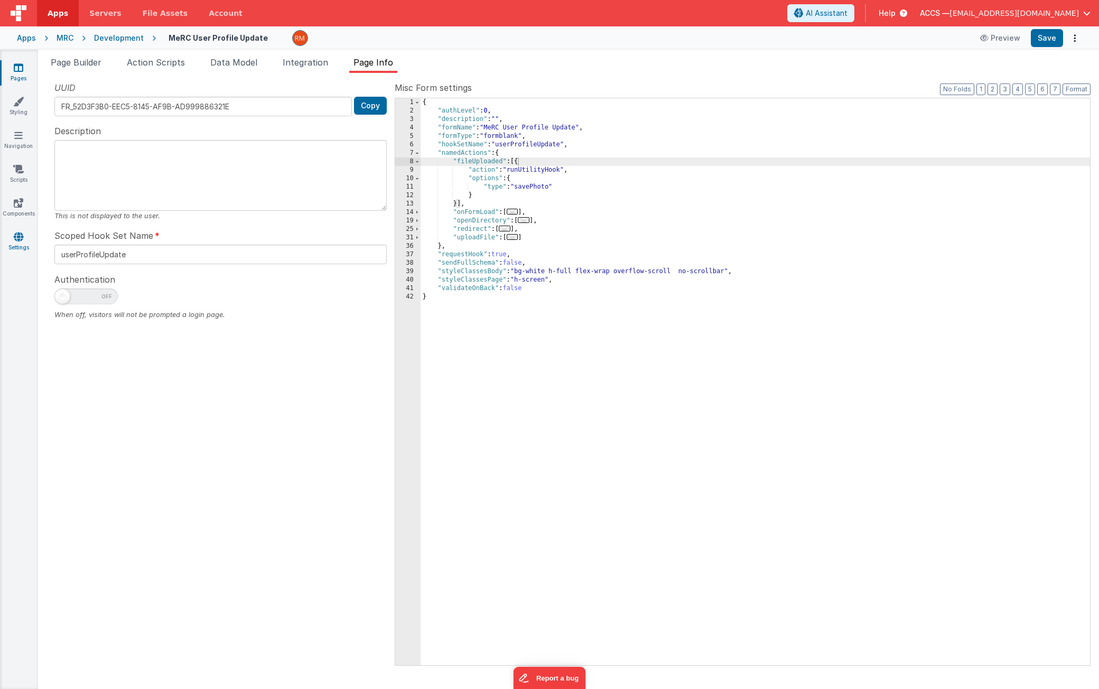
click at [22, 237] on icon at bounding box center [19, 236] width 10 height 11
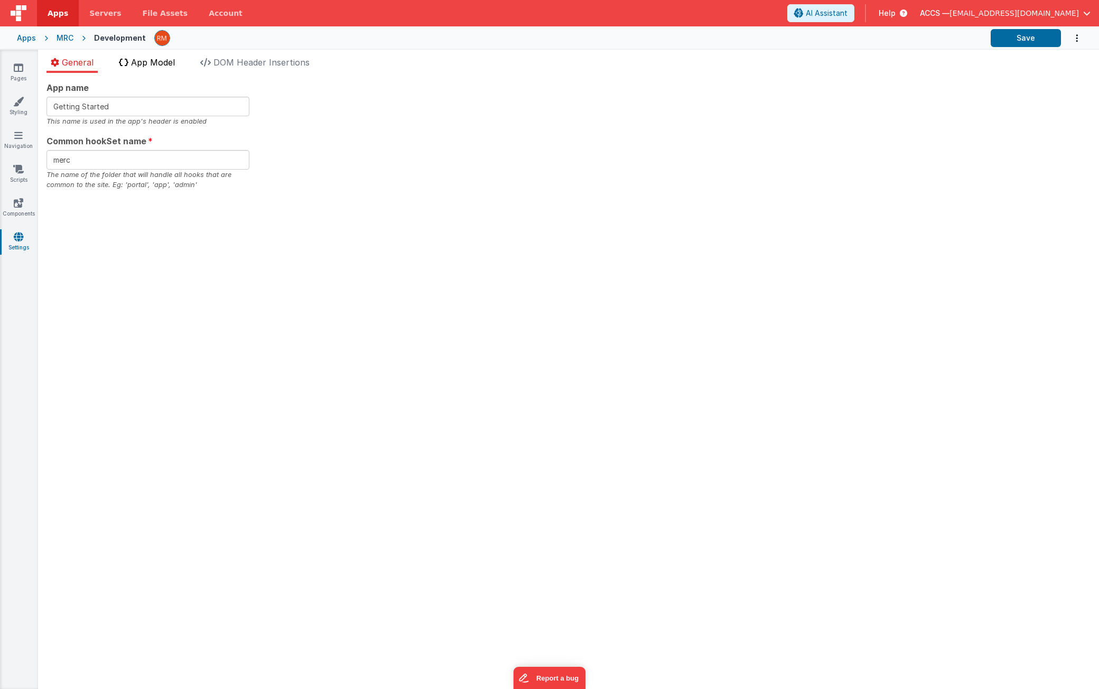
click at [147, 71] on li "App Model" at bounding box center [147, 64] width 64 height 17
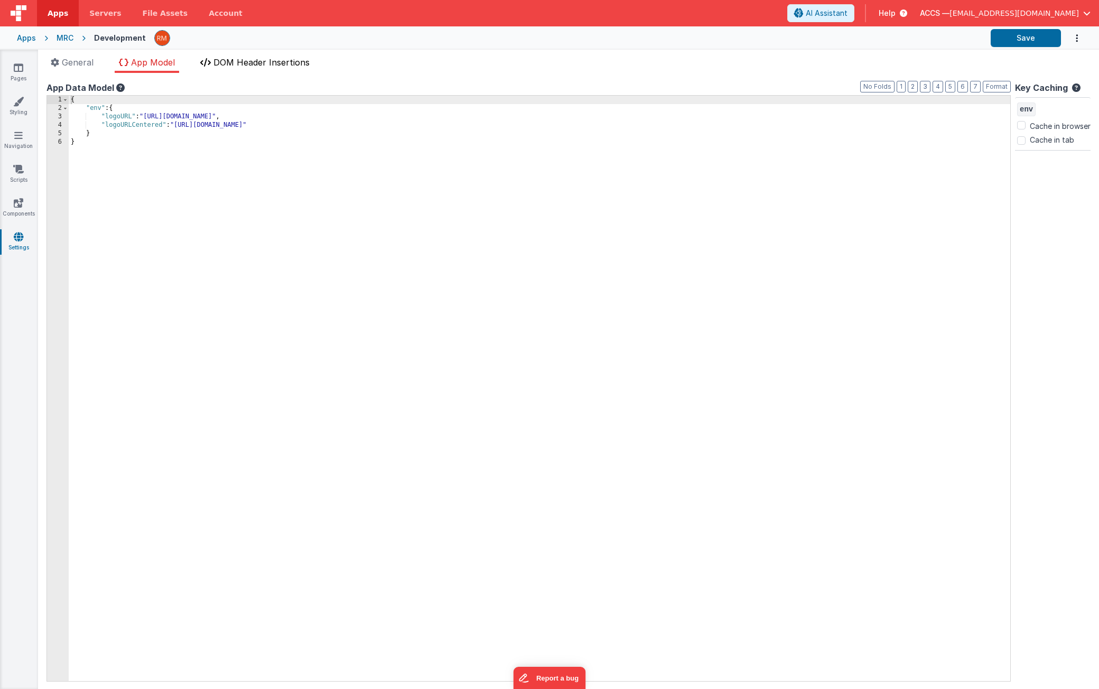
click at [256, 63] on span "DOM Header Insertions" at bounding box center [262, 62] width 96 height 11
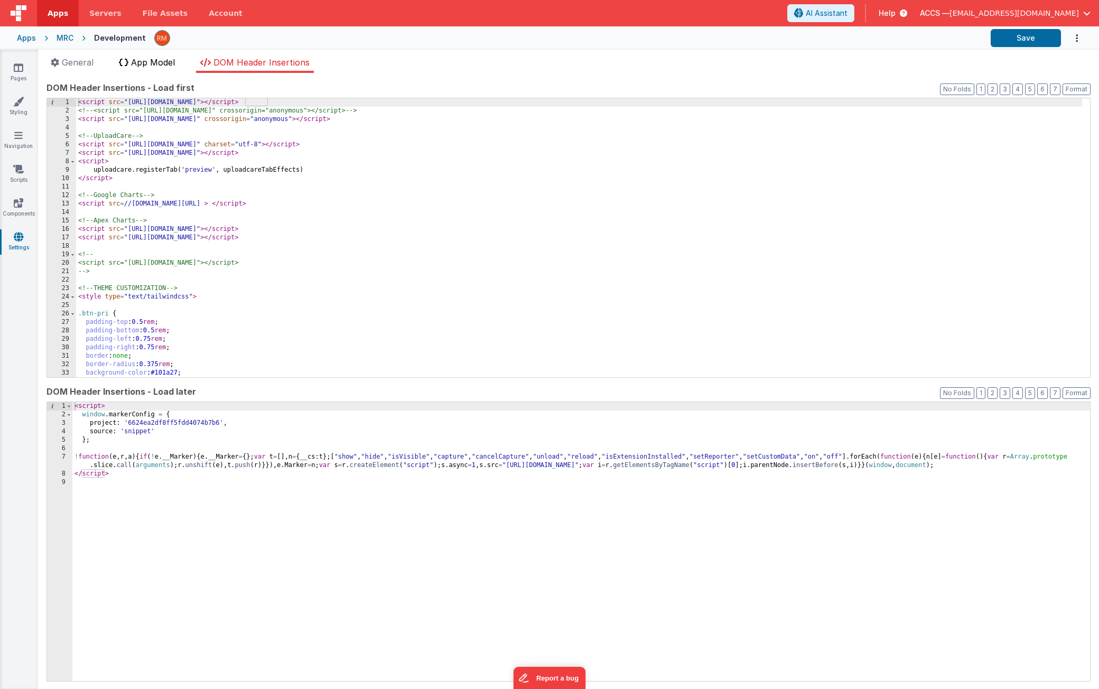
click at [166, 61] on span "App Model" at bounding box center [153, 62] width 44 height 11
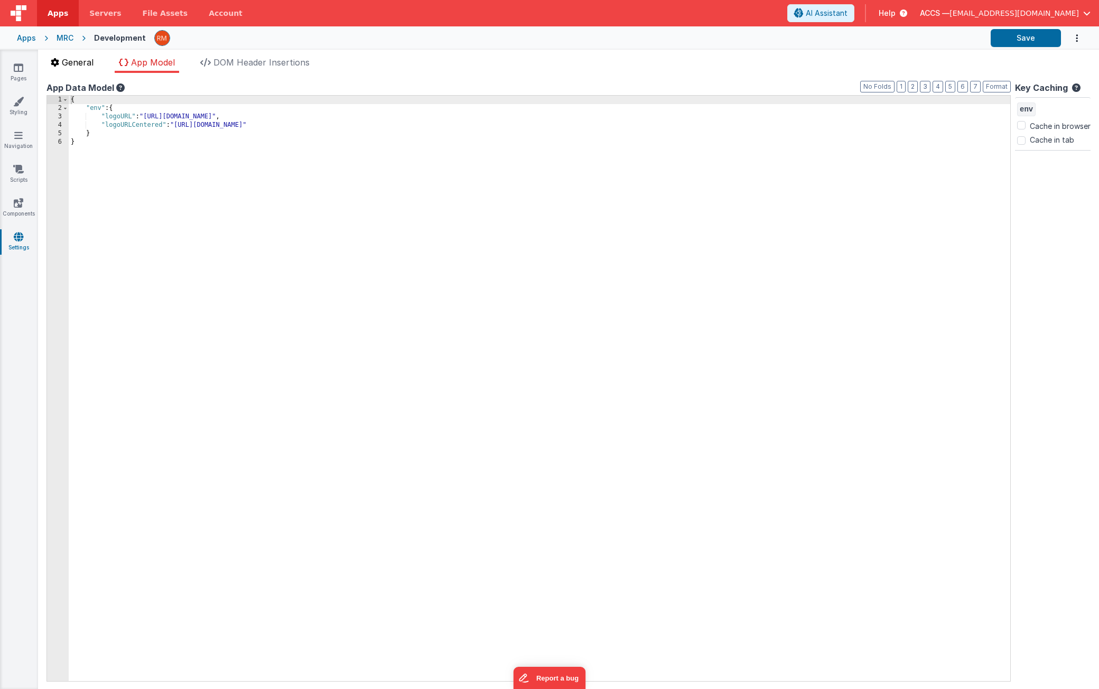
click at [76, 65] on span "General" at bounding box center [78, 62] width 32 height 11
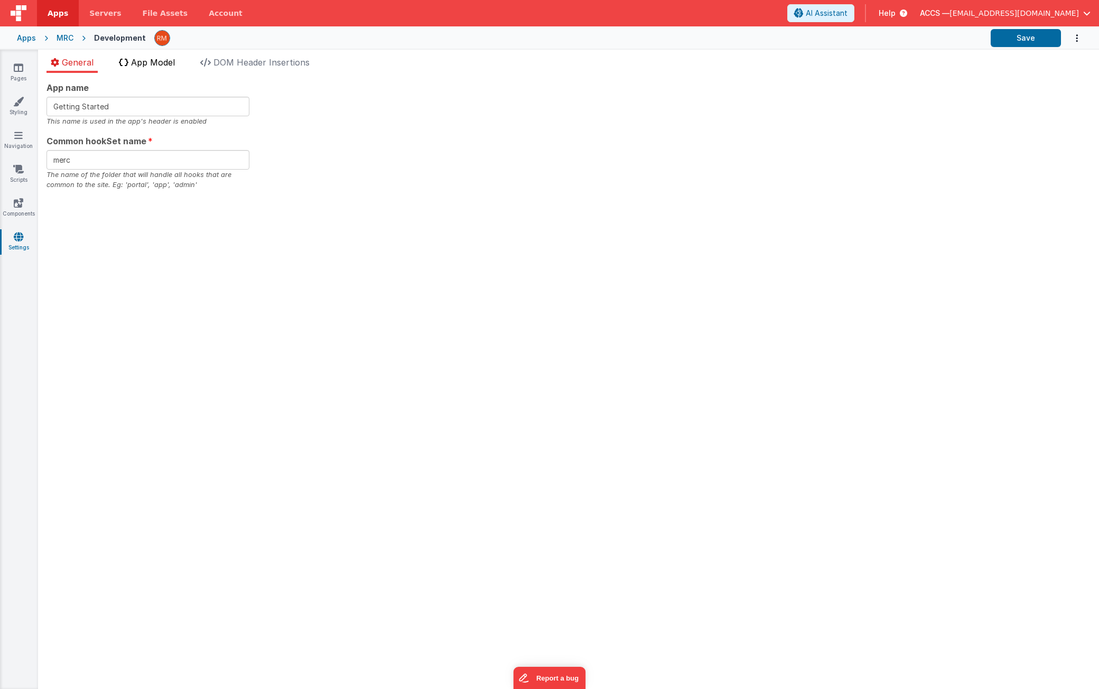
click at [150, 67] on span "App Model" at bounding box center [153, 62] width 44 height 11
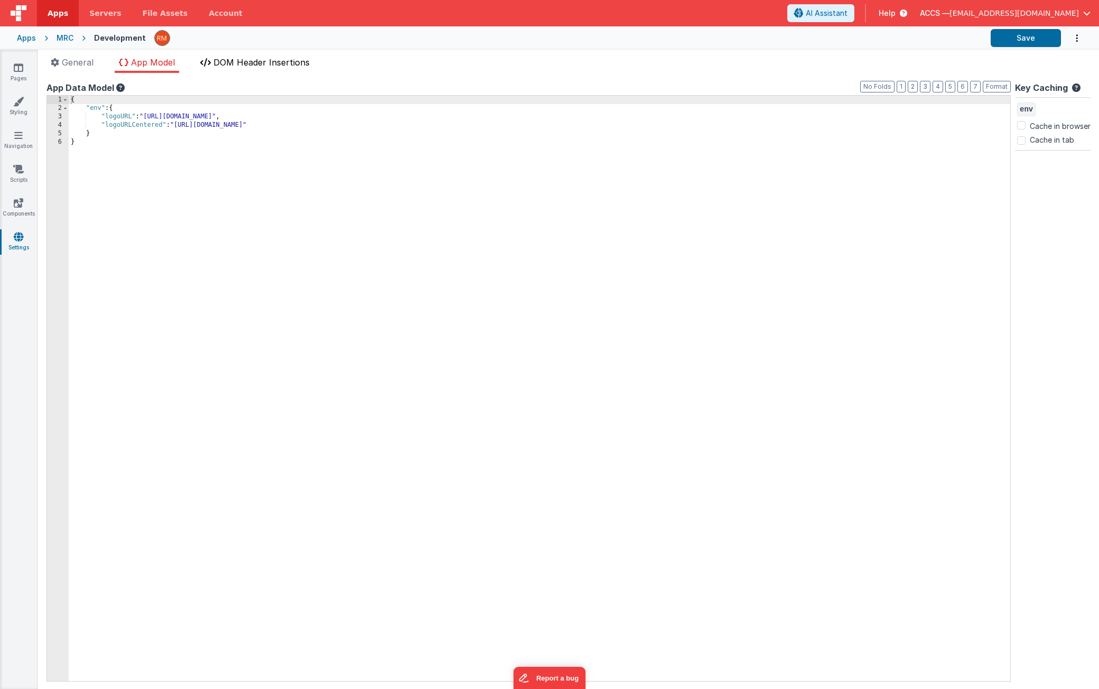
click at [245, 60] on span "DOM Header Insertions" at bounding box center [262, 62] width 96 height 11
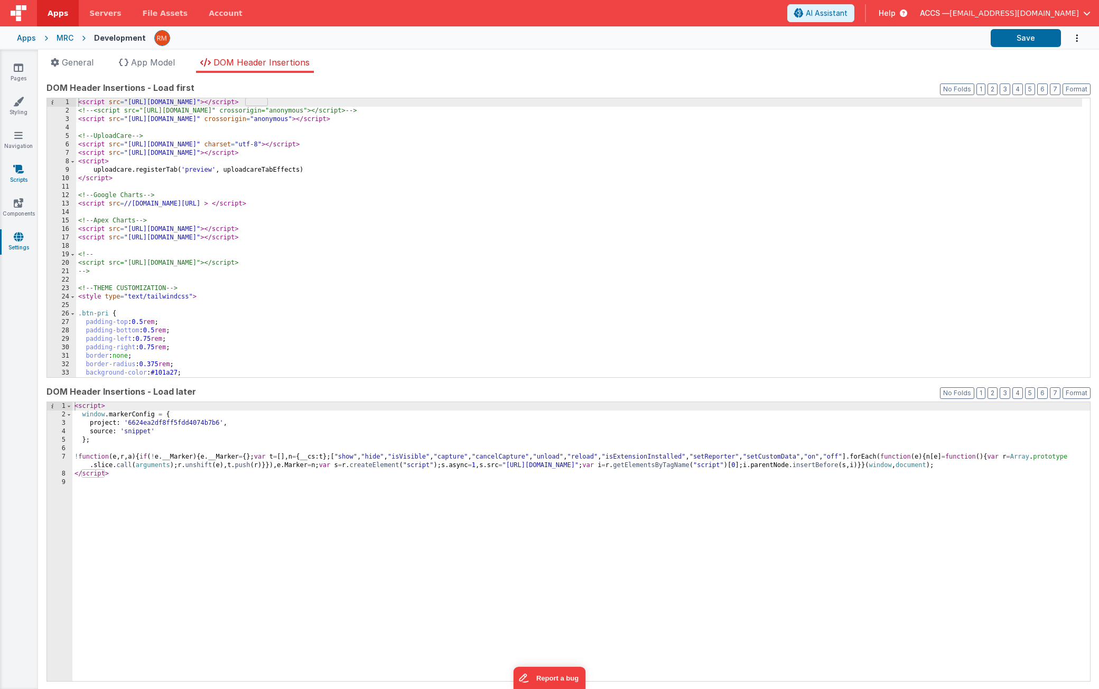
click at [19, 173] on icon at bounding box center [18, 169] width 11 height 11
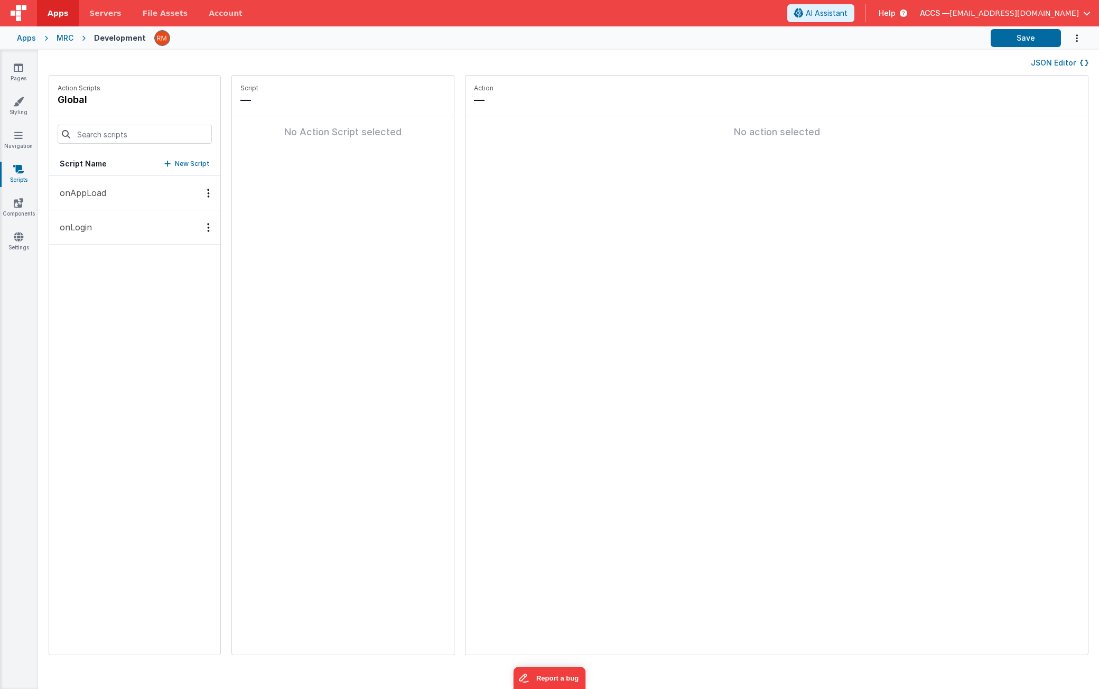
click at [111, 192] on button "onAppLoad" at bounding box center [134, 193] width 171 height 34
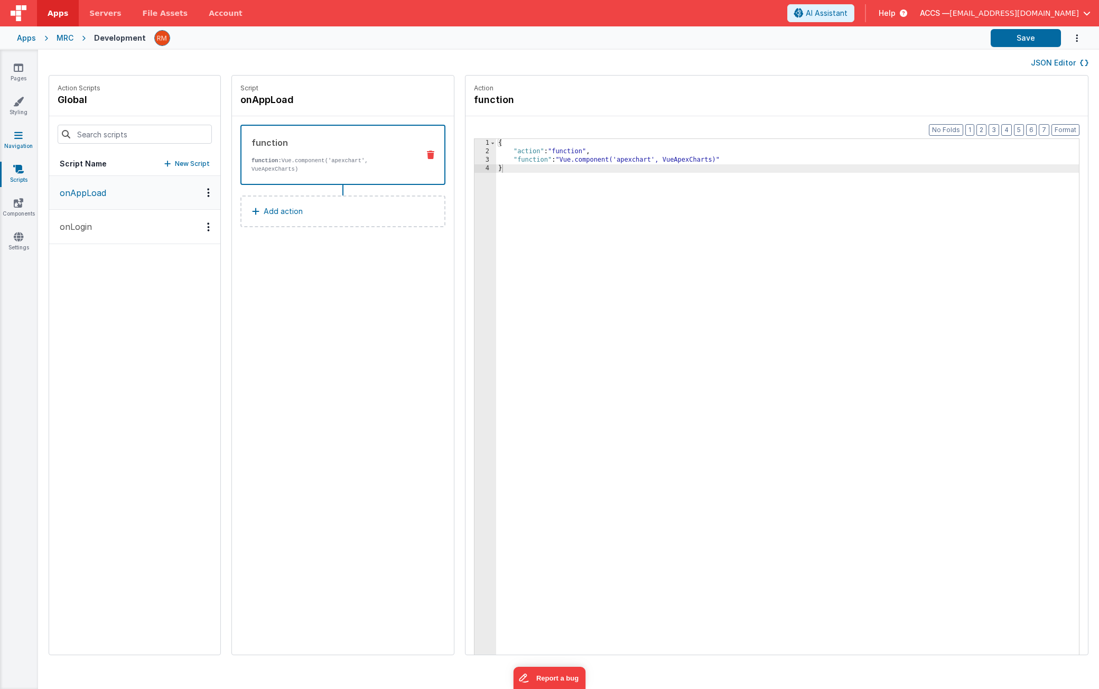
click at [29, 143] on link "Navigation" at bounding box center [18, 140] width 38 height 21
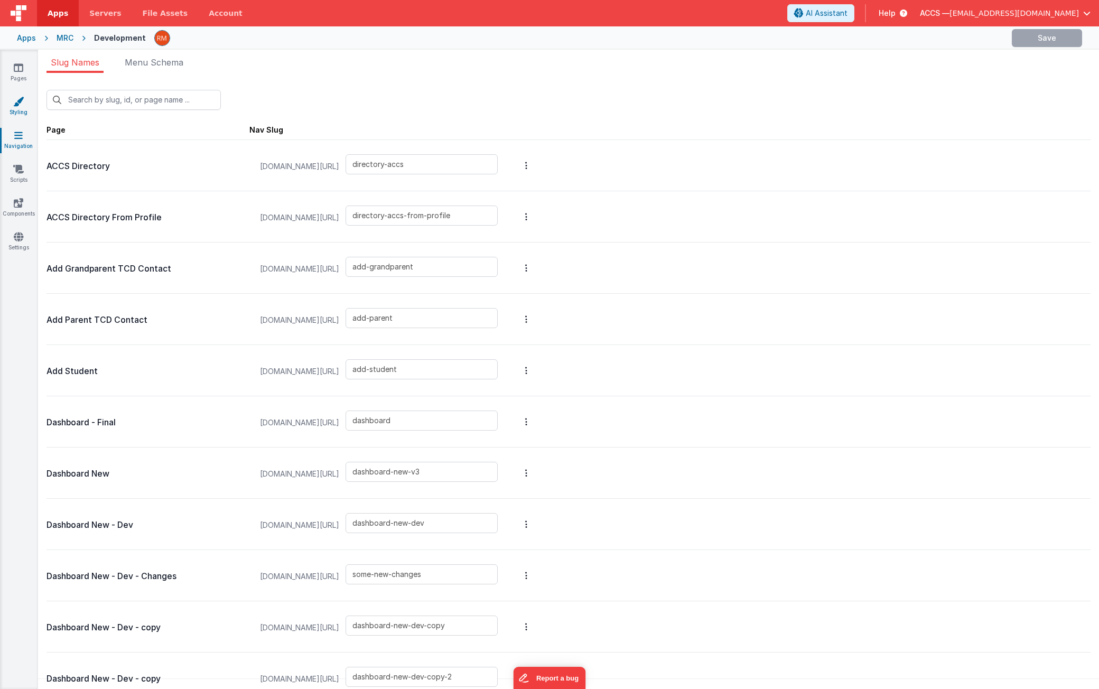
click at [15, 103] on icon at bounding box center [18, 101] width 11 height 11
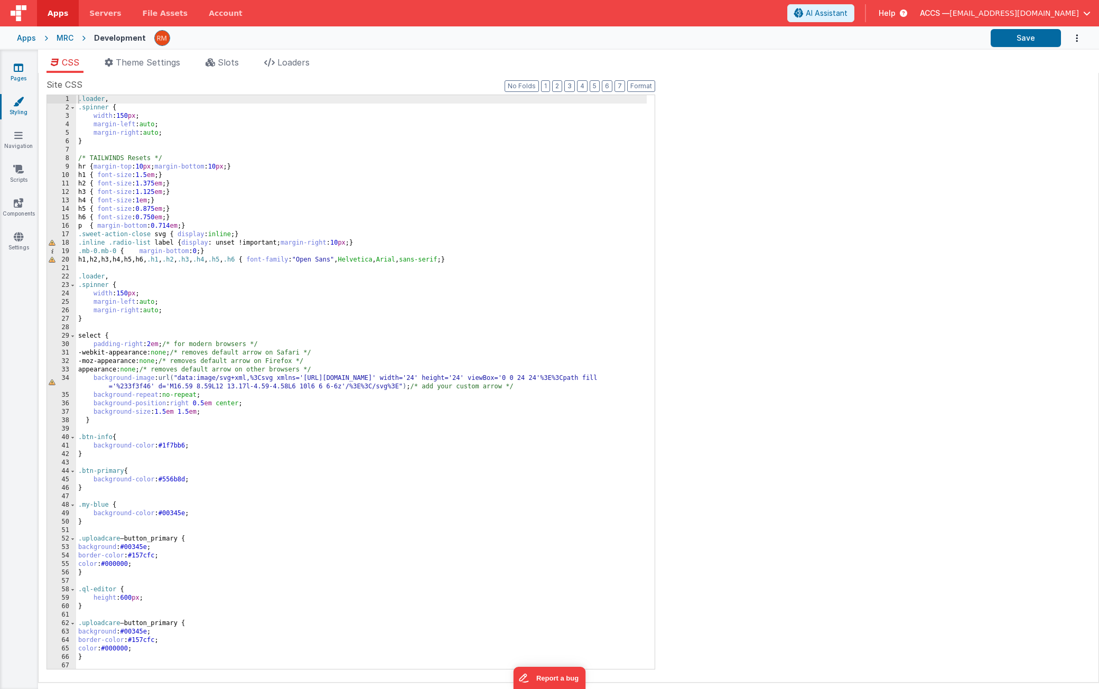
click at [25, 75] on link "Pages" at bounding box center [18, 72] width 38 height 21
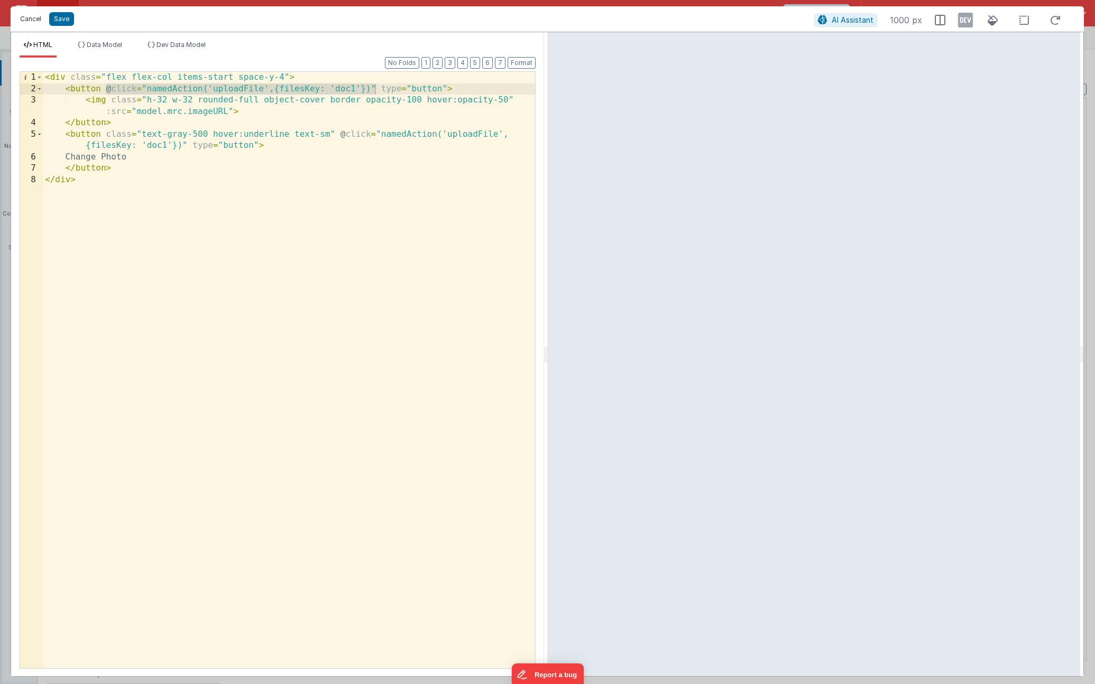
click at [34, 22] on button "Cancel" at bounding box center [31, 19] width 32 height 15
